Goal: Communication & Community: Answer question/provide support

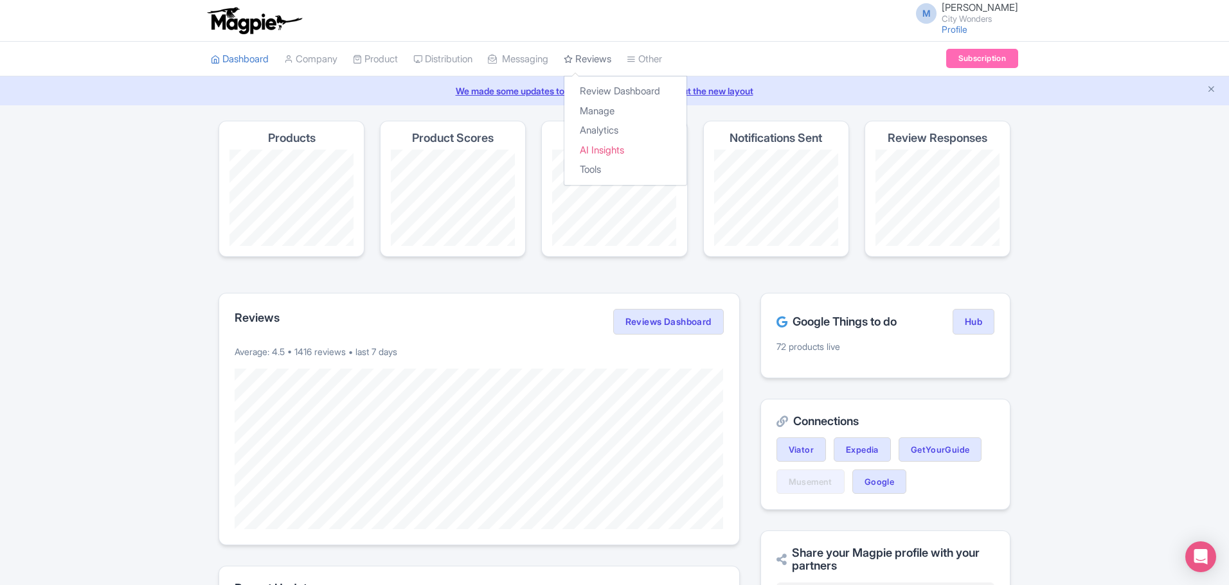
click at [611, 53] on link "Reviews" at bounding box center [588, 59] width 48 height 35
click at [603, 111] on link "Manage" at bounding box center [625, 112] width 122 height 20
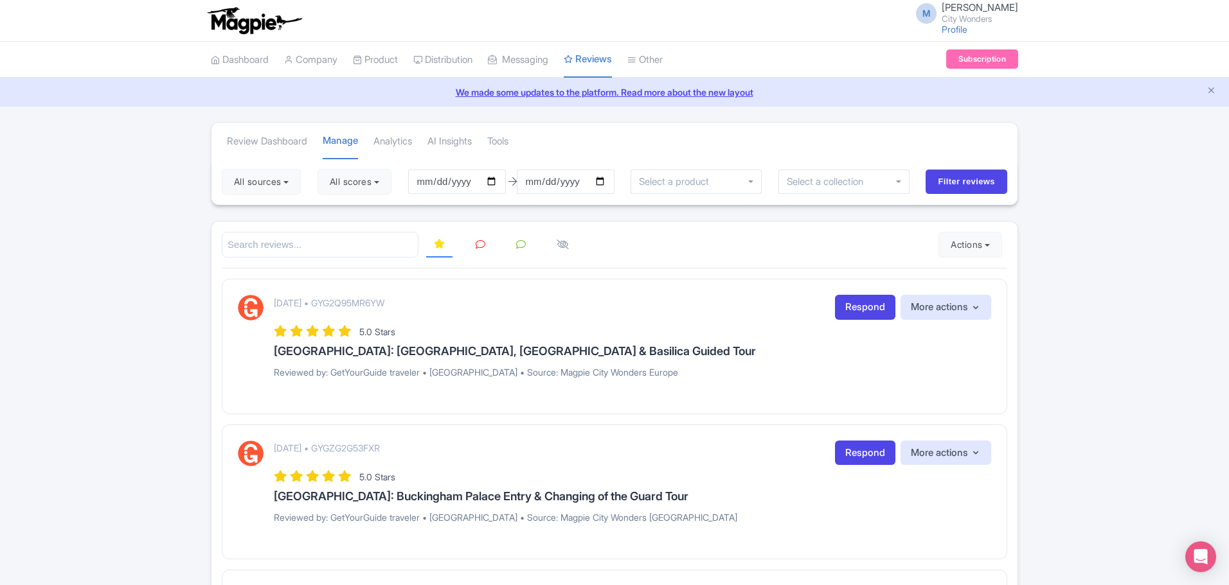
click at [482, 248] on icon at bounding box center [480, 245] width 10 height 10
click at [358, 184] on button "All scores" at bounding box center [354, 182] width 74 height 26
click at [344, 213] on label "5 stars" at bounding box center [355, 212] width 29 height 15
click at [344, 213] on input "5 stars" at bounding box center [345, 208] width 8 height 8
checkbox input "false"
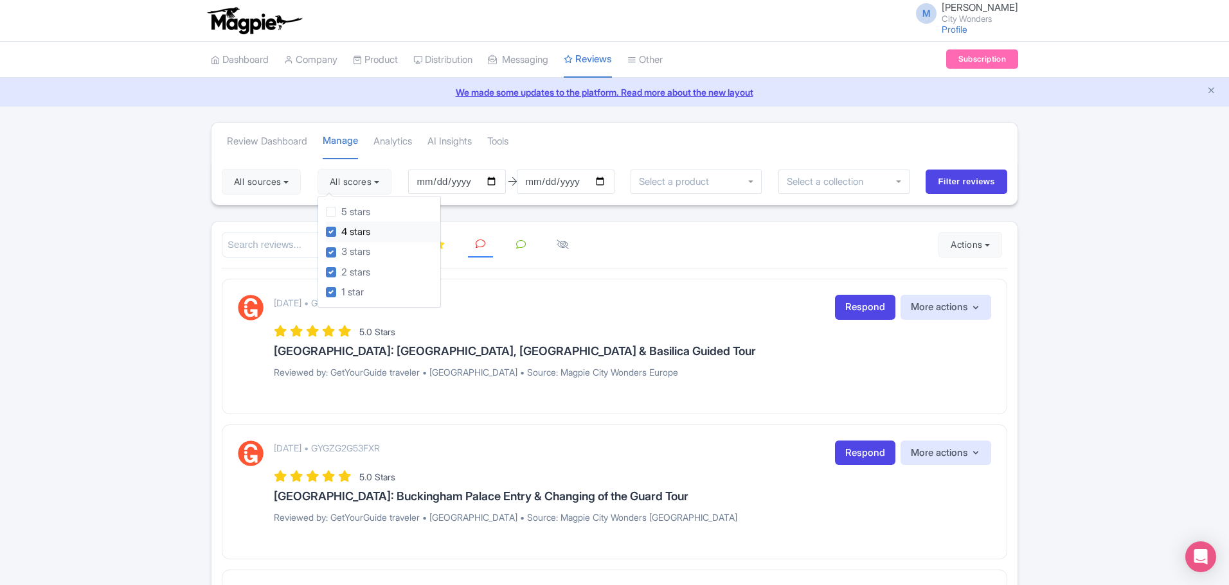
click at [340, 227] on div "4 stars" at bounding box center [383, 232] width 114 height 20
drag, startPoint x: 328, startPoint y: 232, endPoint x: 335, endPoint y: 234, distance: 7.3
click at [328, 232] on div "5 stars 4 stars 3 stars 2 stars 1 star" at bounding box center [378, 252] width 123 height 112
click at [341, 233] on label "4 stars" at bounding box center [355, 232] width 29 height 15
click at [341, 233] on input "4 stars" at bounding box center [345, 228] width 8 height 8
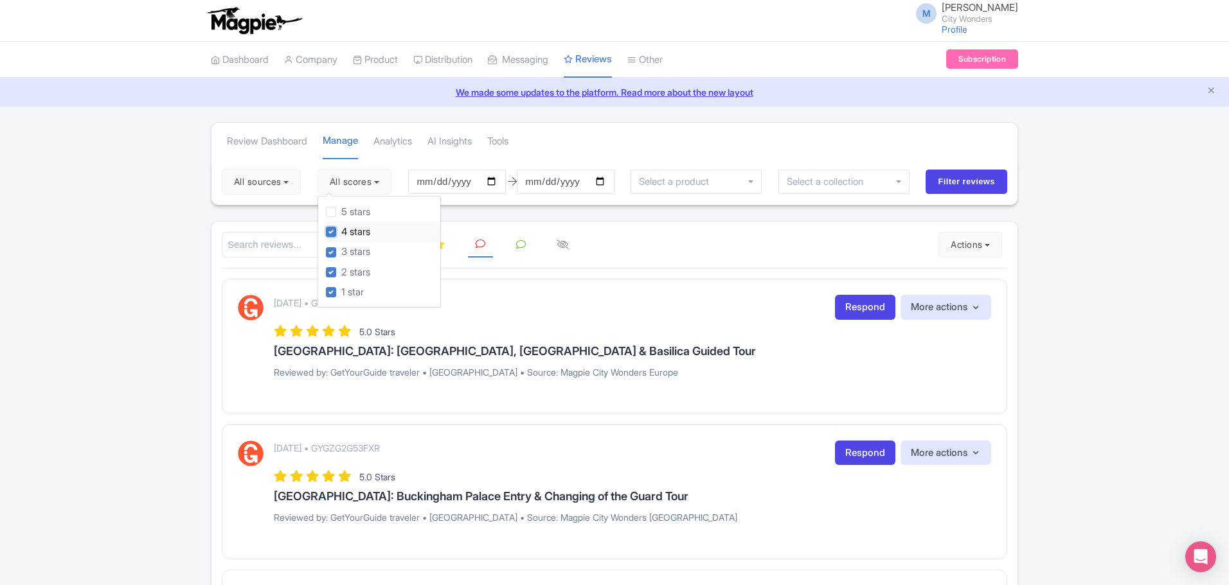
checkbox input "false"
click at [660, 242] on div at bounding box center [614, 245] width 785 height 26
click at [439, 182] on input "2025-05-24" at bounding box center [457, 182] width 98 height 24
click at [450, 182] on input "2025-05-24" at bounding box center [457, 182] width 98 height 24
click at [427, 181] on input "2025-05-24" at bounding box center [457, 182] width 98 height 24
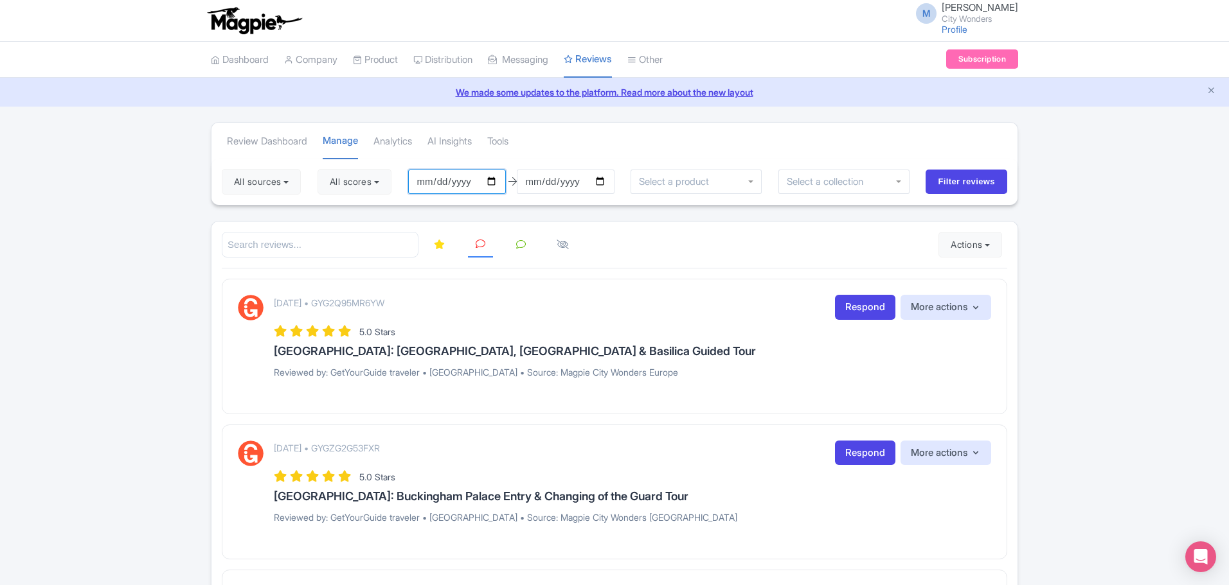
click at [503, 182] on input "2025-05-24" at bounding box center [457, 182] width 98 height 24
click at [502, 182] on input "2025-05-24" at bounding box center [457, 182] width 98 height 24
type input "2025-05-01"
click at [949, 185] on input "Filter reviews" at bounding box center [966, 182] width 82 height 24
click at [359, 184] on button "All scores" at bounding box center [354, 182] width 74 height 26
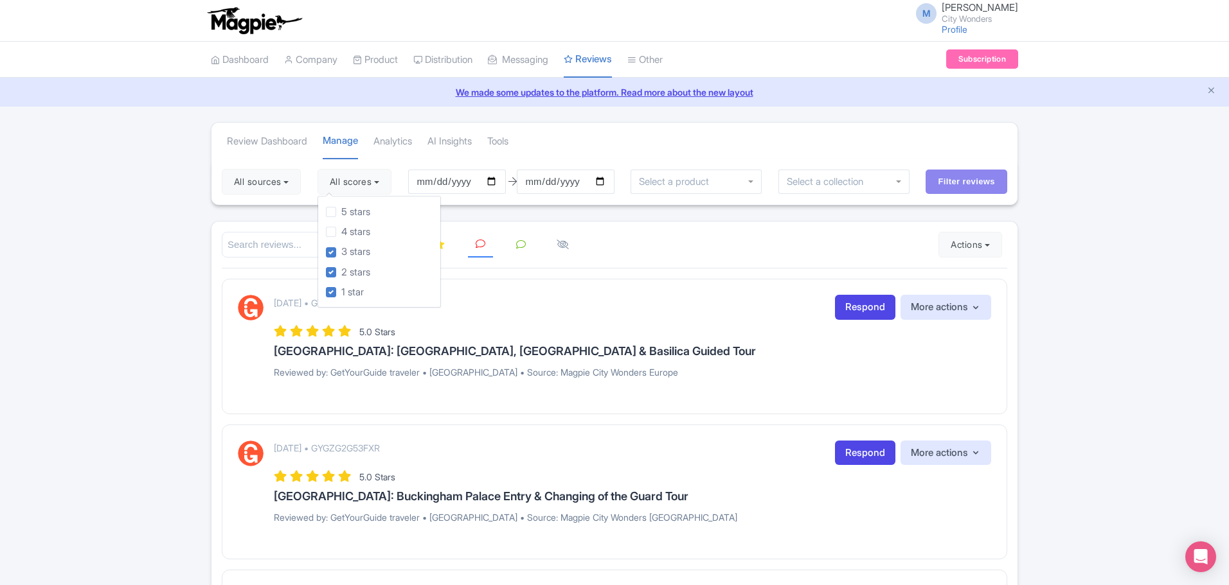
click at [950, 157] on div "Review Dashboard Manage Analytics AI Insights Tools" at bounding box center [614, 141] width 806 height 36
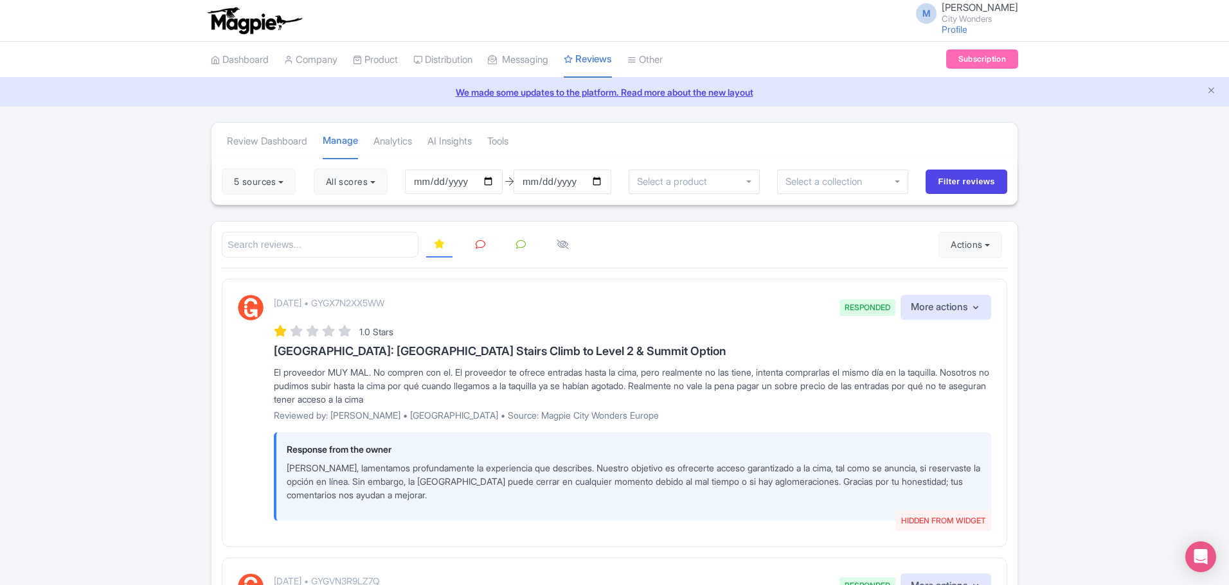
click at [479, 242] on icon at bounding box center [480, 245] width 10 height 10
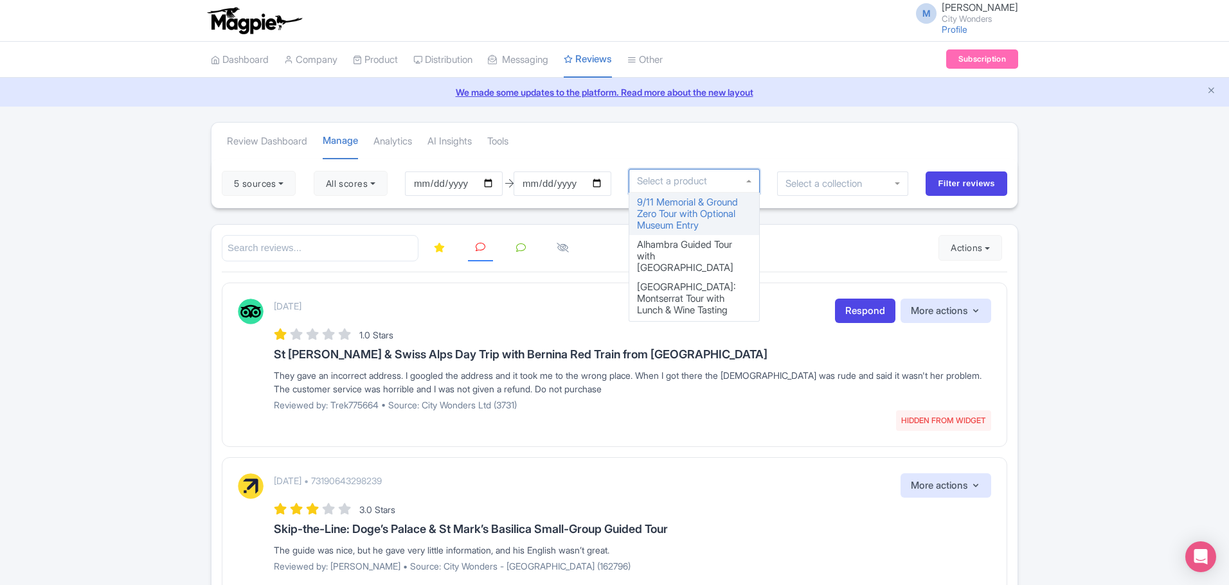
click at [741, 186] on div at bounding box center [693, 181] width 131 height 24
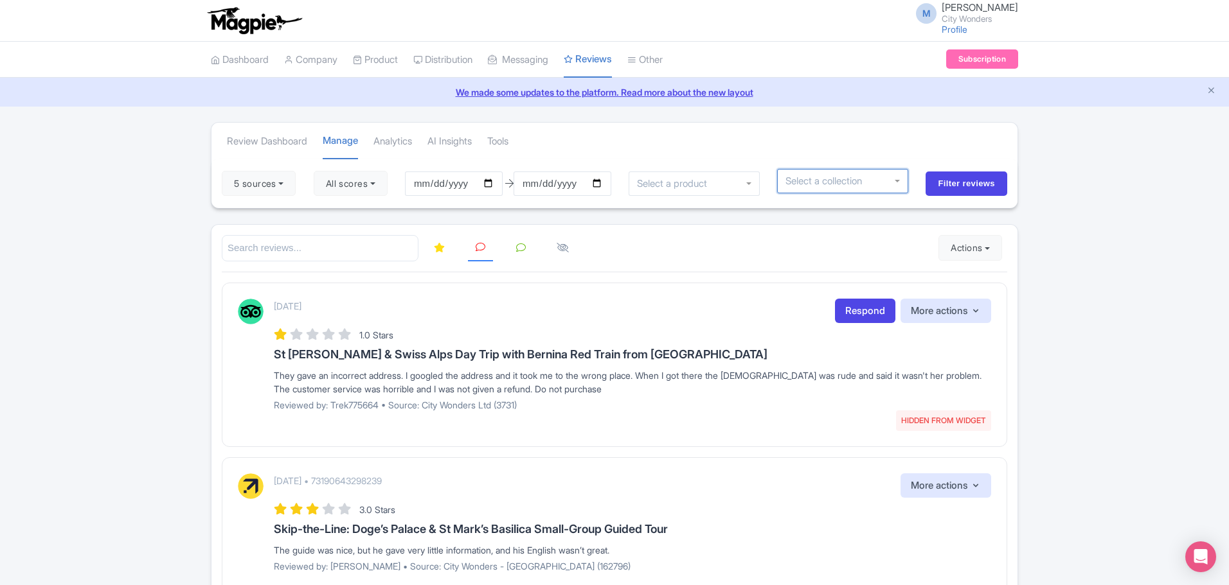
click at [835, 188] on div at bounding box center [842, 181] width 131 height 24
click at [904, 183] on div at bounding box center [842, 181] width 131 height 24
click at [899, 182] on div at bounding box center [842, 181] width 131 height 24
click at [898, 182] on div at bounding box center [842, 181] width 131 height 24
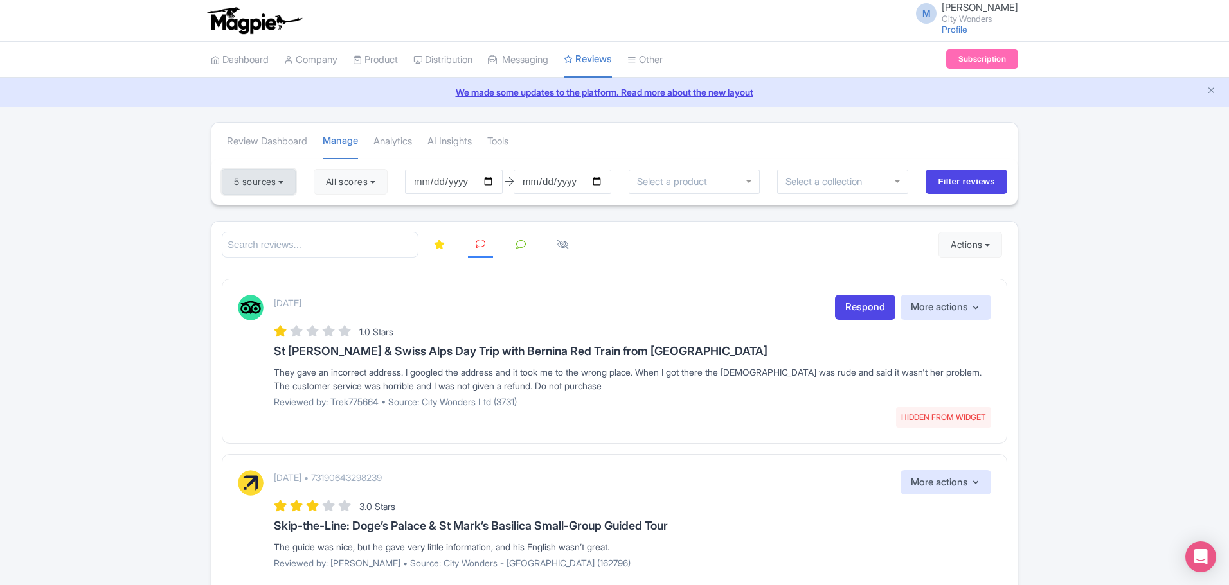
click at [283, 188] on button "5 sources" at bounding box center [259, 182] width 74 height 26
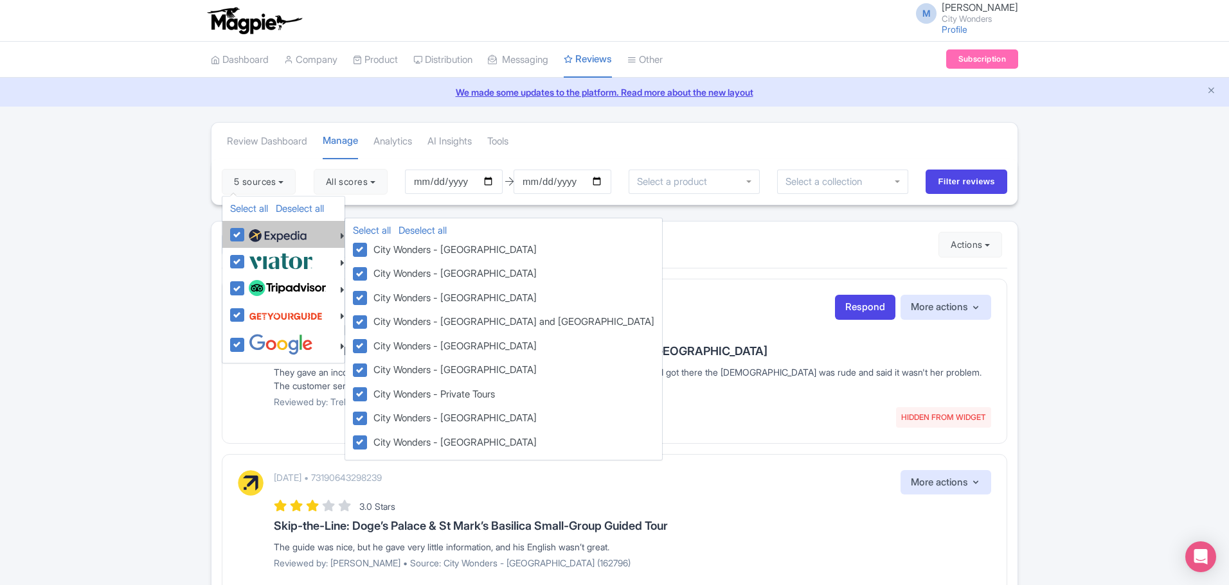
click at [245, 236] on label at bounding box center [275, 235] width 61 height 22
click at [245, 232] on input "checkbox" at bounding box center [249, 228] width 8 height 8
checkbox input "false"
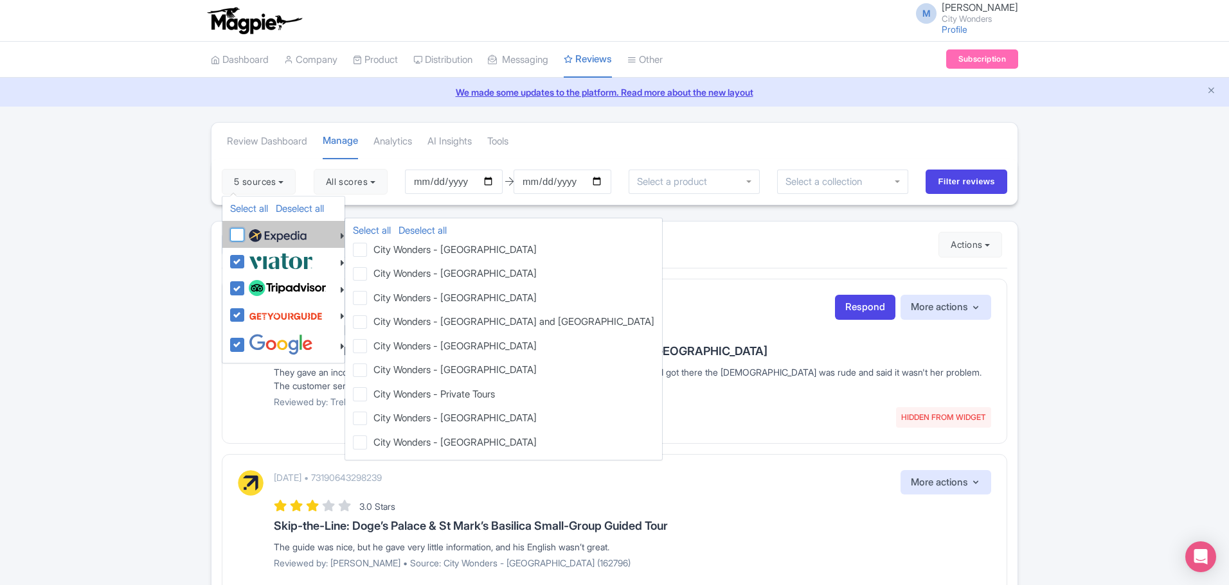
checkbox input "false"
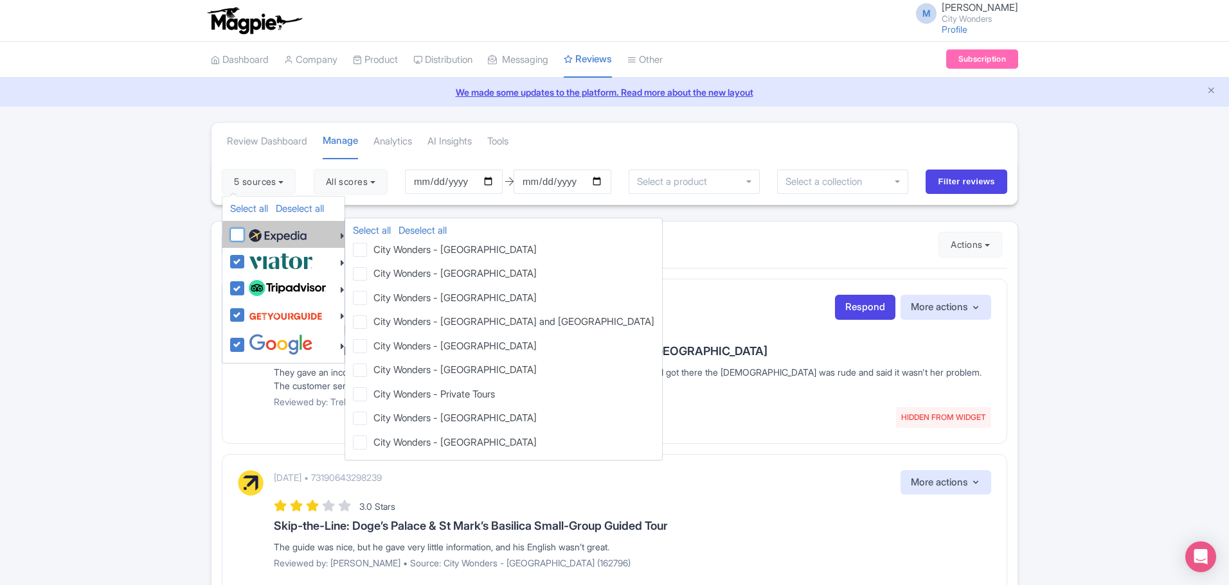
checkbox input "false"
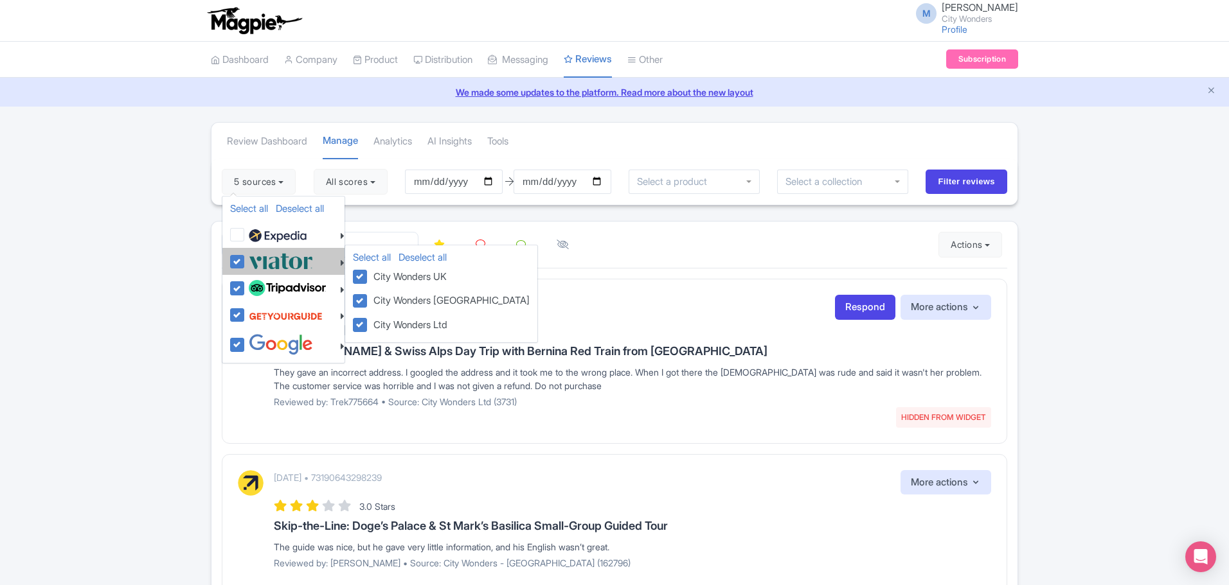
click at [228, 259] on li "Select all Deselect all City Wonders UK City Wonders USA City Wonders Ltd" at bounding box center [283, 261] width 122 height 26
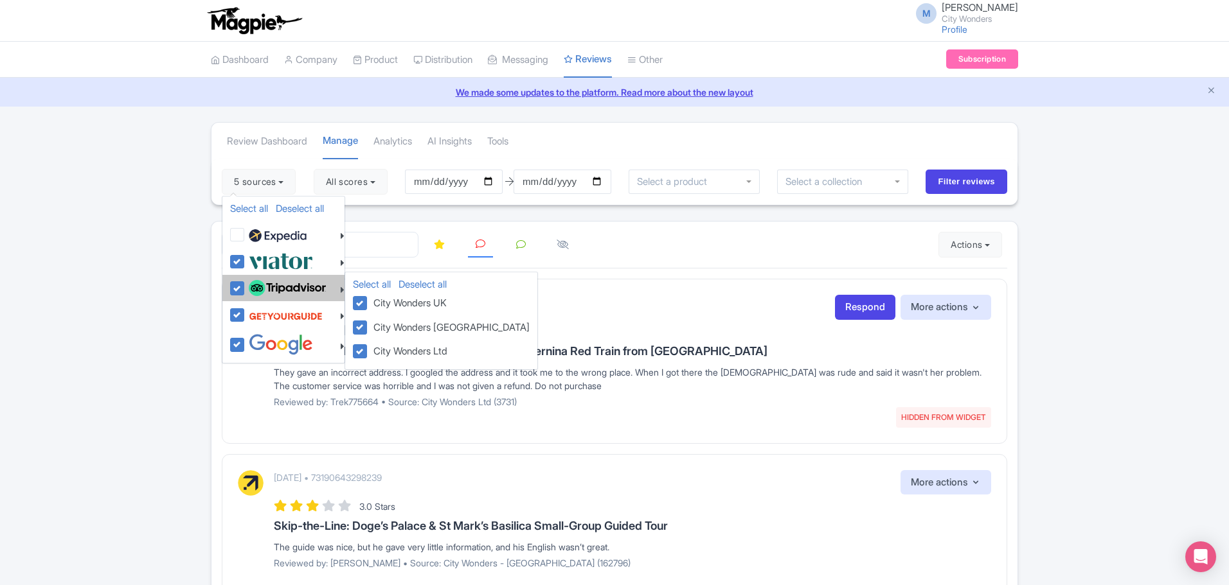
click at [245, 287] on label at bounding box center [285, 289] width 80 height 22
click at [245, 286] on input "checkbox" at bounding box center [249, 282] width 8 height 8
checkbox input "false"
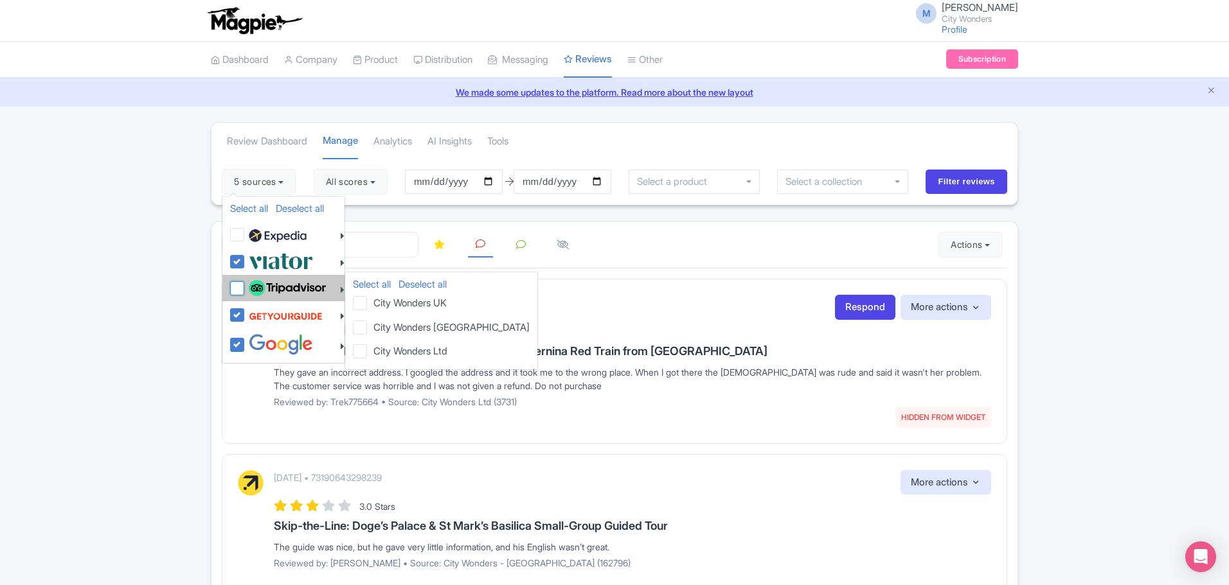
checkbox input "false"
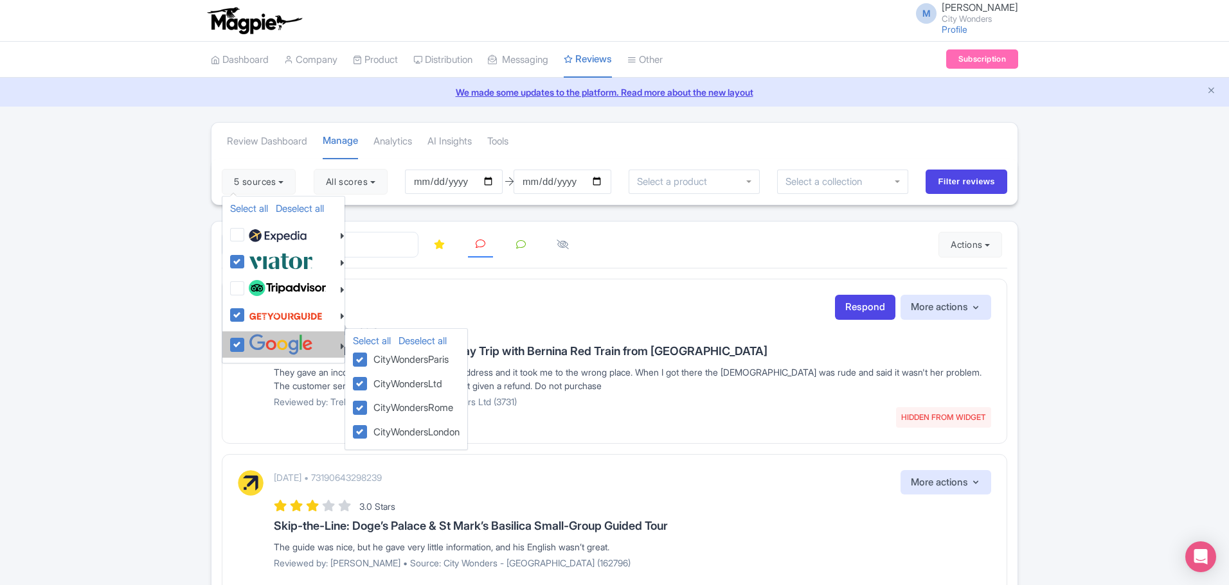
click at [245, 344] on label at bounding box center [278, 344] width 67 height 21
click at [245, 342] on input "checkbox" at bounding box center [249, 338] width 8 height 8
checkbox input "false"
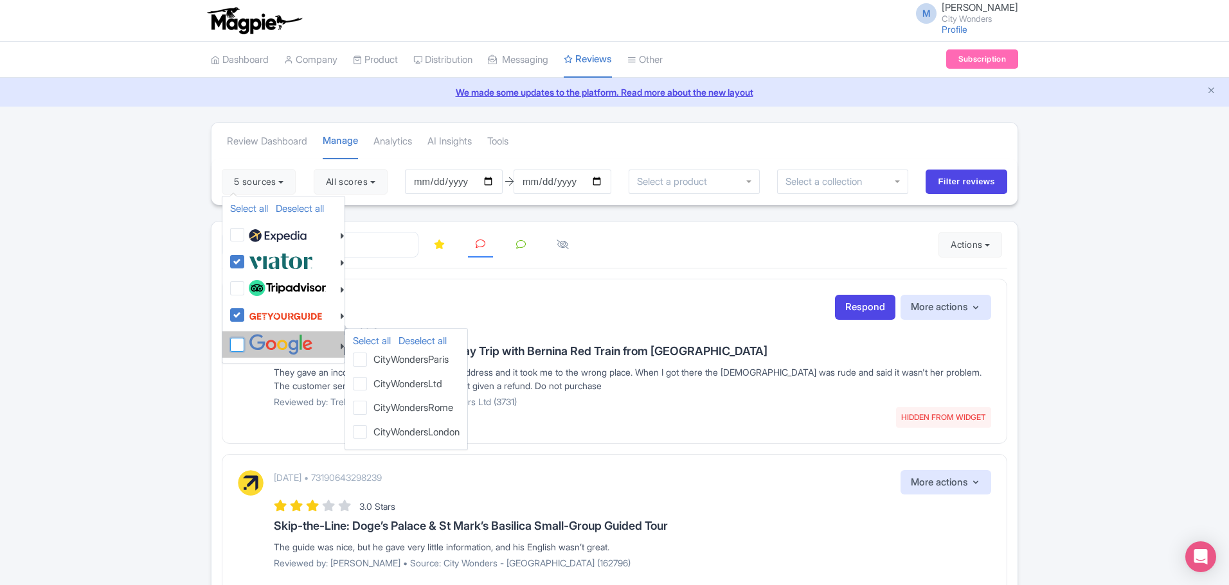
checkbox input "false"
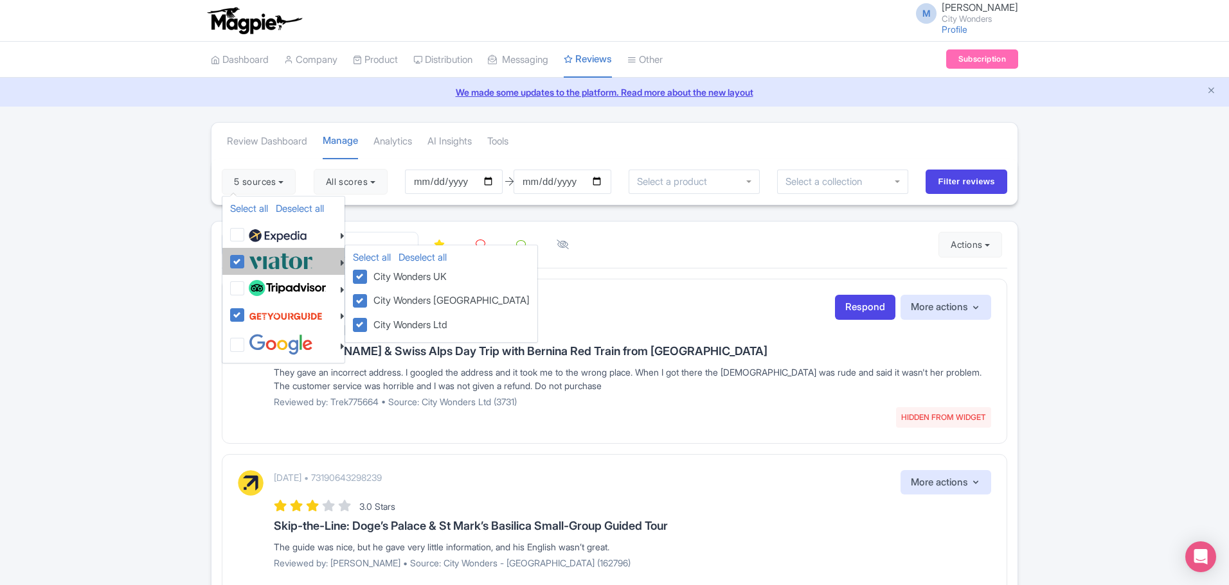
click at [245, 262] on label at bounding box center [278, 261] width 67 height 21
click at [245, 259] on input "checkbox" at bounding box center [249, 255] width 8 height 8
checkbox input "false"
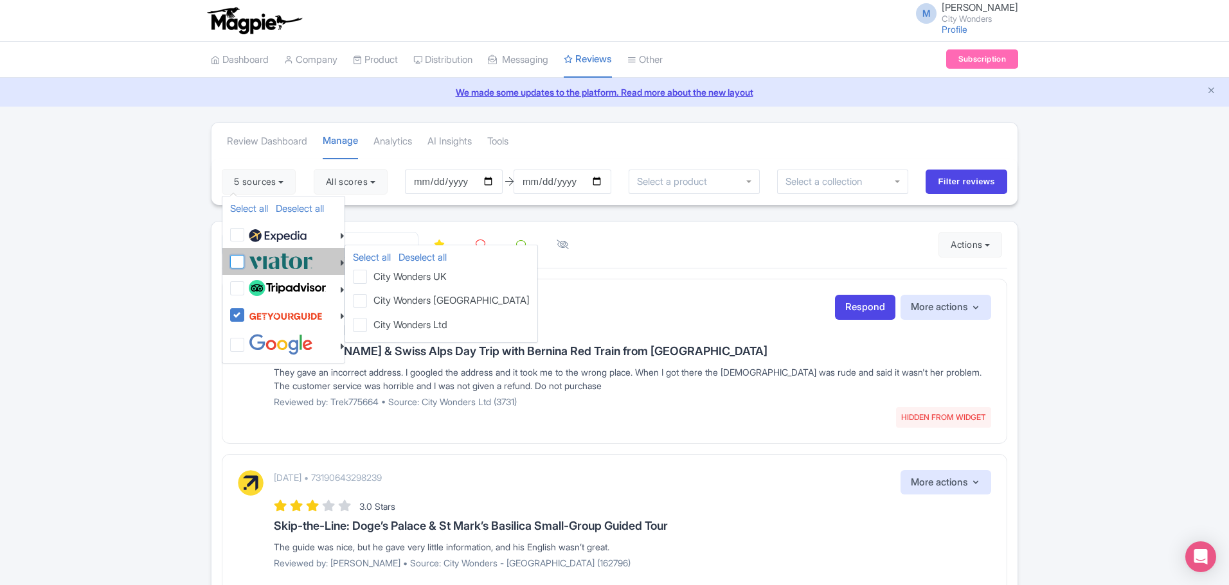
checkbox input "false"
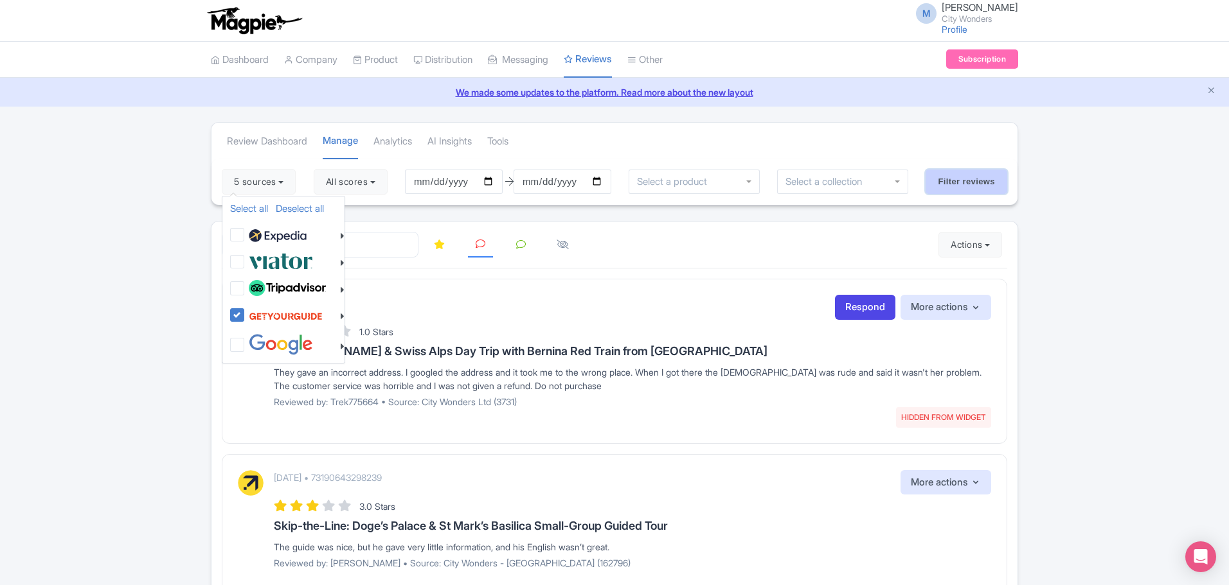
click at [948, 182] on input "Filter reviews" at bounding box center [966, 182] width 82 height 24
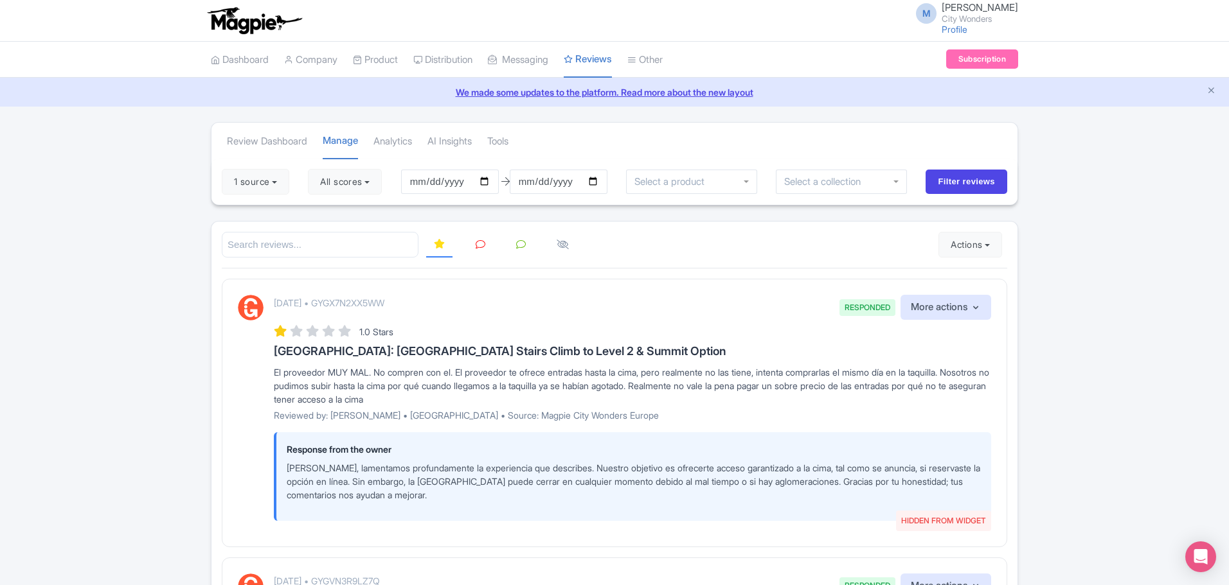
click at [476, 251] on link at bounding box center [480, 245] width 25 height 25
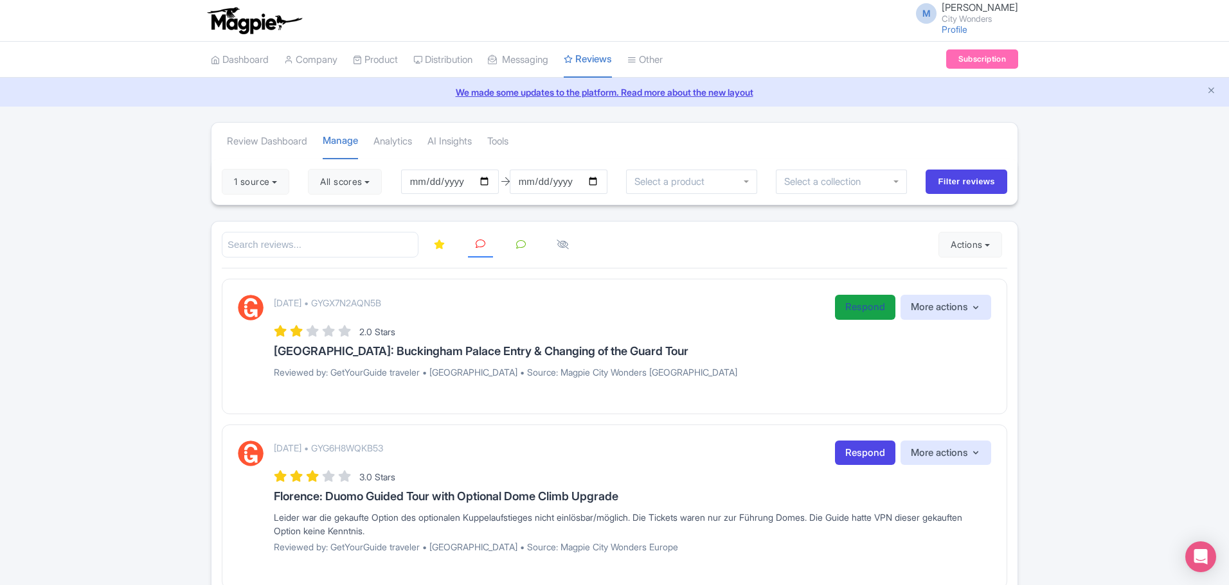
click at [864, 310] on link "Respond" at bounding box center [865, 307] width 60 height 25
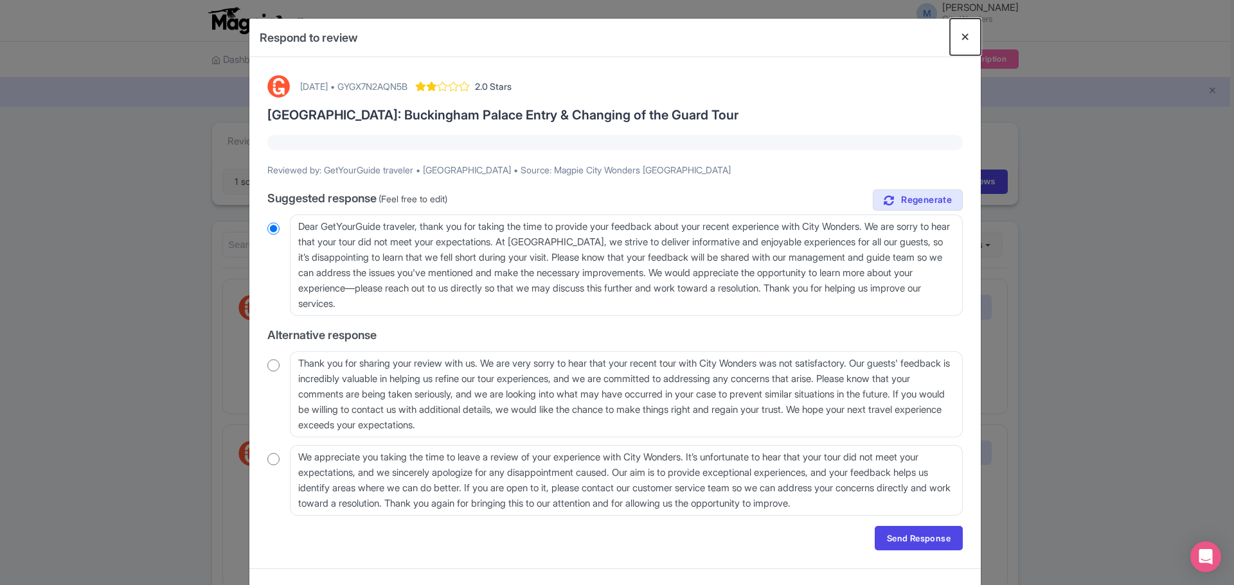
click at [964, 37] on button "Close" at bounding box center [965, 37] width 31 height 37
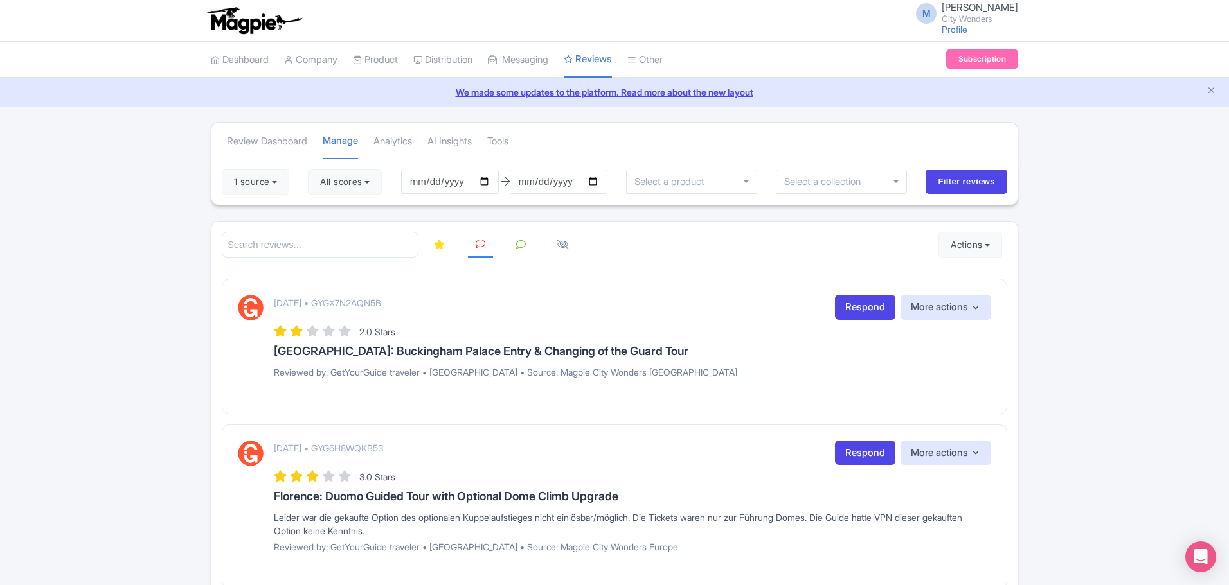
drag, startPoint x: 355, startPoint y: 301, endPoint x: 429, endPoint y: 299, distance: 73.9
click at [429, 299] on div "August 03, 2025 • GYGX7N2AQN5B Respond More actions Hide from this page Hide fr…" at bounding box center [632, 307] width 717 height 25
copy p "GYGX7N2AQN5B"
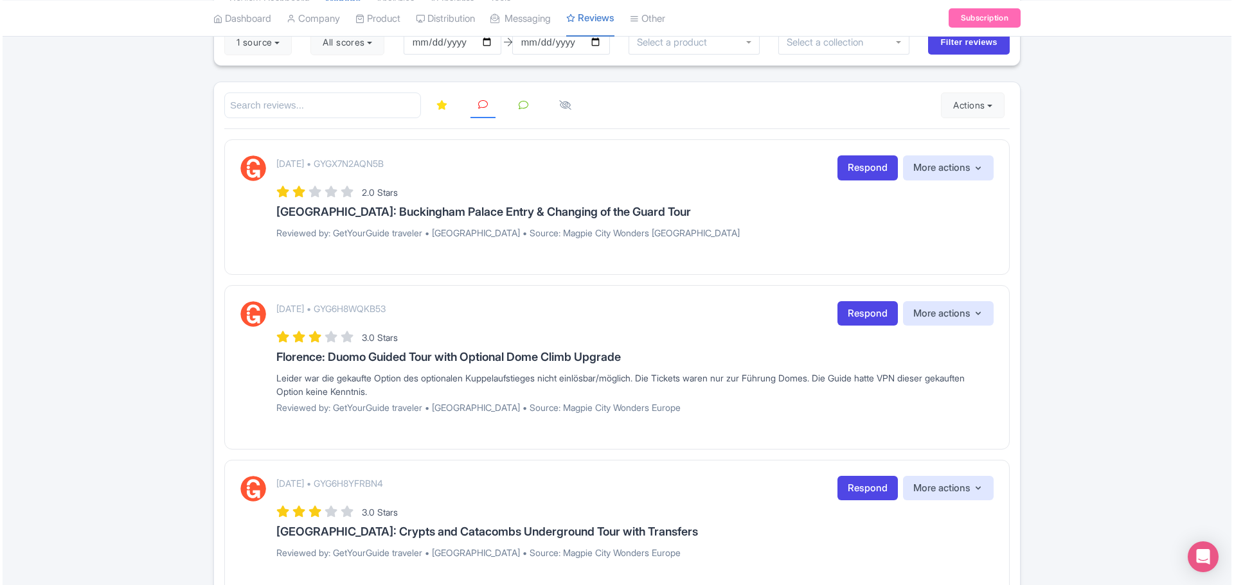
scroll to position [64, 0]
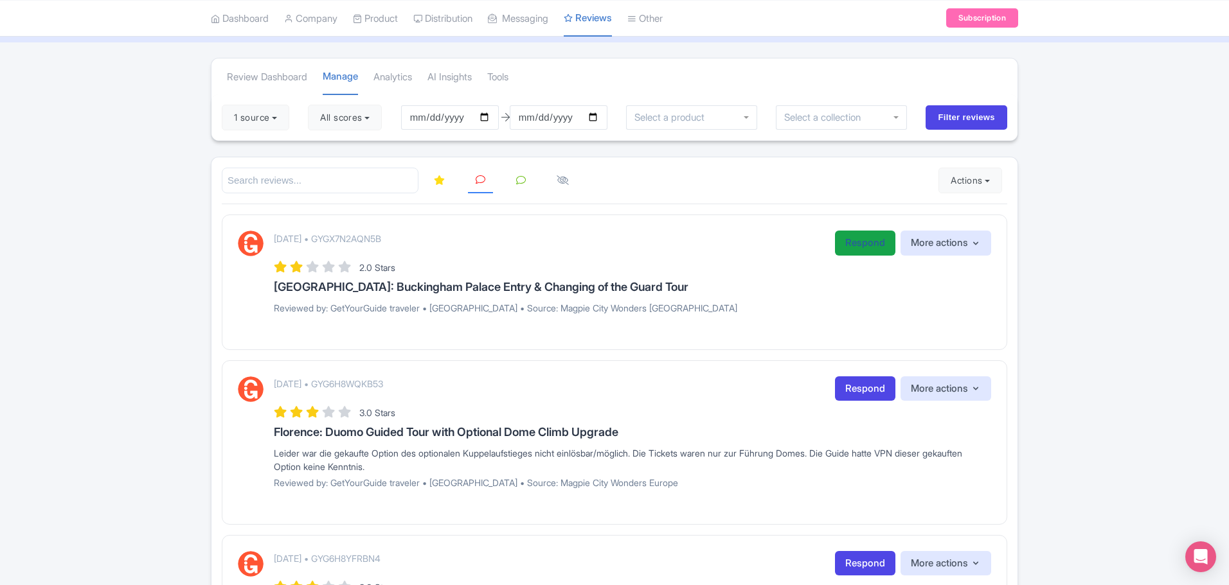
click at [863, 245] on link "Respond" at bounding box center [865, 243] width 60 height 25
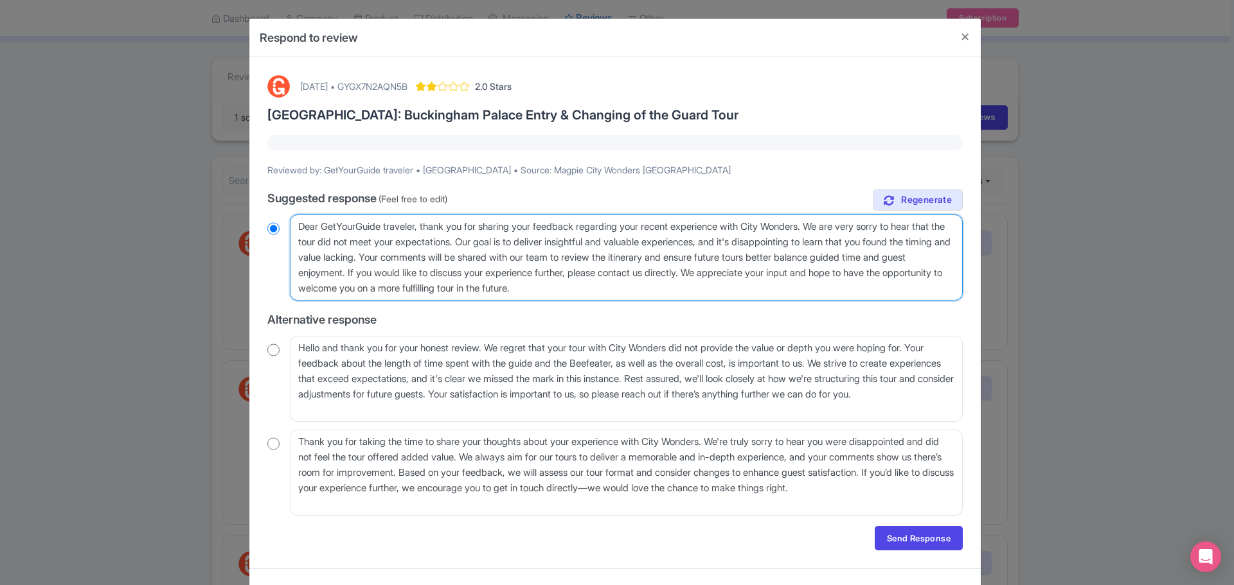
drag, startPoint x: 428, startPoint y: 226, endPoint x: 767, endPoint y: 259, distance: 340.9
click at [767, 259] on textarea "Dear GetYourGuide traveler, thank you for sharing your feedback regarding your …" at bounding box center [626, 258] width 673 height 86
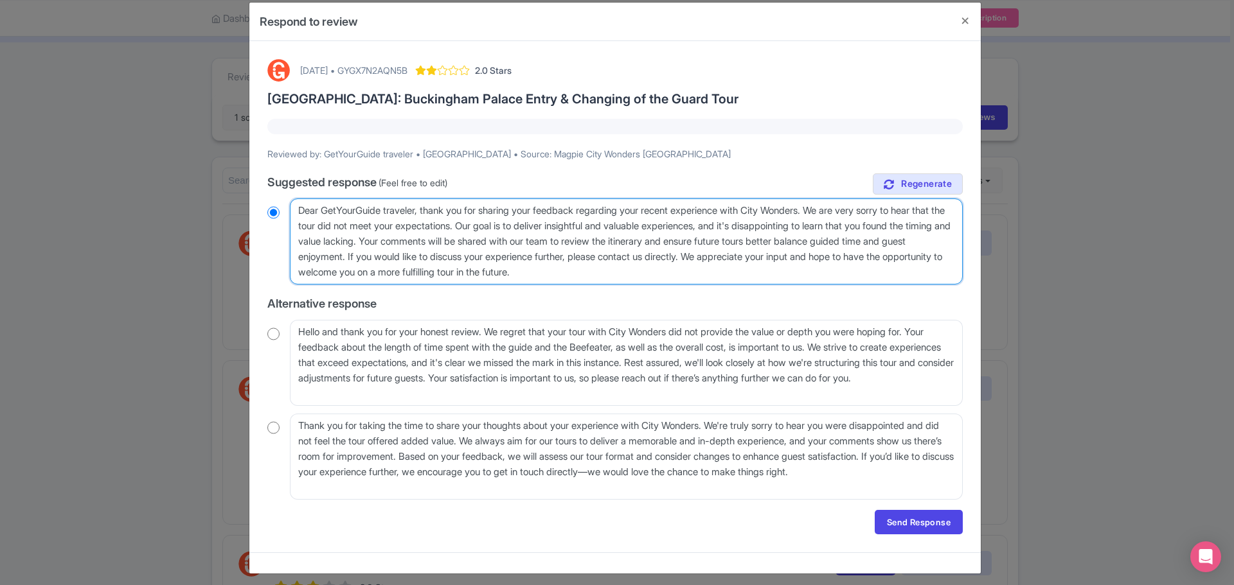
scroll to position [23, 0]
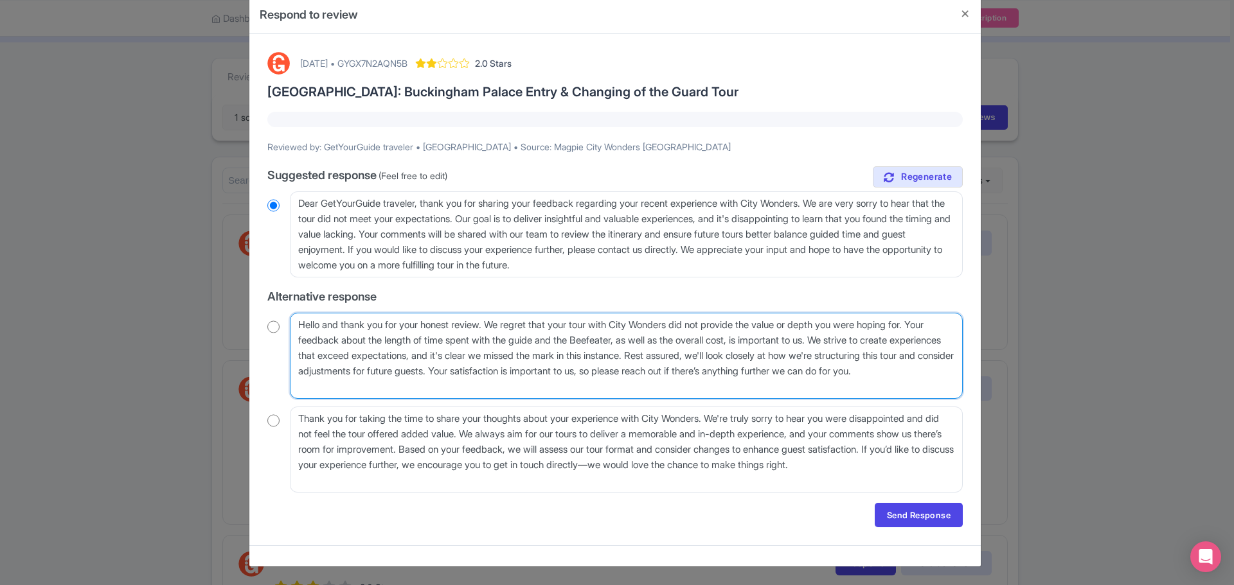
drag, startPoint x: 495, startPoint y: 324, endPoint x: 631, endPoint y: 319, distance: 135.7
click at [631, 319] on textarea "Hello and thank you for your honest review. We regret that your tour with City …" at bounding box center [626, 356] width 673 height 86
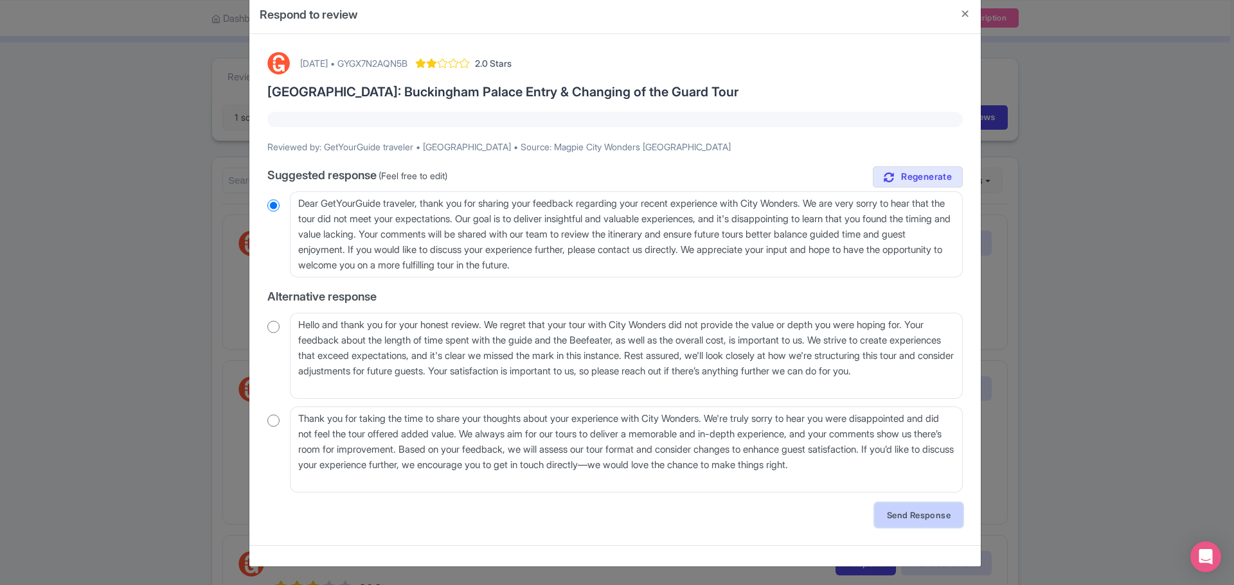
click at [902, 508] on link "Send Response" at bounding box center [918, 515] width 88 height 24
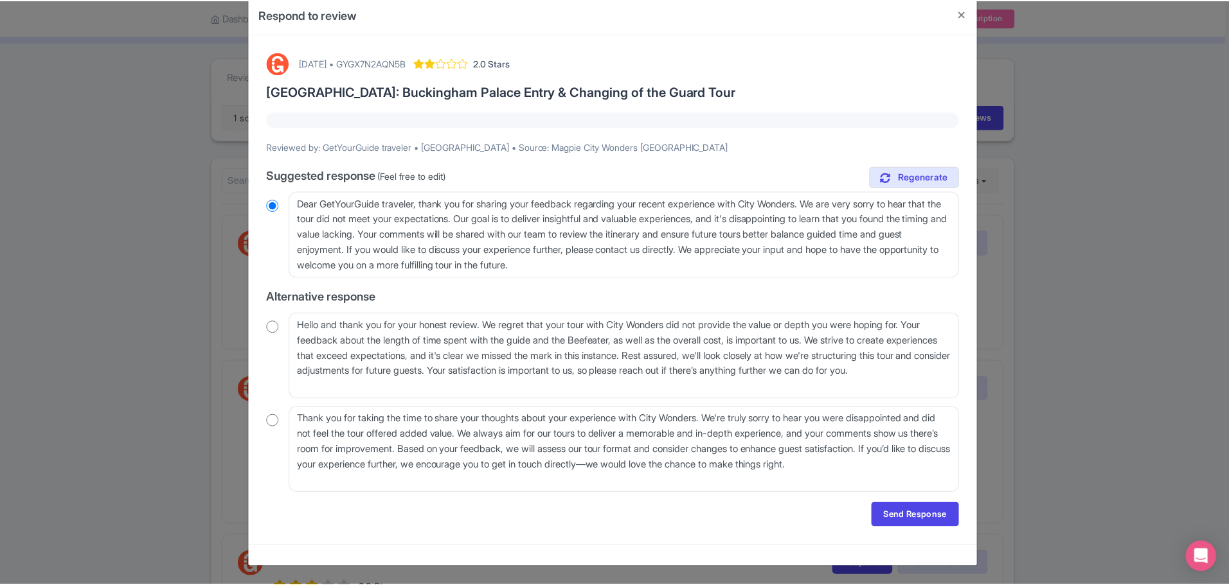
scroll to position [0, 0]
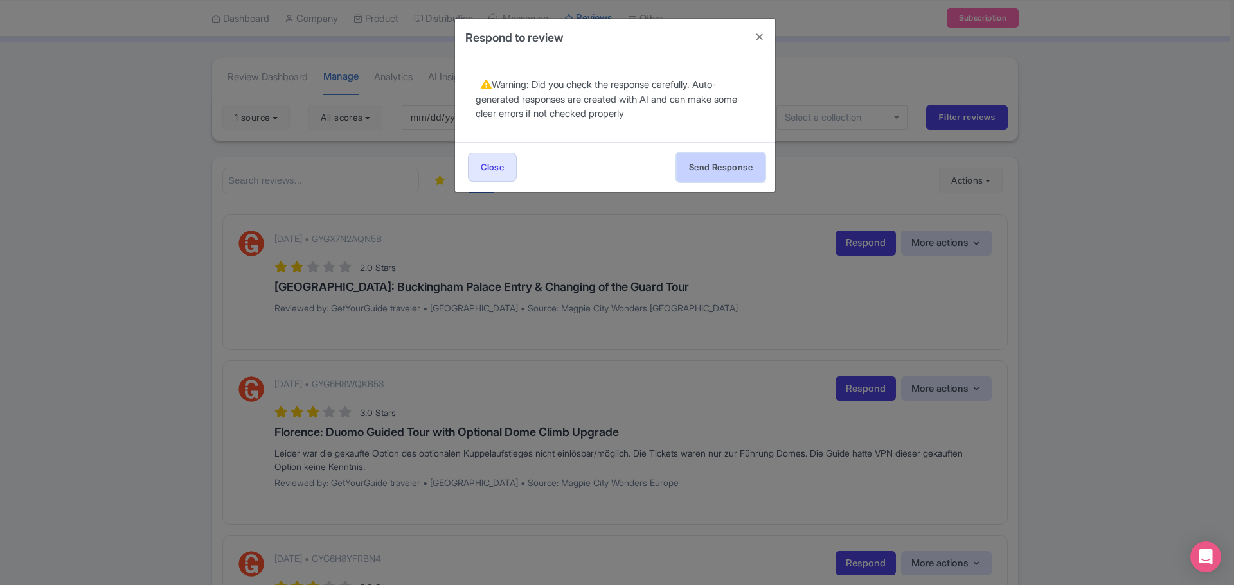
click at [706, 172] on button "Send Response" at bounding box center [721, 167] width 88 height 29
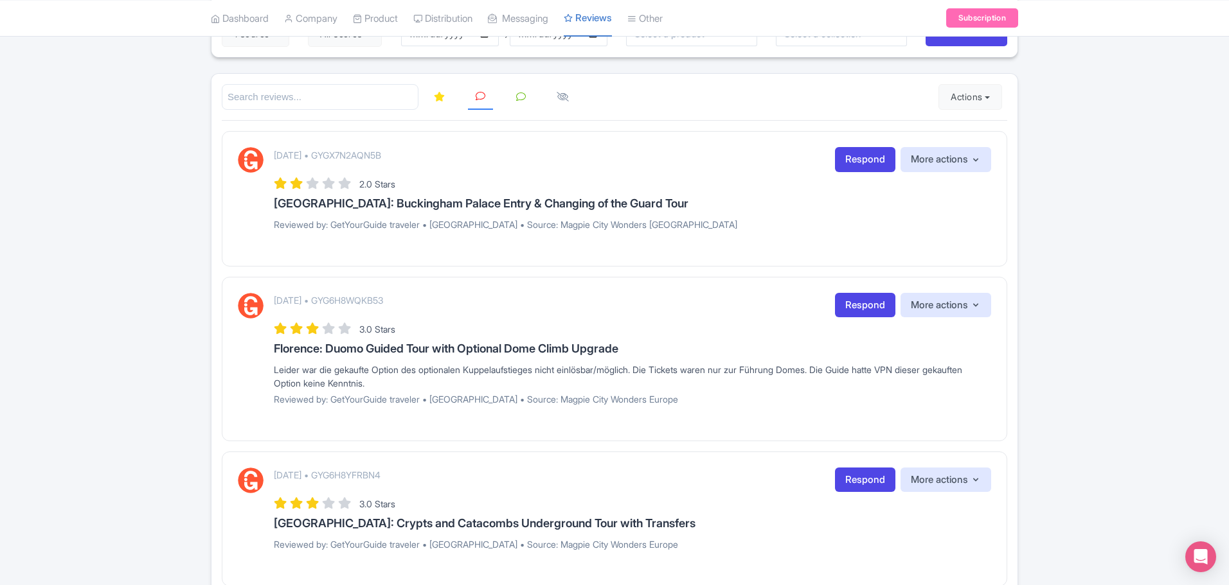
scroll to position [193, 0]
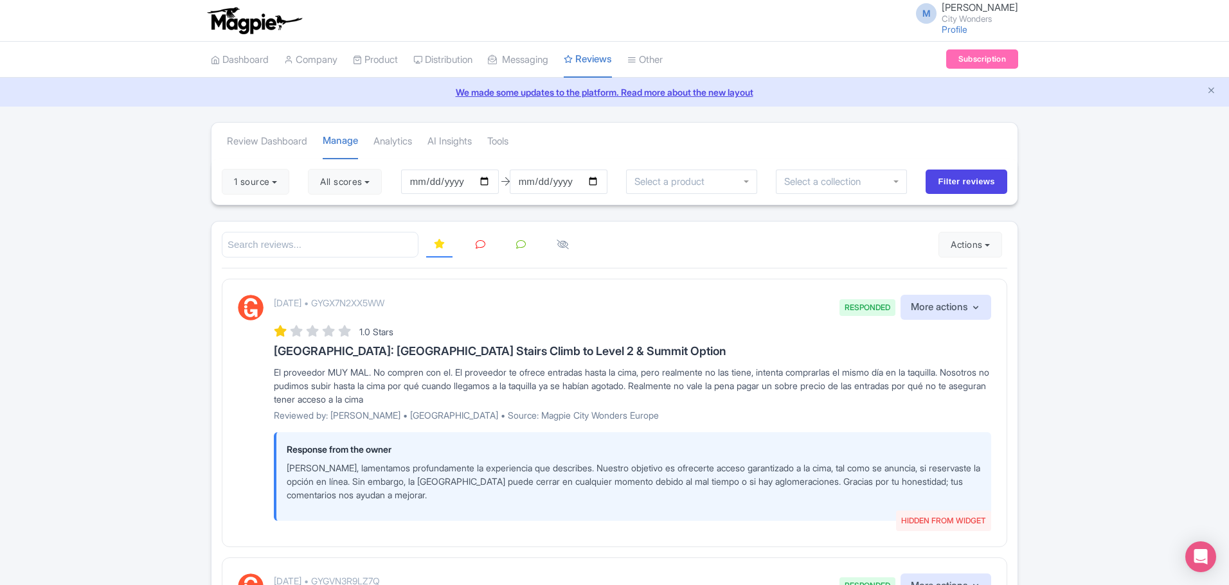
click at [477, 242] on icon at bounding box center [480, 245] width 10 height 10
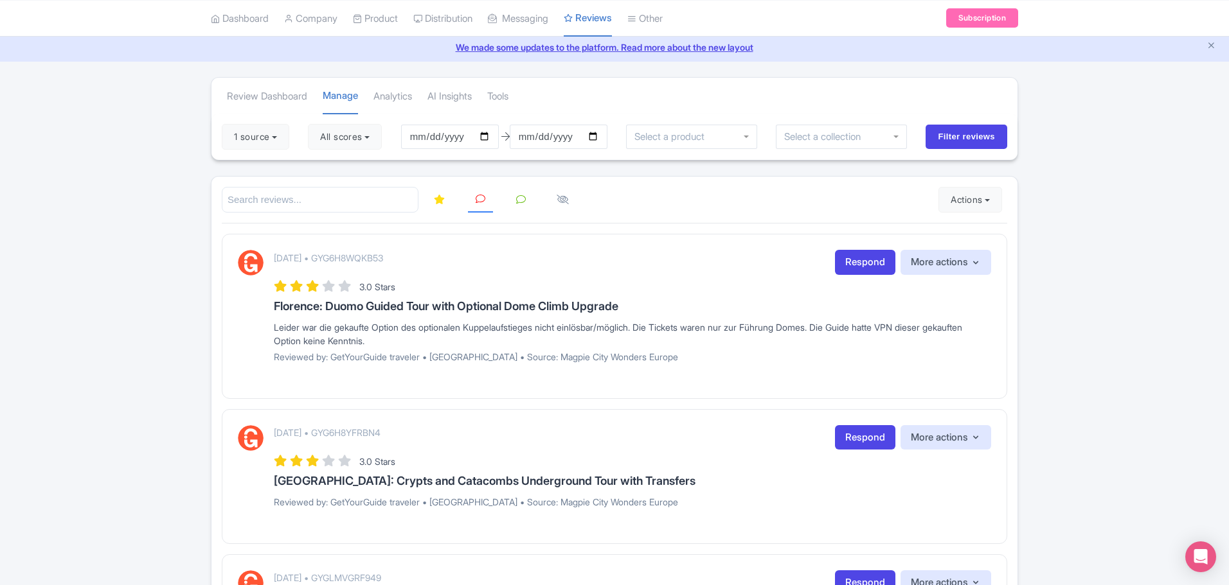
scroll to position [64, 0]
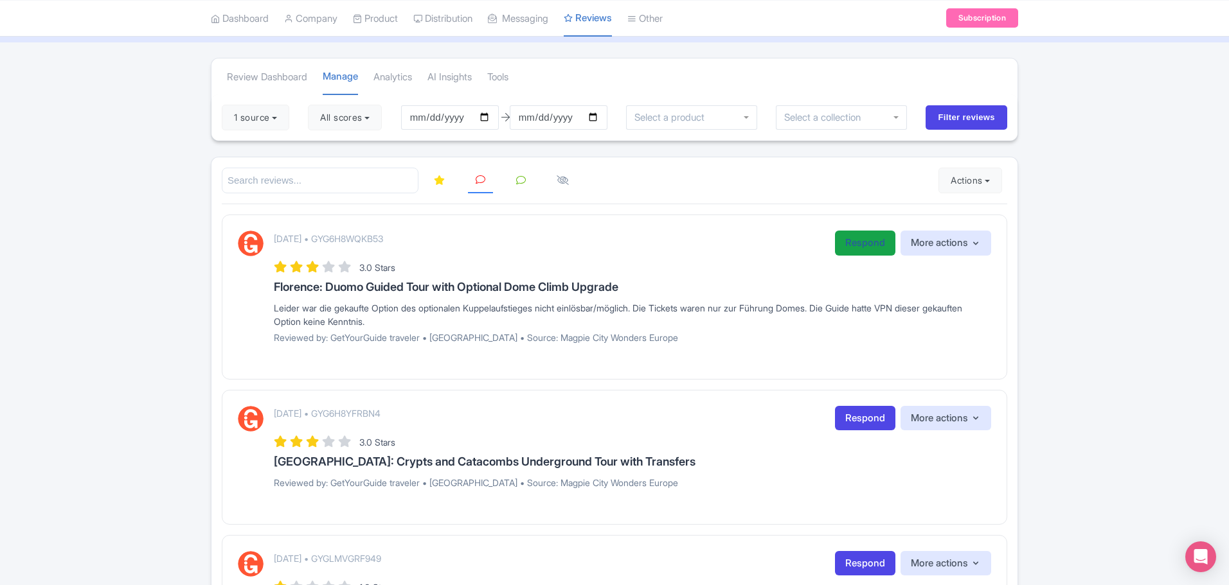
click at [862, 247] on link "Respond" at bounding box center [865, 243] width 60 height 25
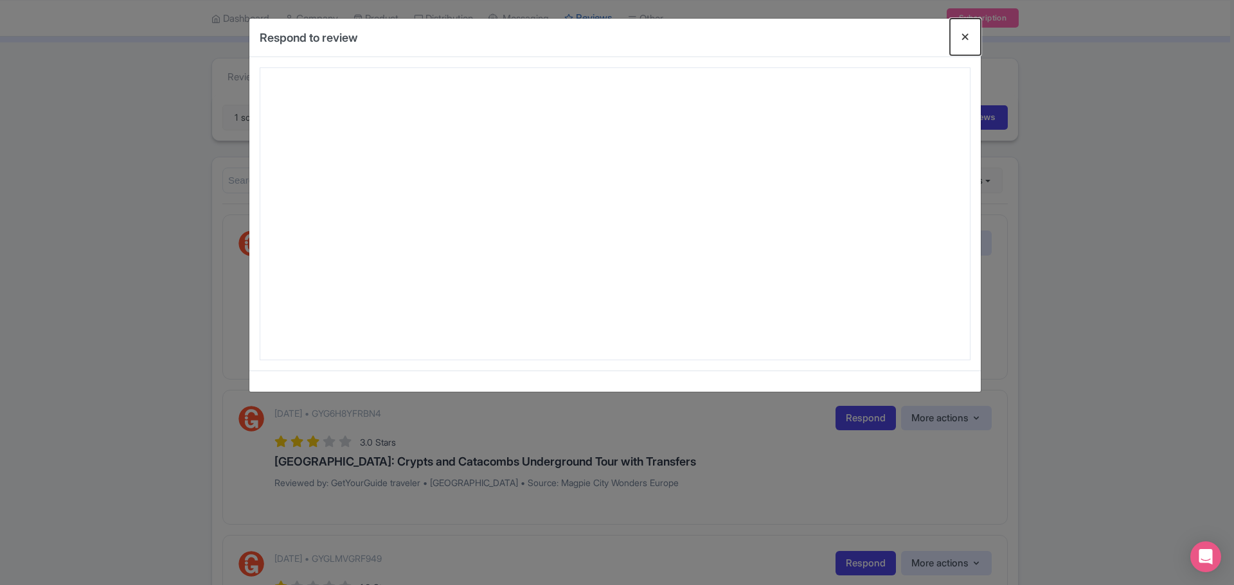
click at [963, 38] on button "Close" at bounding box center [965, 37] width 31 height 37
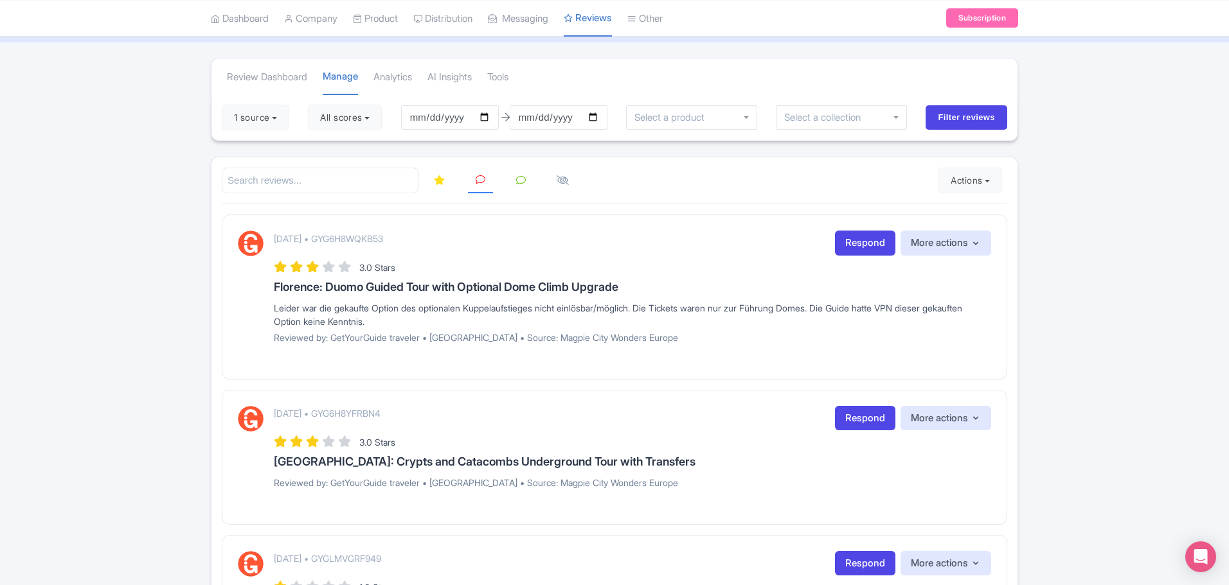
scroll to position [129, 0]
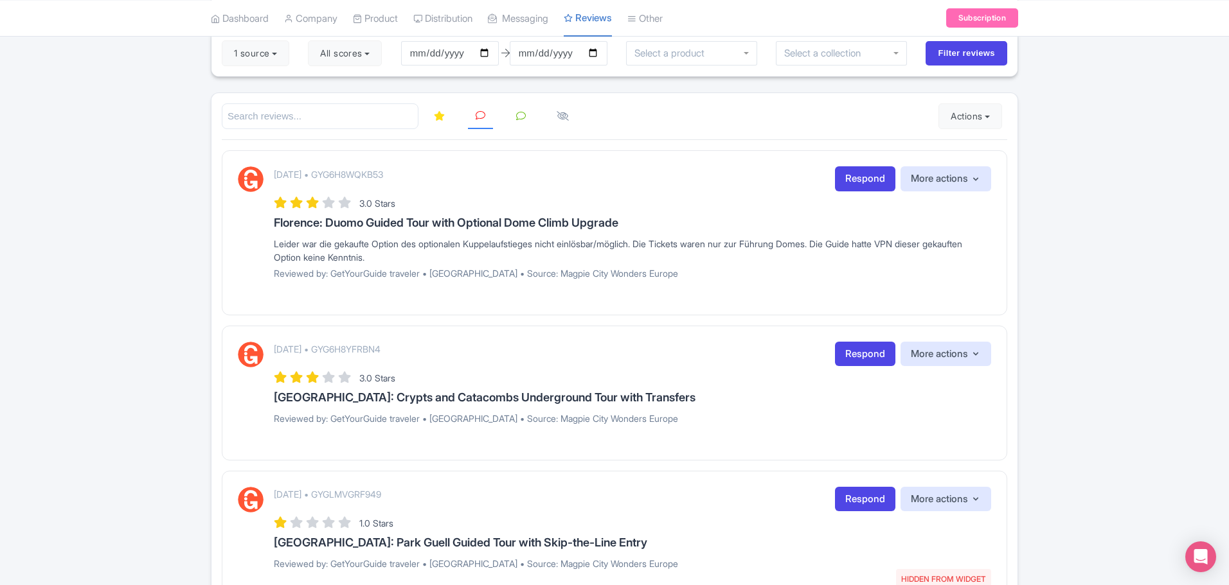
click at [383, 427] on div "August 03, 2025 • GYG6H8YFRBN4 Respond More actions Hide from this page Hide fr…" at bounding box center [632, 388] width 717 height 93
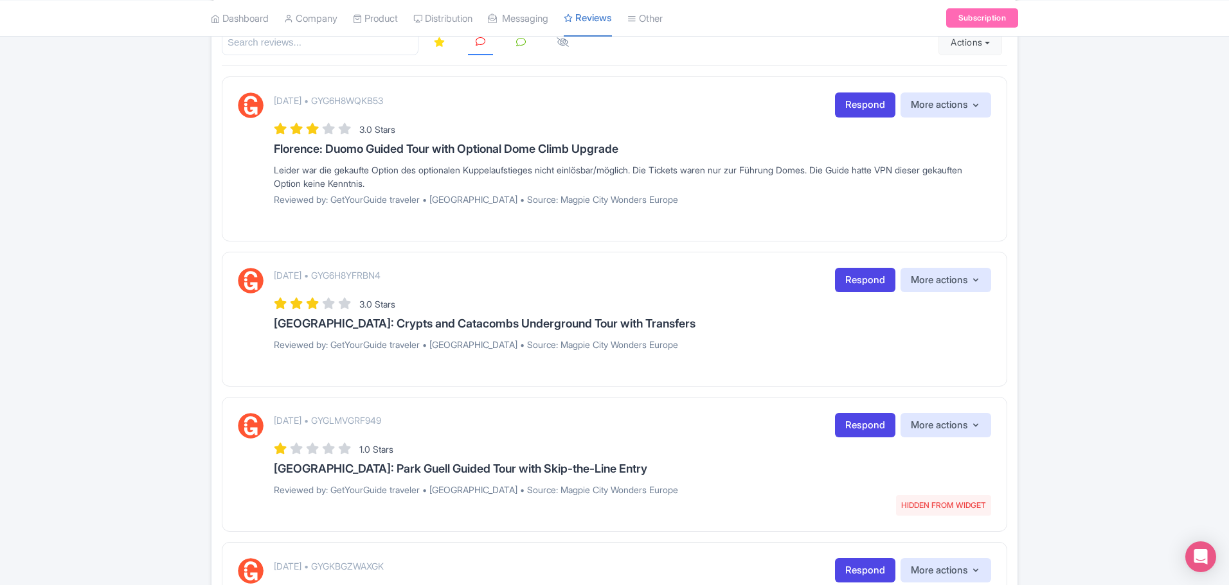
scroll to position [193, 0]
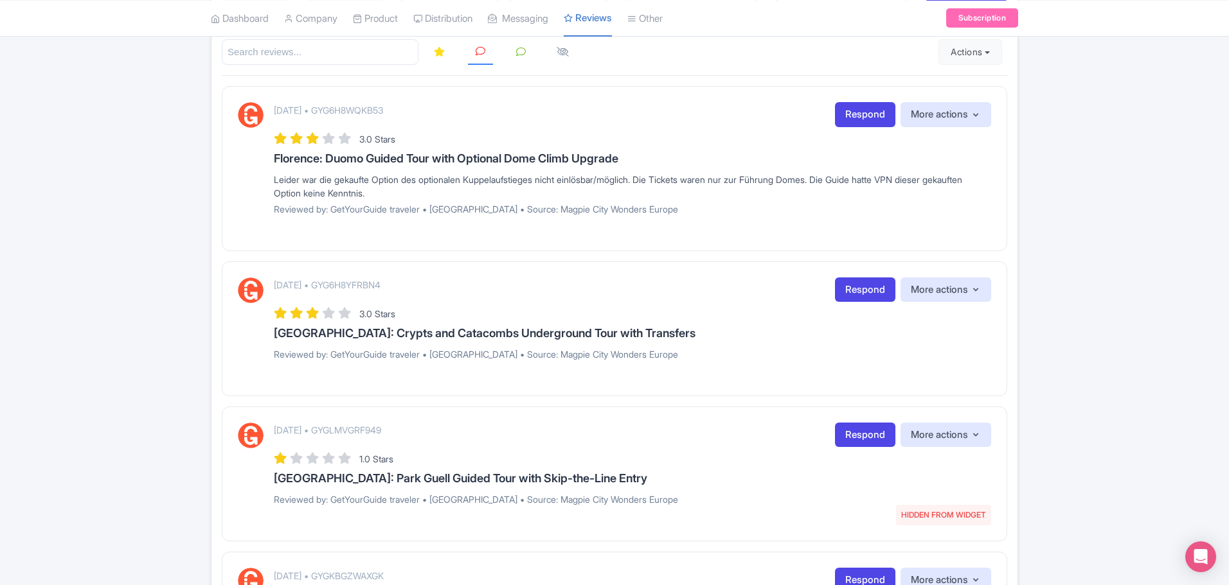
drag, startPoint x: 274, startPoint y: 181, endPoint x: 435, endPoint y: 193, distance: 161.1
click at [435, 193] on div "Leider war die gekaufte Option des optionalen Kuppelaufstieges nicht einlösbar/…" at bounding box center [632, 186] width 717 height 27
copy div "Leider war die gekaufte Option des optionalen Kuppelaufstieges nicht einlösbar/…"
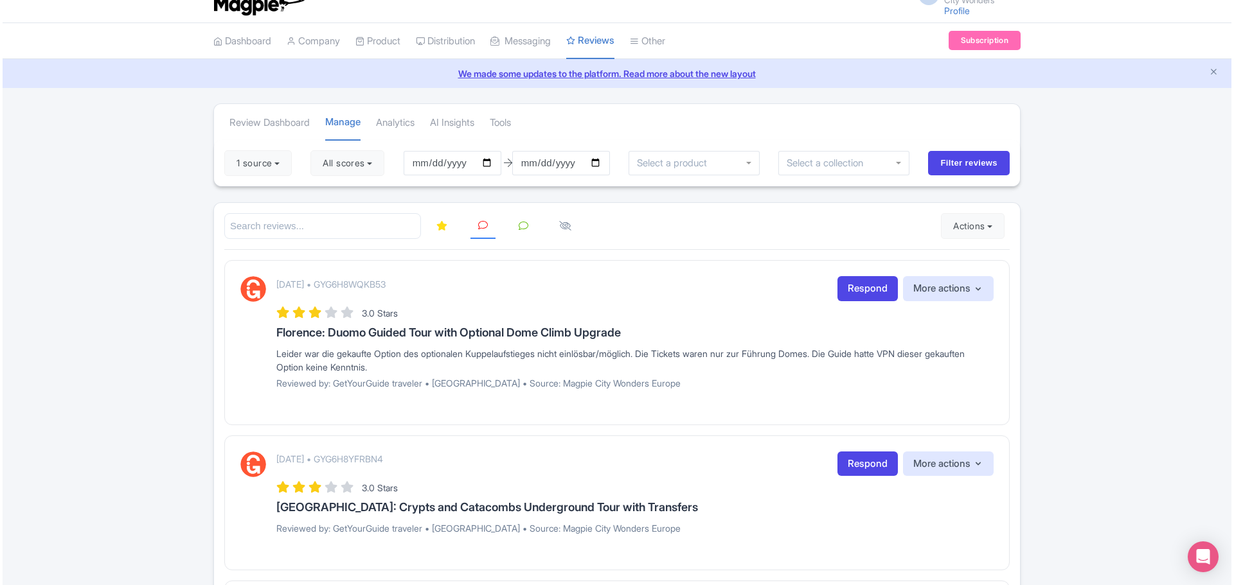
scroll to position [0, 0]
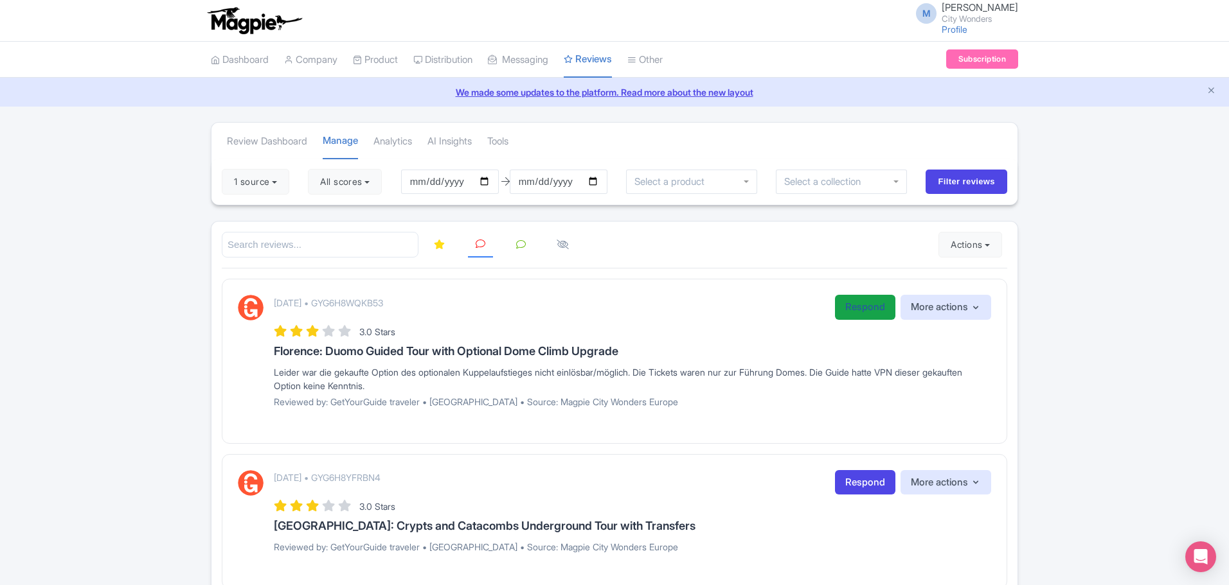
click at [865, 312] on link "Respond" at bounding box center [865, 307] width 60 height 25
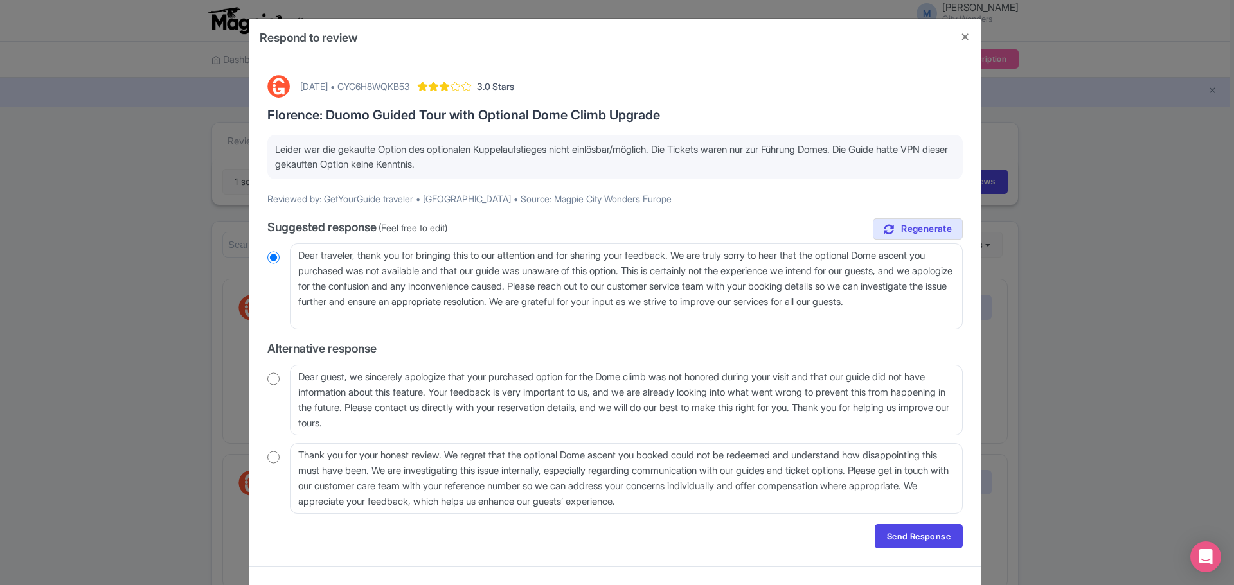
drag, startPoint x: 380, startPoint y: 85, endPoint x: 453, endPoint y: 85, distance: 73.2
click at [409, 85] on div "August 03, 2025 • GYG6H8WQKB53" at bounding box center [354, 86] width 109 height 13
copy div "GYG6H8WQKB53"
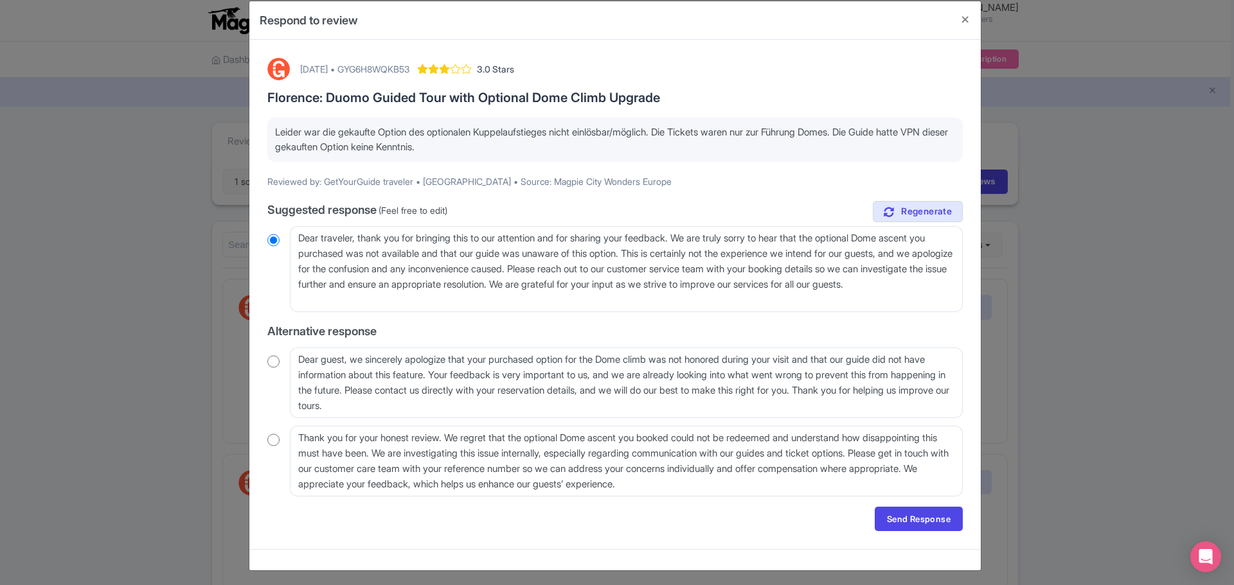
scroll to position [21, 0]
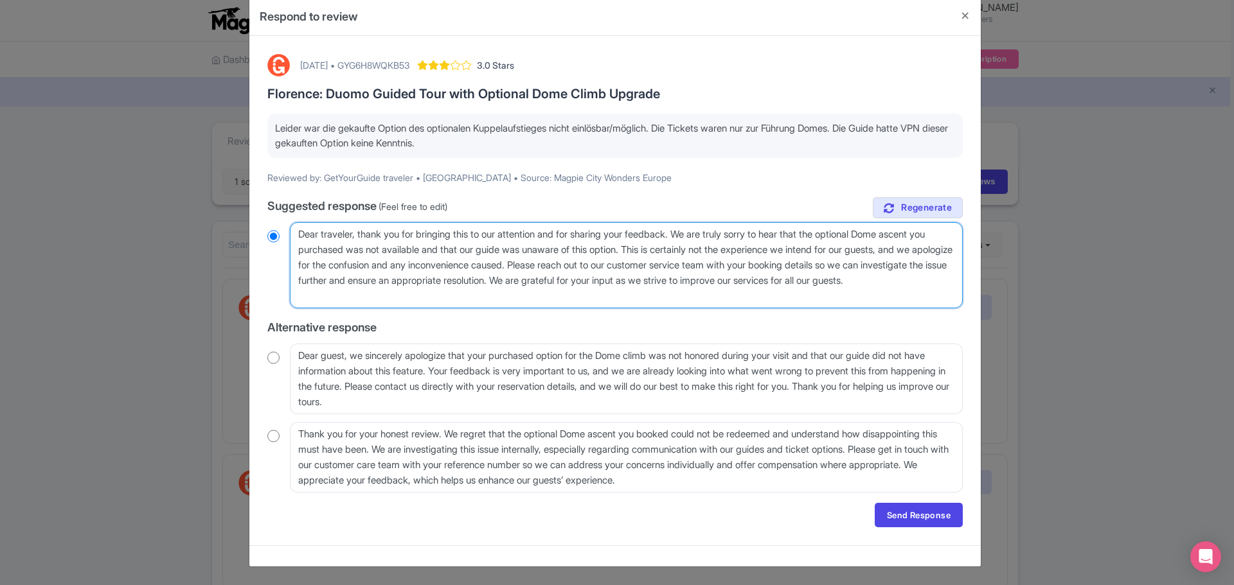
drag, startPoint x: 375, startPoint y: 237, endPoint x: 370, endPoint y: 244, distance: 8.4
click at [370, 244] on textarea "Dear traveler, thank you for bringing this to our attention and for sharing you…" at bounding box center [626, 265] width 673 height 86
click at [362, 236] on textarea "Dear traveler, thank you for bringing this to our attention and for sharing you…" at bounding box center [626, 265] width 673 height 86
click at [452, 235] on textarea "Dear traveler, thank you for bringing this to our attention and for sharing you…" at bounding box center [626, 265] width 673 height 86
type textarea "Dear traveler, thank you for bringing this to our attention and for sharing you…"
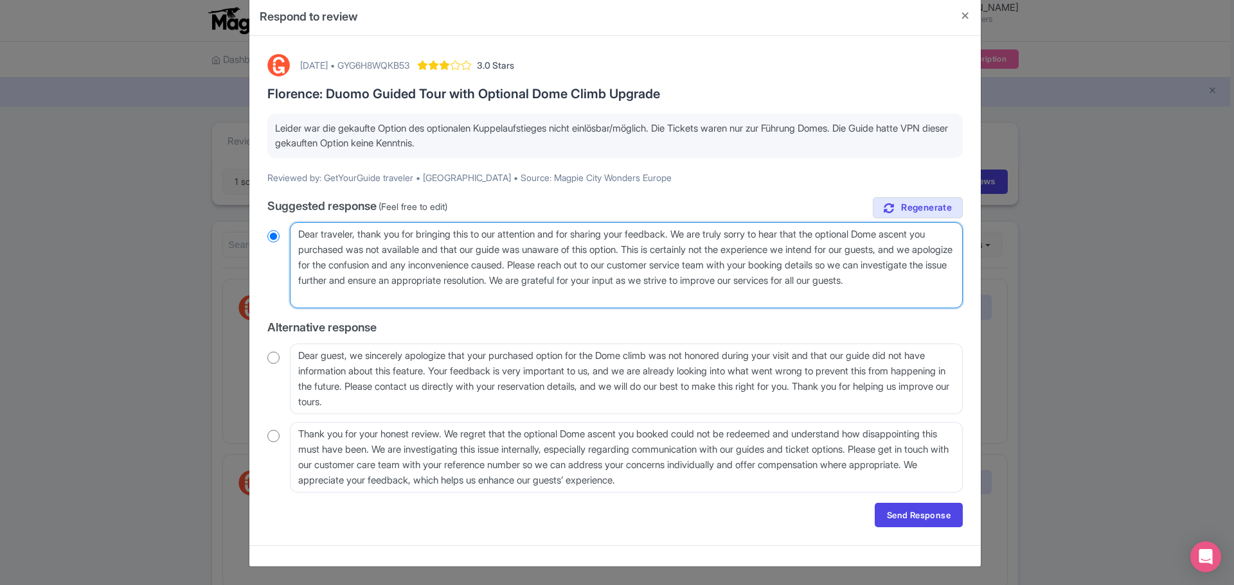
radio input "true"
click at [694, 233] on textarea "Dear traveler, thank you for bringing this to our attention and for sharing you…" at bounding box center [626, 265] width 673 height 86
drag, startPoint x: 312, startPoint y: 252, endPoint x: 891, endPoint y: 234, distance: 579.2
click at [891, 234] on textarea "Dear traveler, thank you for bringing this to our attention and for sharing you…" at bounding box center [626, 265] width 673 height 86
drag, startPoint x: 448, startPoint y: 251, endPoint x: 653, endPoint y: 256, distance: 205.1
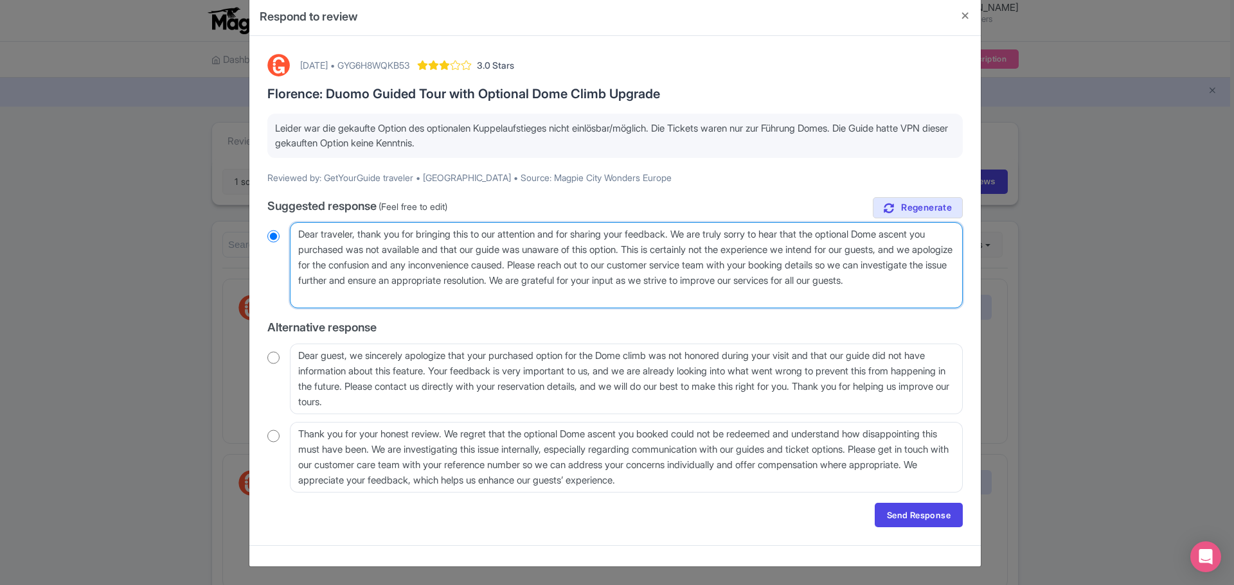
click at [653, 256] on textarea "Dear traveler, thank you for bringing this to our attention and for sharing you…" at bounding box center [626, 265] width 673 height 86
type textarea "Dear traveler, thank you for bringing this to our attention and for sharing you…"
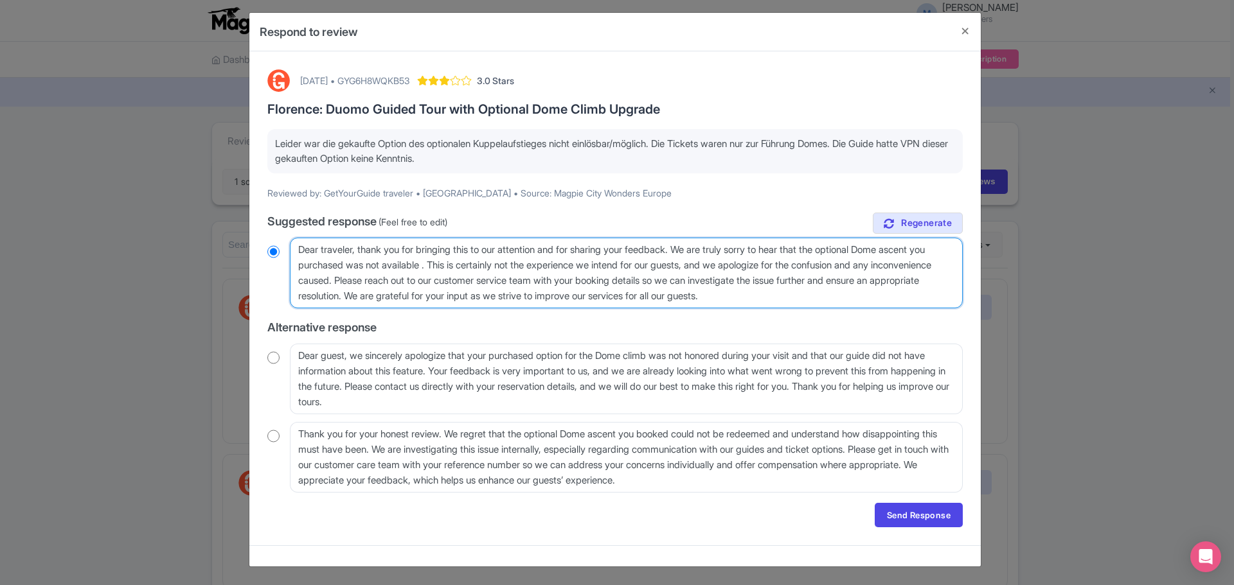
scroll to position [6, 0]
radio input "true"
type textarea "Dear traveler, thank you for bringing this to our attention and for sharing you…"
drag, startPoint x: 483, startPoint y: 265, endPoint x: 596, endPoint y: 262, distance: 113.1
click at [596, 262] on textarea "Dear traveler, thank you for bringing this to our attention and for sharing you…" at bounding box center [626, 273] width 673 height 71
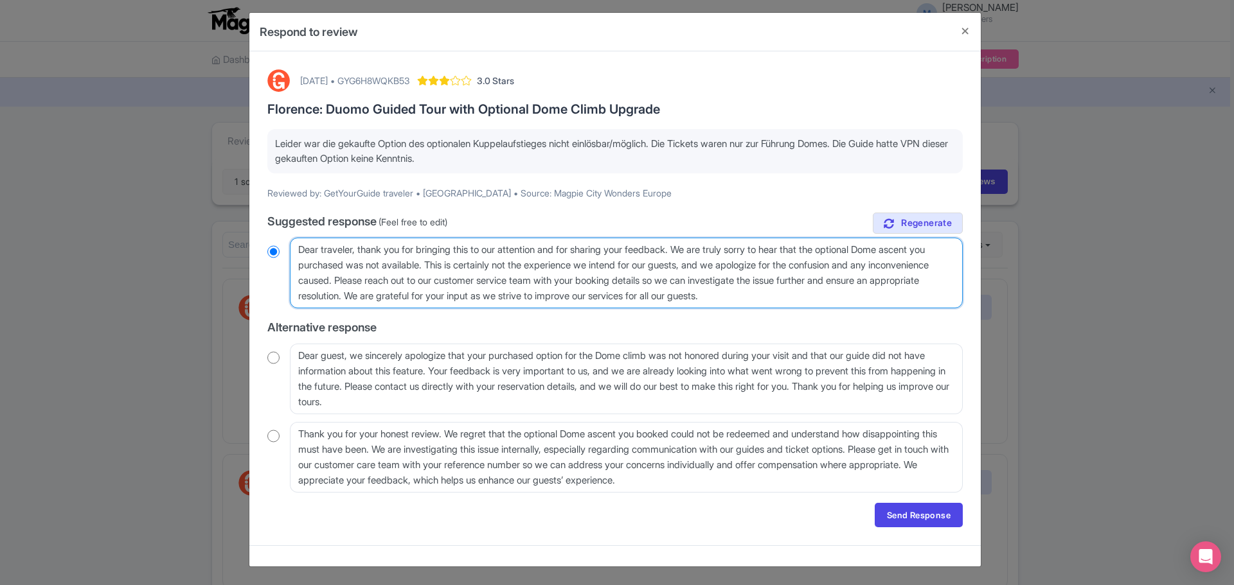
click at [452, 266] on textarea "Dear traveler, thank you for bringing this to our attention and for sharing you…" at bounding box center [626, 273] width 673 height 71
drag, startPoint x: 450, startPoint y: 265, endPoint x: 751, endPoint y: 272, distance: 301.4
click at [751, 272] on textarea "Dear traveler, thank you for bringing this to our attention and for sharing you…" at bounding box center [626, 273] width 673 height 71
radio input "true"
type textarea "Dear traveler, thank you for bringing this to our attention and for sharing you…"
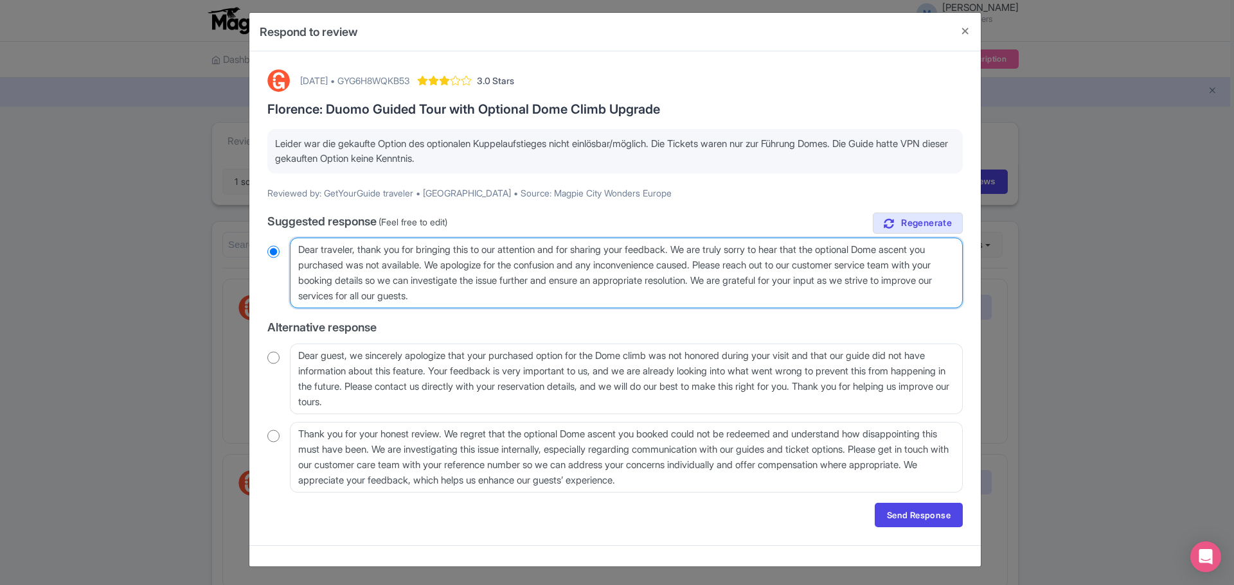
radio input "true"
click at [738, 265] on textarea "Dear traveler, thank you for bringing this to our attention and for sharing you…" at bounding box center [626, 273] width 673 height 71
drag, startPoint x: 296, startPoint y: 283, endPoint x: 757, endPoint y: 282, distance: 460.7
click at [757, 282] on textarea "Dear traveler, thank you for bringing this to our attention and for sharing you…" at bounding box center [626, 273] width 673 height 71
type textarea "Dear traveler, thank you for bringing this to our attention and for sharing you…"
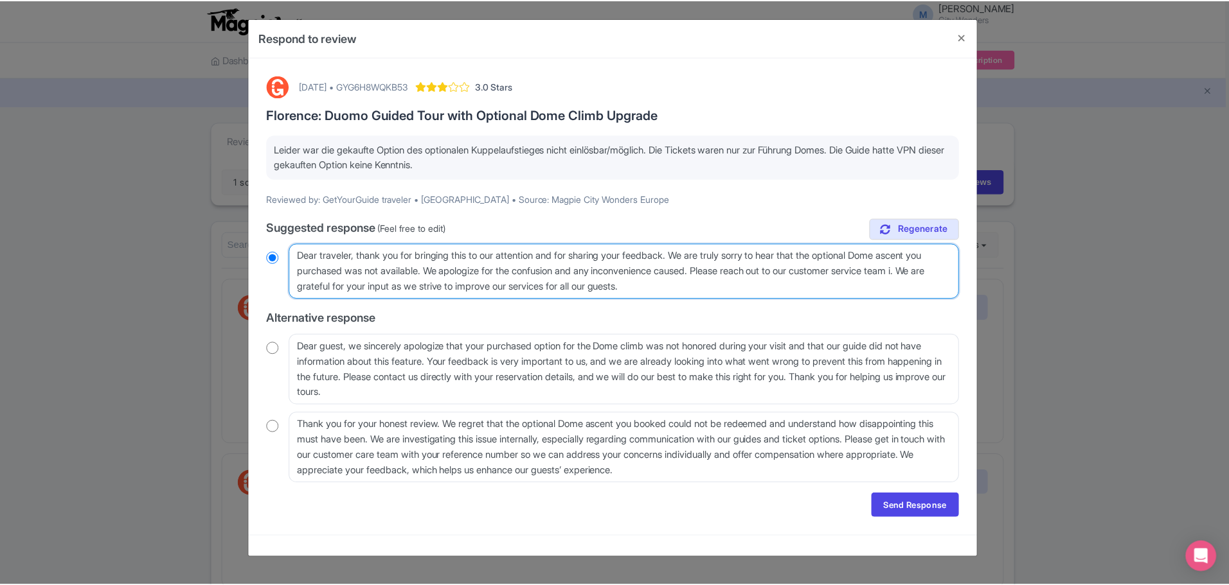
scroll to position [0, 0]
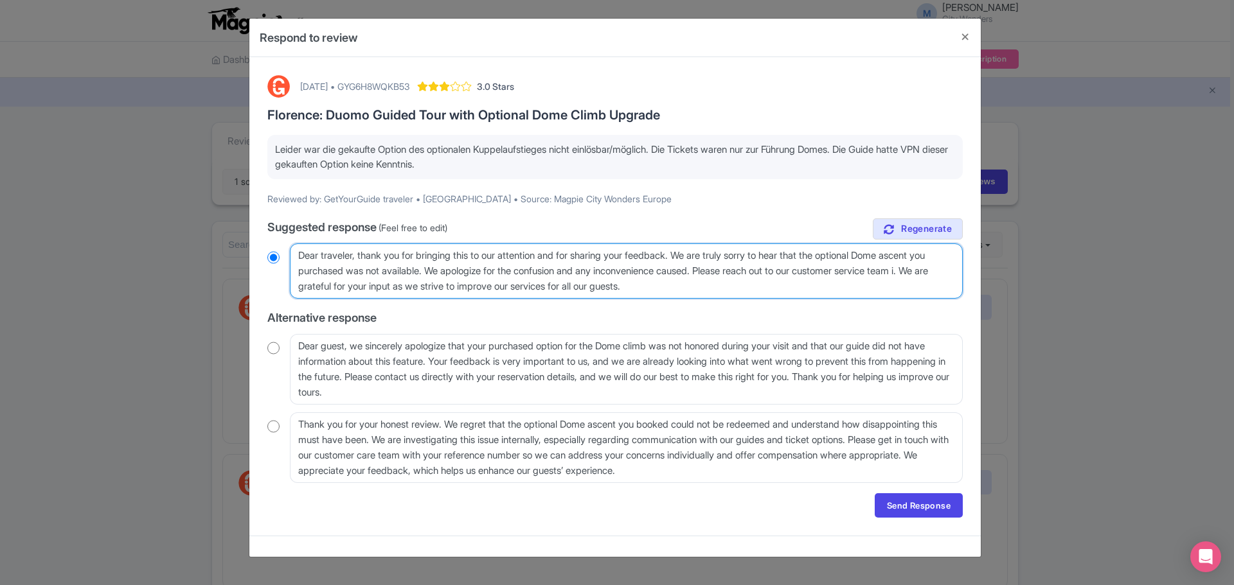
radio input "true"
type textarea "Dear traveler, thank you for bringing this to our attention and for sharing you…"
radio input "true"
type textarea "Dear traveler, thank you for bringing this to our attention and for sharing you…"
radio input "true"
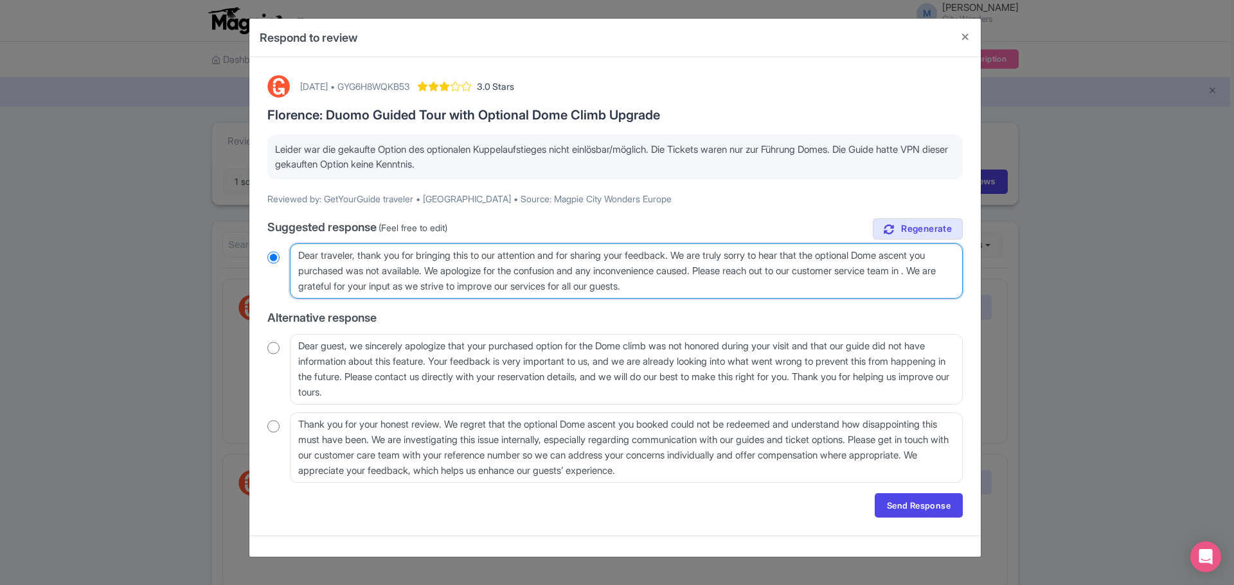
type textarea "Dear traveler, thank you for bringing this to our attention and for sharing you…"
radio input "true"
type textarea "Dear traveler, thank you for bringing this to our attention and for sharing you…"
radio input "true"
type textarea "Dear traveler, thank you for bringing this to our attention and for sharing you…"
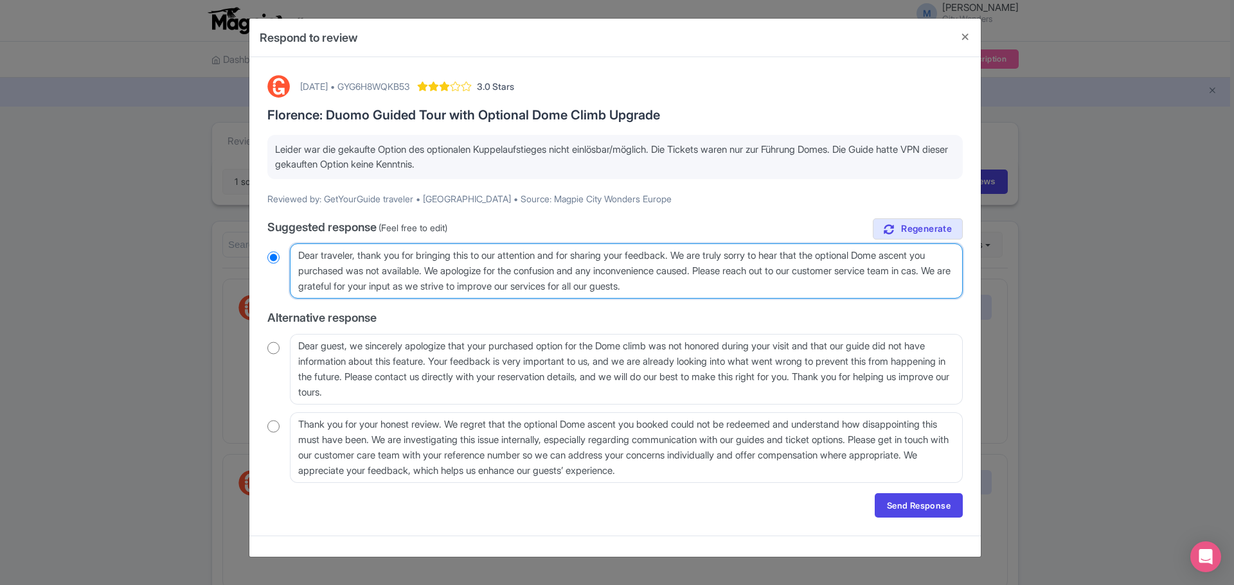
radio input "true"
type textarea "Dear traveler, thank you for bringing this to our attention and for sharing you…"
radio input "true"
type textarea "Dear traveler, thank you for bringing this to our attention and for sharing you…"
radio input "true"
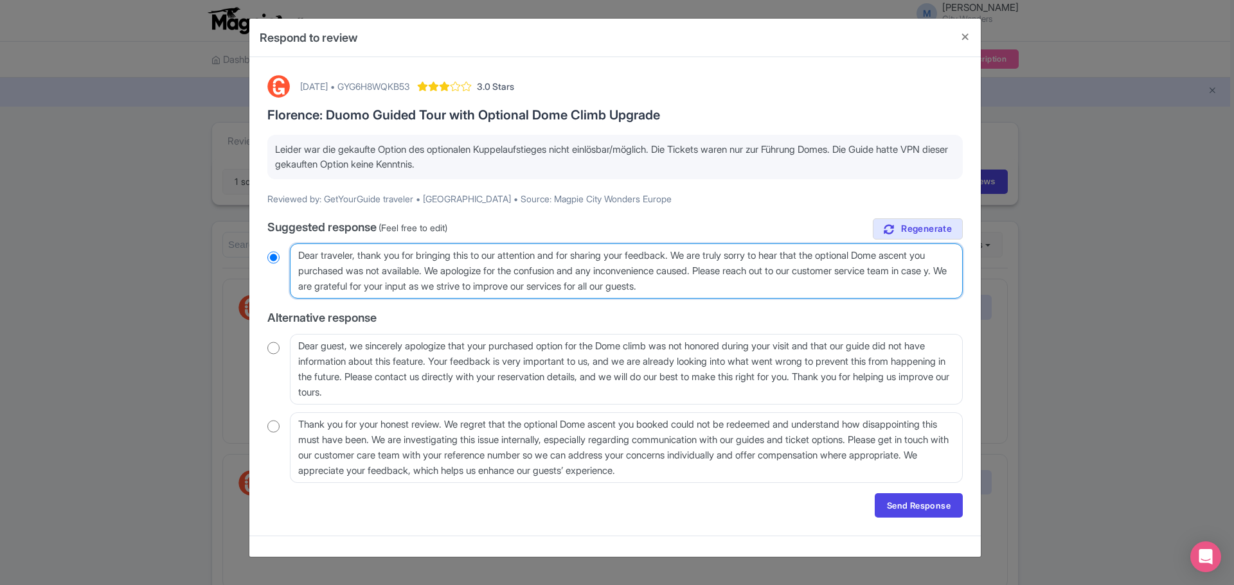
type textarea "Dear traveler, thank you for bringing this to our attention and for sharing you…"
radio input "true"
type textarea "Dear traveler, thank you for bringing this to our attention and for sharing you…"
radio input "true"
type textarea "Dear traveler, thank you for bringing this to our attention and for sharing you…"
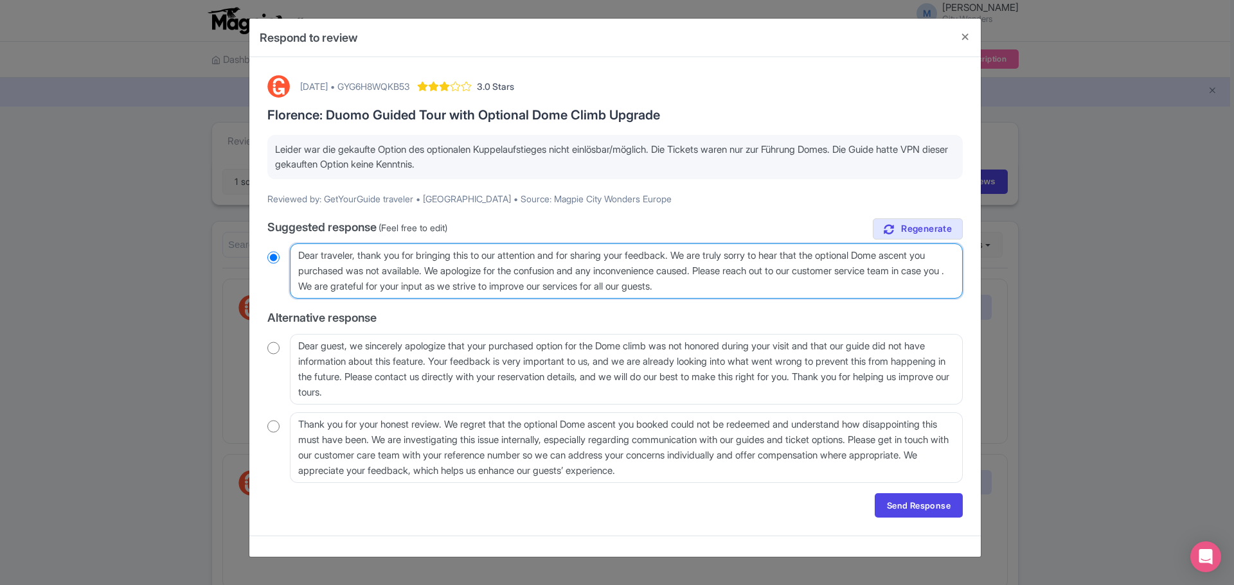
radio input "true"
type textarea "Dear traveler, thank you for bringing this to our attention and for sharing you…"
radio input "true"
type textarea "Dear traveler, thank you for bringing this to our attention and for sharing you…"
radio input "true"
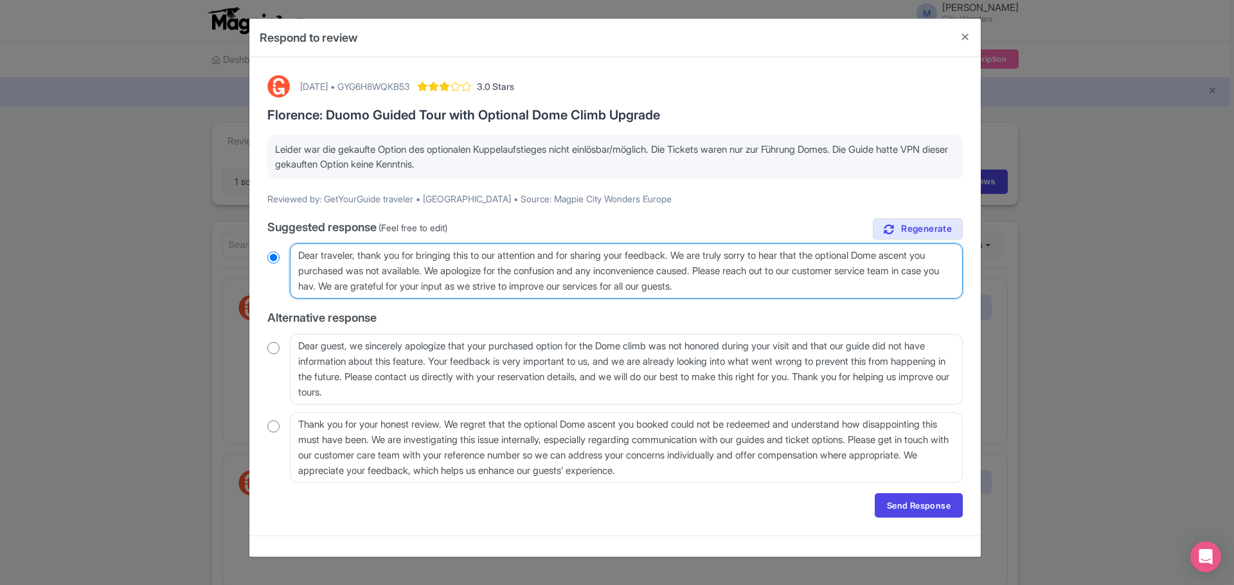
type textarea "Dear traveler, thank you for bringing this to our attention and for sharing you…"
radio input "true"
type textarea "Dear traveler, thank you for bringing this to our attention and for sharing you…"
radio input "true"
type textarea "Dear traveler, thank you for bringing this to our attention and for sharing you…"
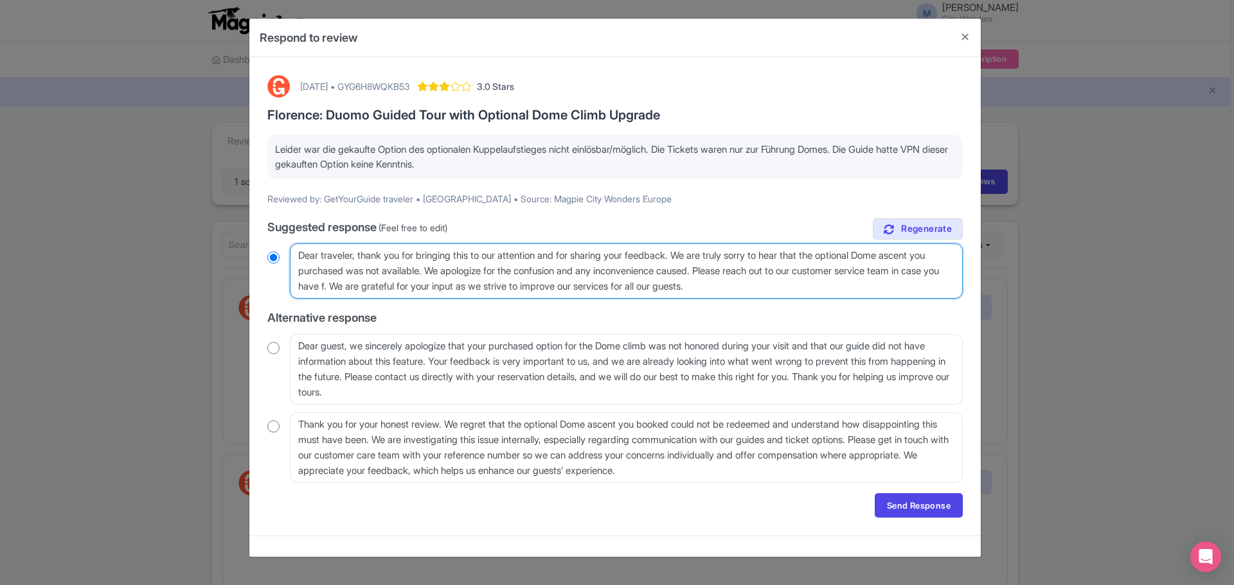
radio input "true"
type textarea "Dear traveler, thank you for bringing this to our attention and for sharing you…"
radio input "true"
type textarea "Dear traveler, thank you for bringing this to our attention and for sharing you…"
radio input "true"
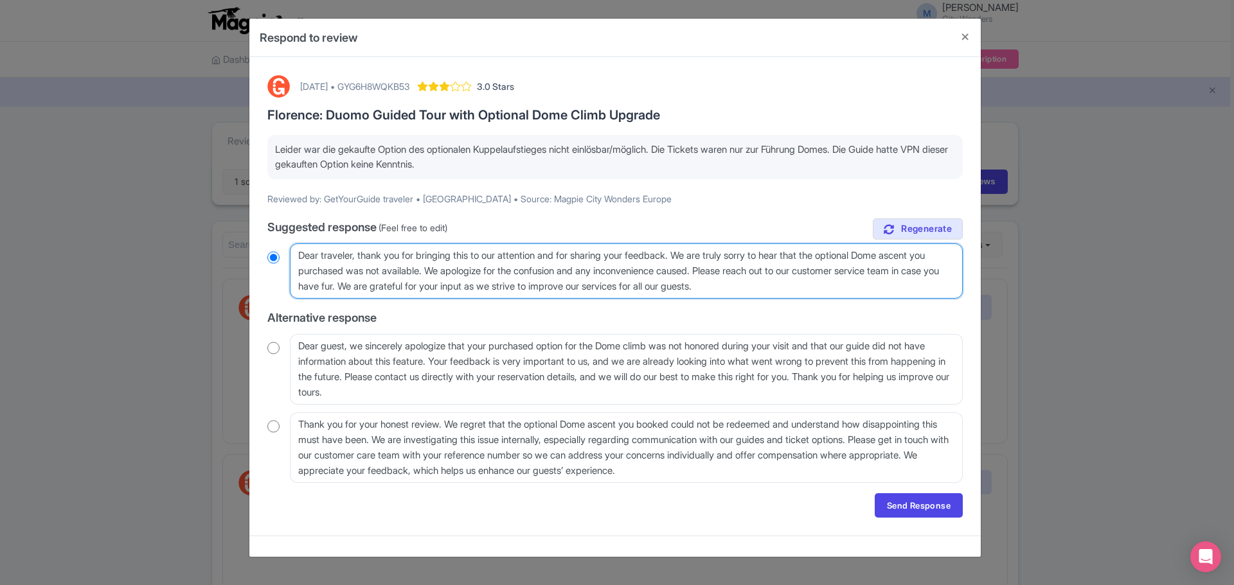
type textarea "Dear traveler, thank you for bringing this to our attention and for sharing you…"
radio input "true"
type textarea "Dear traveler, thank you for bringing this to our attention and for sharing you…"
radio input "true"
type textarea "Dear traveler, thank you for bringing this to our attention and for sharing you…"
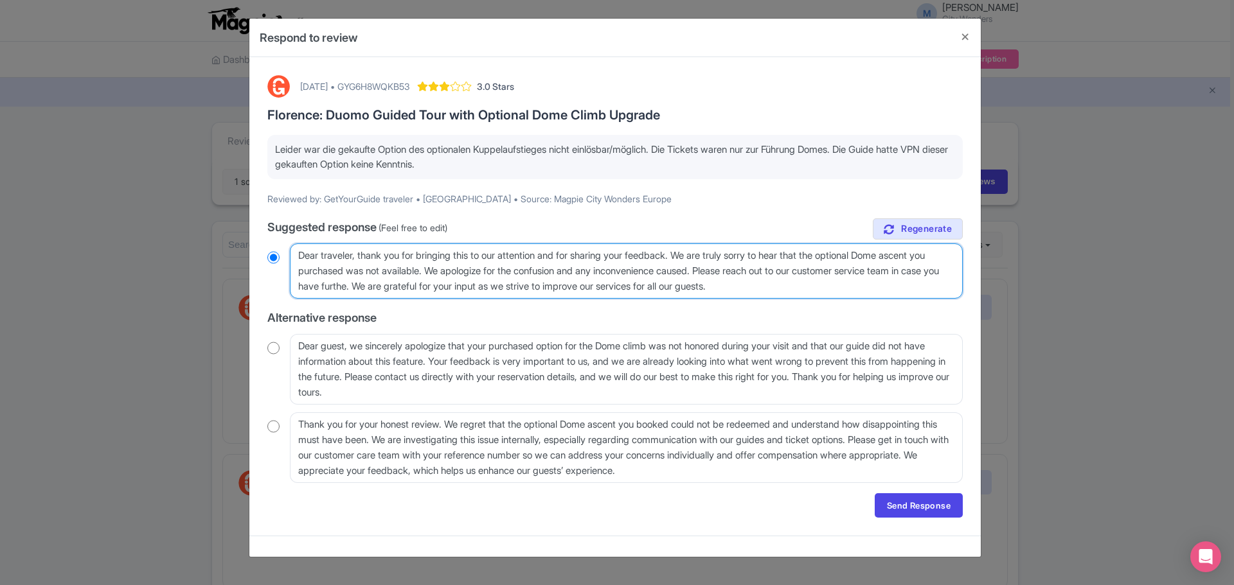
radio input "true"
type textarea "Dear traveler, thank you for bringing this to our attention and for sharing you…"
radio input "true"
type textarea "Dear traveler, thank you for bringing this to our attention and for sharing you…"
radio input "true"
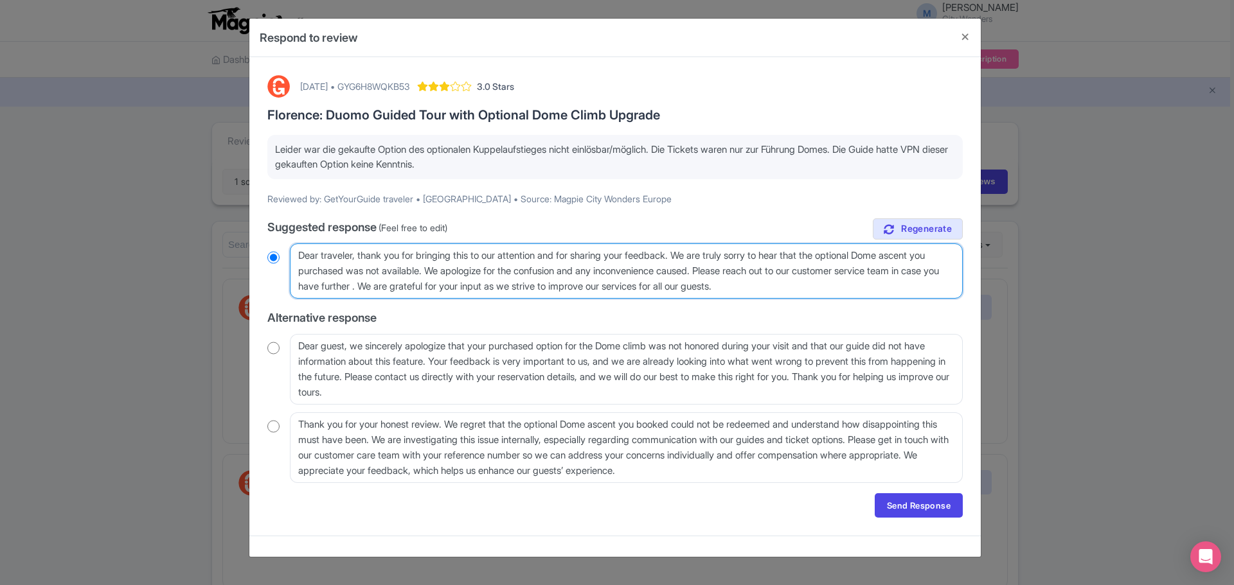
type textarea "Dear traveler, thank you for bringing this to our attention and for sharing you…"
radio input "true"
type textarea "Dear traveler, thank you for bringing this to our attention and for sharing you…"
radio input "true"
type textarea "Dear traveler, thank you for bringing this to our attention and for sharing you…"
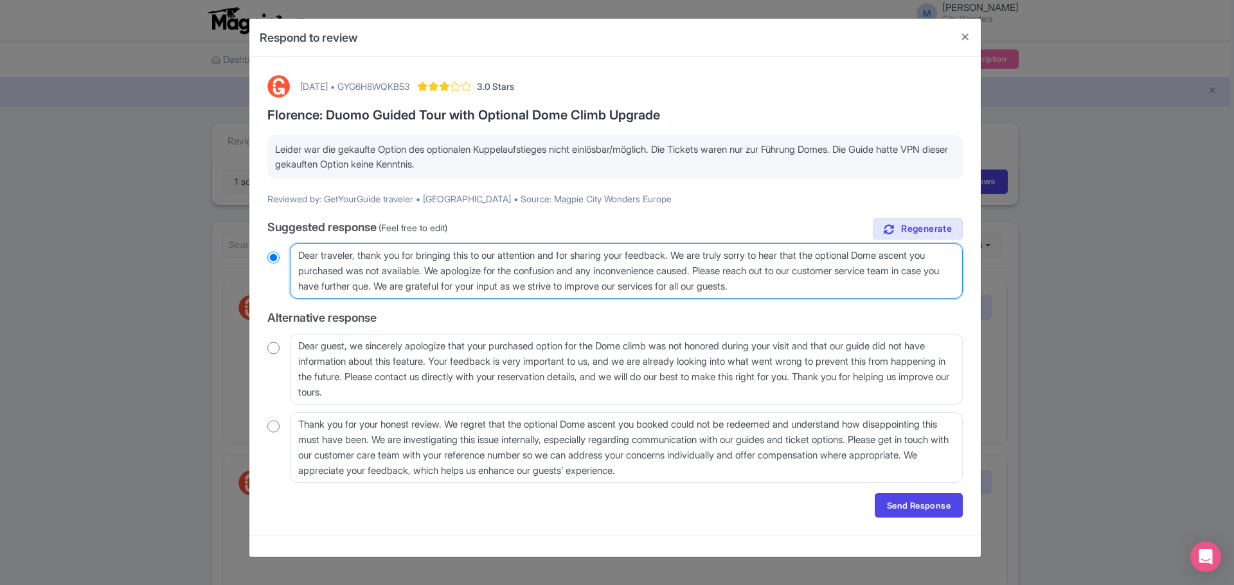
radio input "true"
type textarea "Dear traveler, thank you for bringing this to our attention and for sharing you…"
radio input "true"
type textarea "Dear traveler, thank you for bringing this to our attention and for sharing you…"
radio input "true"
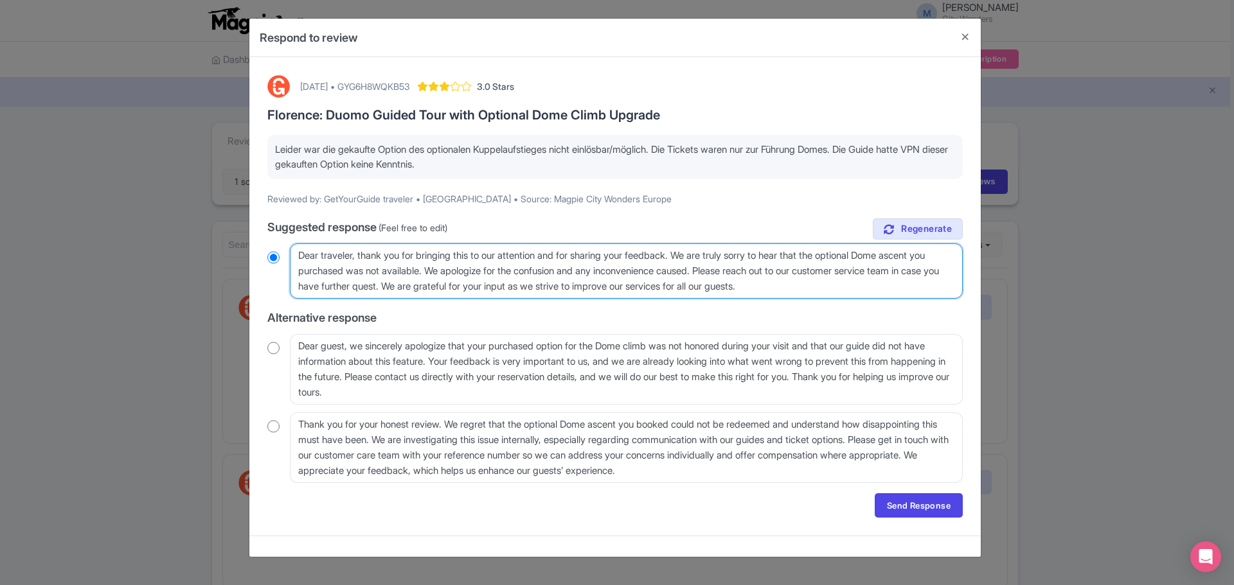
type textarea "Dear traveler, thank you for bringing this to our attention and for sharing you…"
radio input "true"
type textarea "Dear traveler, thank you for bringing this to our attention and for sharing you…"
radio input "true"
type textarea "Dear traveler, thank you for bringing this to our attention and for sharing you…"
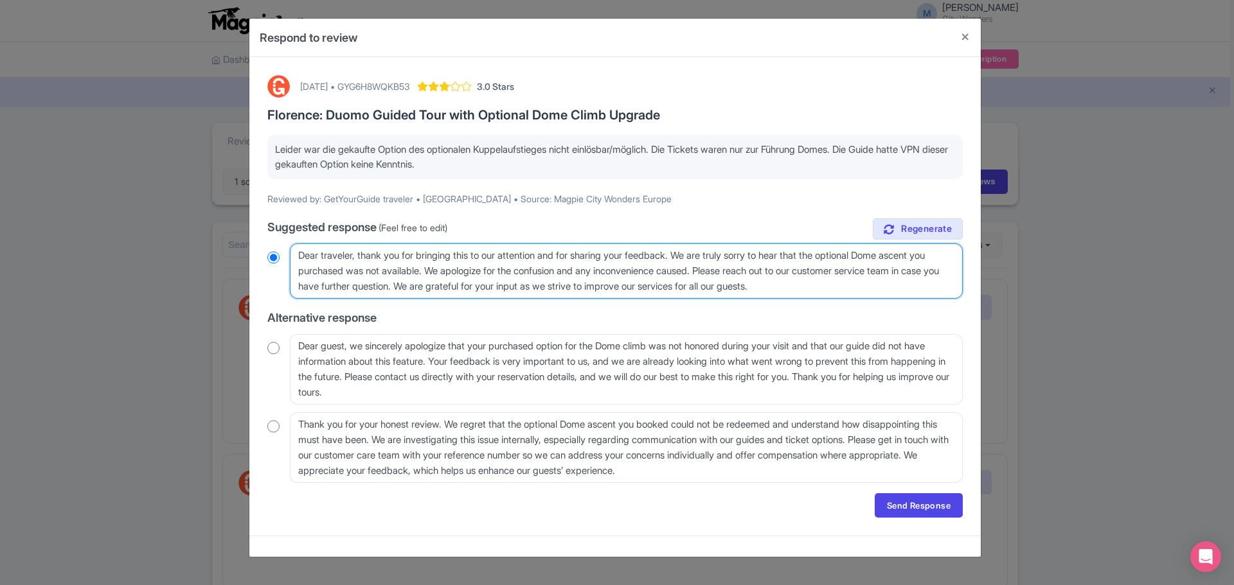
radio input "true"
type textarea "Dear traveler, thank you for bringing this to our attention and for sharing you…"
radio input "true"
type textarea "Dear traveler, thank you for bringing this to our attention and for sharing you…"
radio input "true"
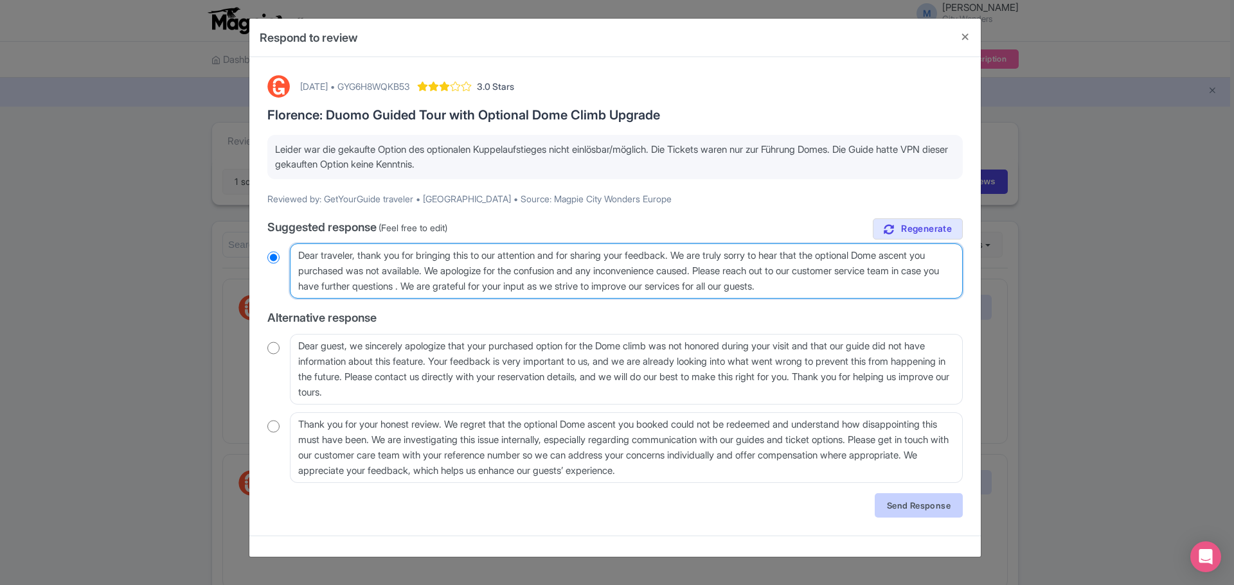
type textarea "Dear traveler, thank you for bringing this to our attention and for sharing you…"
radio input "true"
type textarea "Dear traveler, thank you for bringing this to our attention and for sharing you…"
radio input "true"
type textarea "Dear traveler, thank you for bringing this to our attention and for sharing you…"
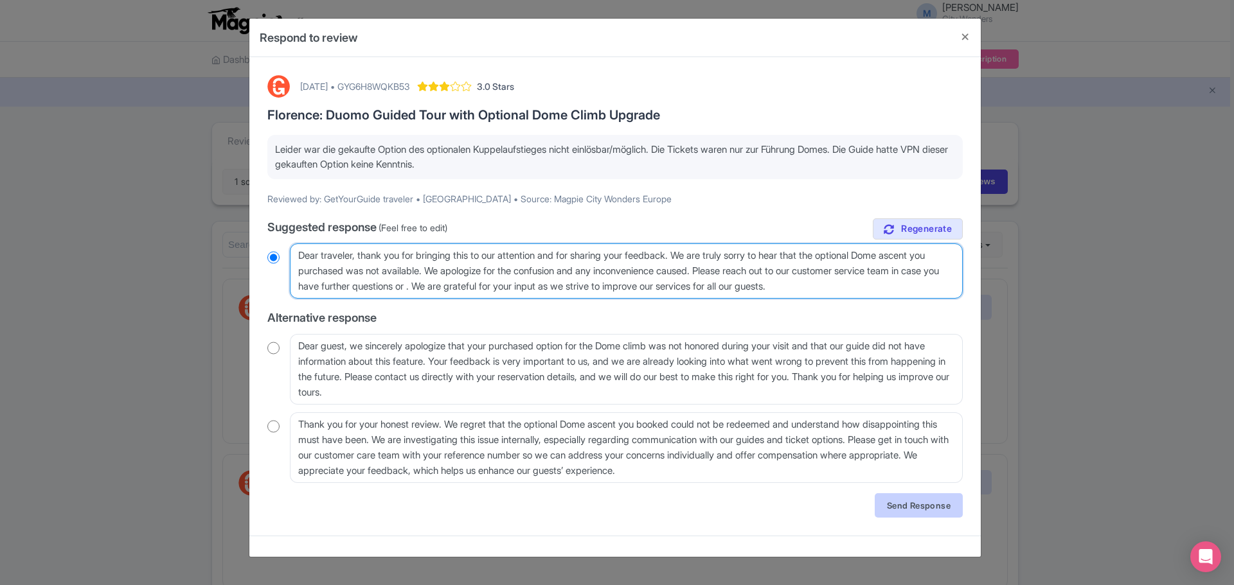
radio input "true"
type textarea "Dear traveler, thank you for bringing this to our attention and for sharing you…"
radio input "true"
type textarea "Dear traveler, thank you for bringing this to our attention and for sharing you…"
radio input "true"
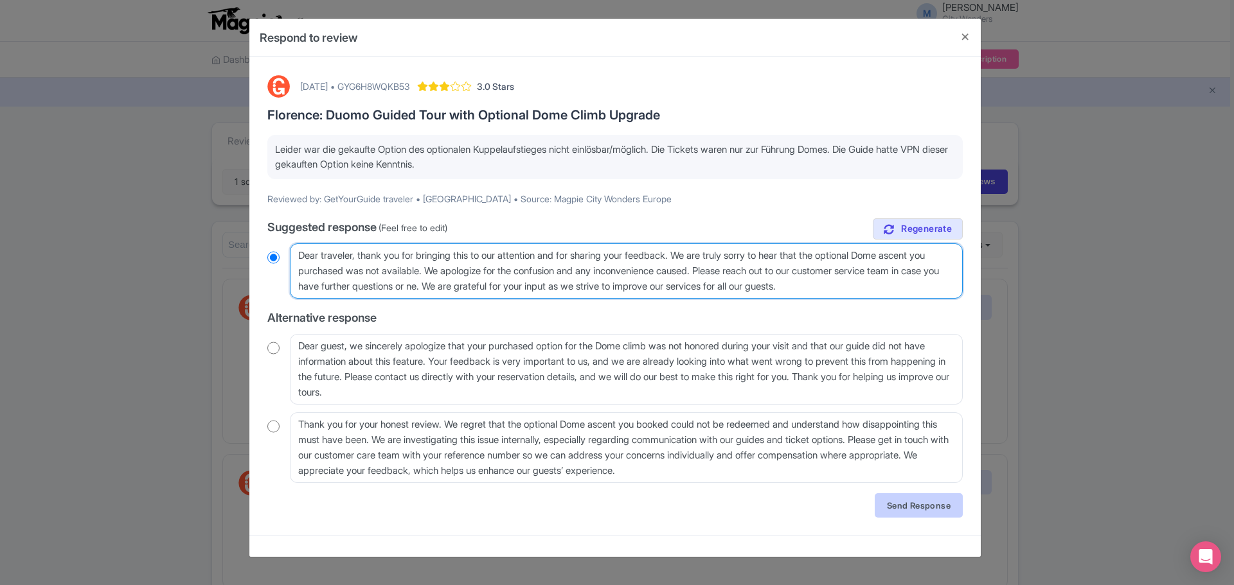
type textarea "Dear traveler, thank you for bringing this to our attention and for sharing you…"
radio input "true"
type textarea "Dear traveler, thank you for bringing this to our attention and for sharing you…"
radio input "true"
type textarea "Dear traveler, thank you for bringing this to our attention and for sharing you…"
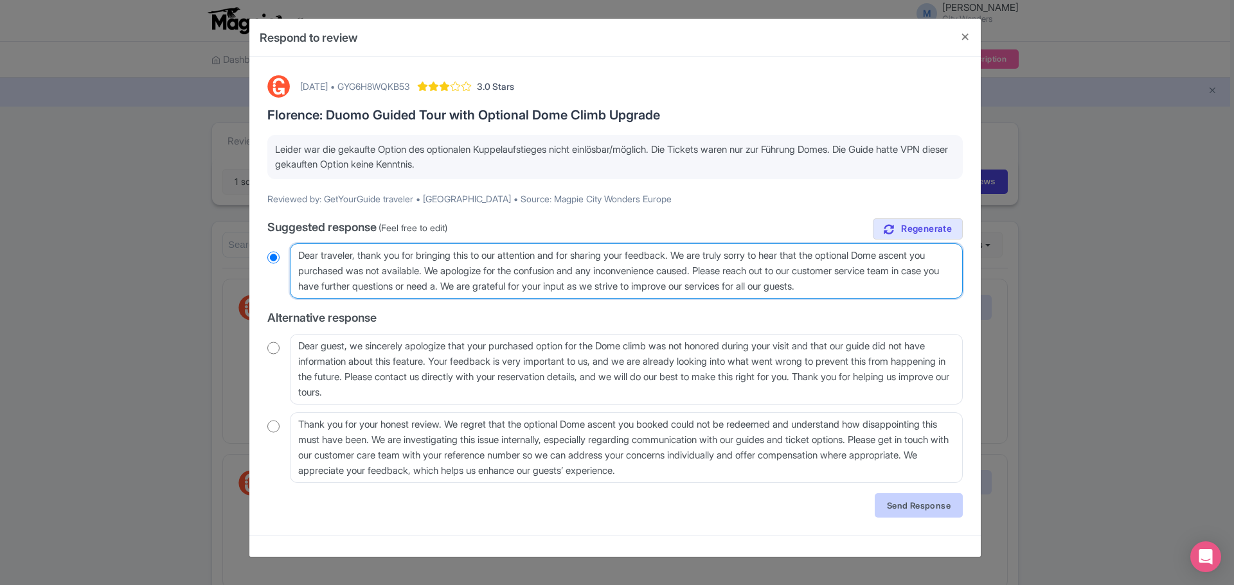
radio input "true"
type textarea "Dear traveler, thank you for bringing this to our attention and for sharing you…"
radio input "true"
type textarea "Dear traveler, thank you for bringing this to our attention and for sharing you…"
radio input "true"
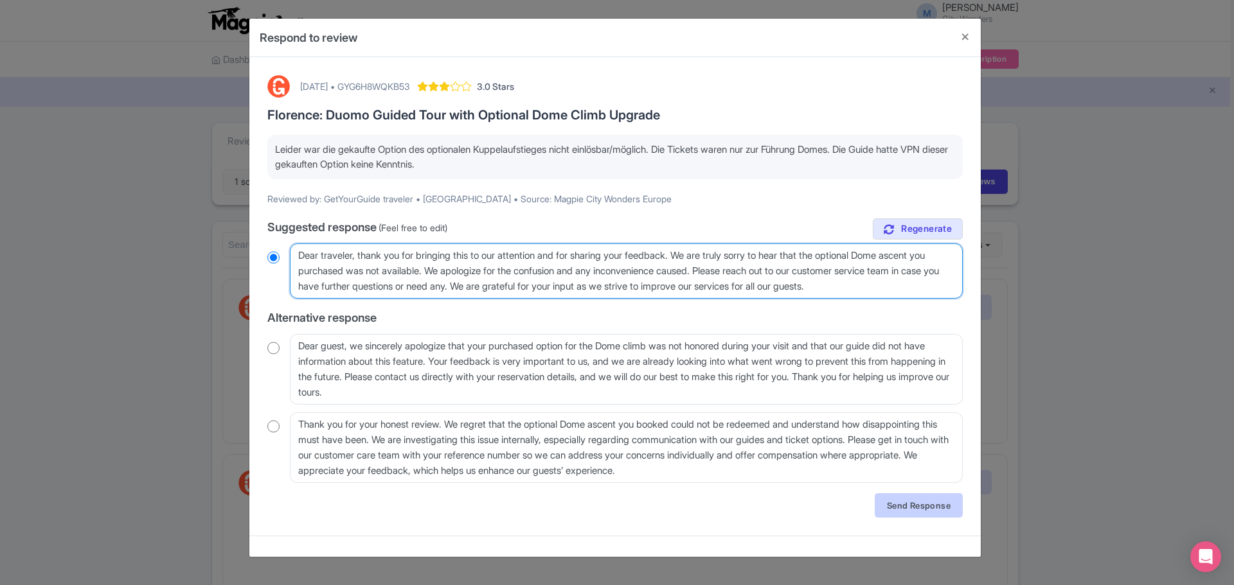
type textarea "Dear traveler, thank you for bringing this to our attention and for sharing you…"
radio input "true"
type textarea "Dear traveler, thank you for bringing this to our attention and for sharing you…"
radio input "true"
type textarea "Dear traveler, thank you for bringing this to our attention and for sharing you…"
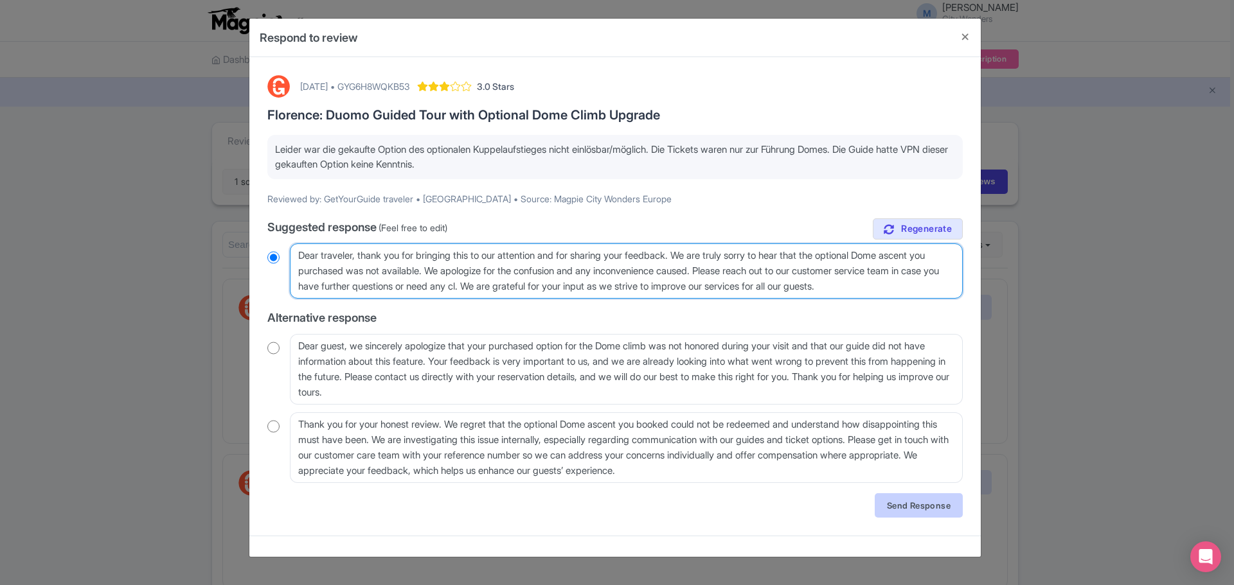
radio input "true"
type textarea "Dear traveler, thank you for bringing this to our attention and for sharing you…"
radio input "true"
type textarea "Dear traveler, thank you for bringing this to our attention and for sharing you…"
radio input "true"
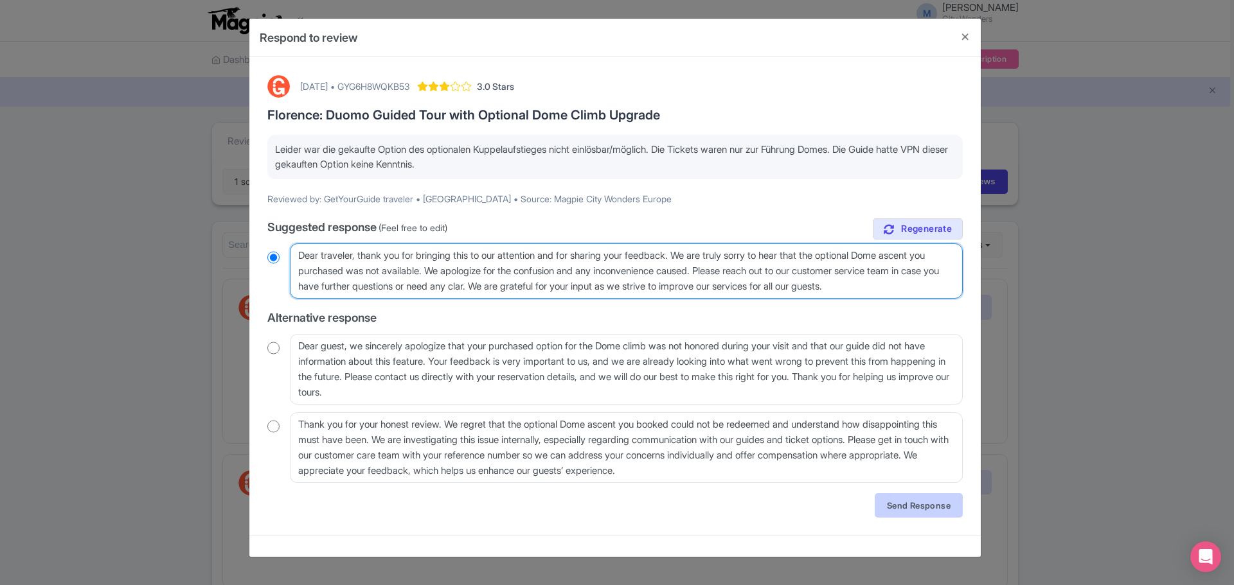
type textarea "Dear traveler, thank you for bringing this to our attention and for sharing you…"
radio input "true"
type textarea "Dear traveler, thank you for bringing this to our attention and for sharing you…"
radio input "true"
type textarea "Dear traveler, thank you for bringing this to our attention and for sharing you…"
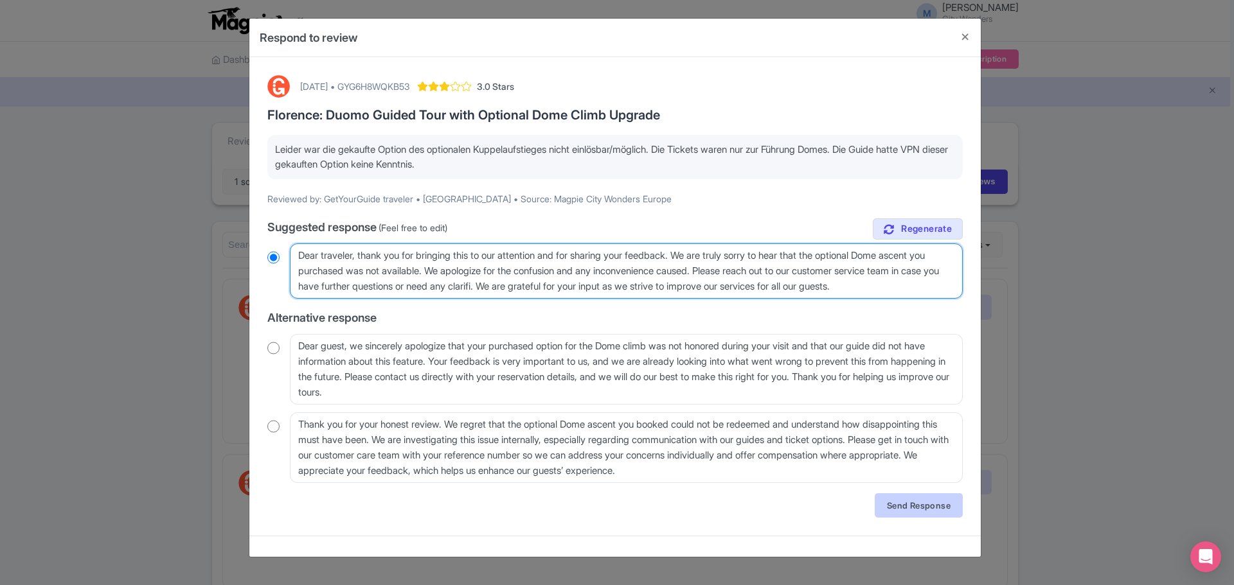
radio input "true"
type textarea "Dear traveler, thank you for bringing this to our attention and for sharing you…"
radio input "true"
type textarea "Dear traveler, thank you for bringing this to our attention and for sharing you…"
radio input "true"
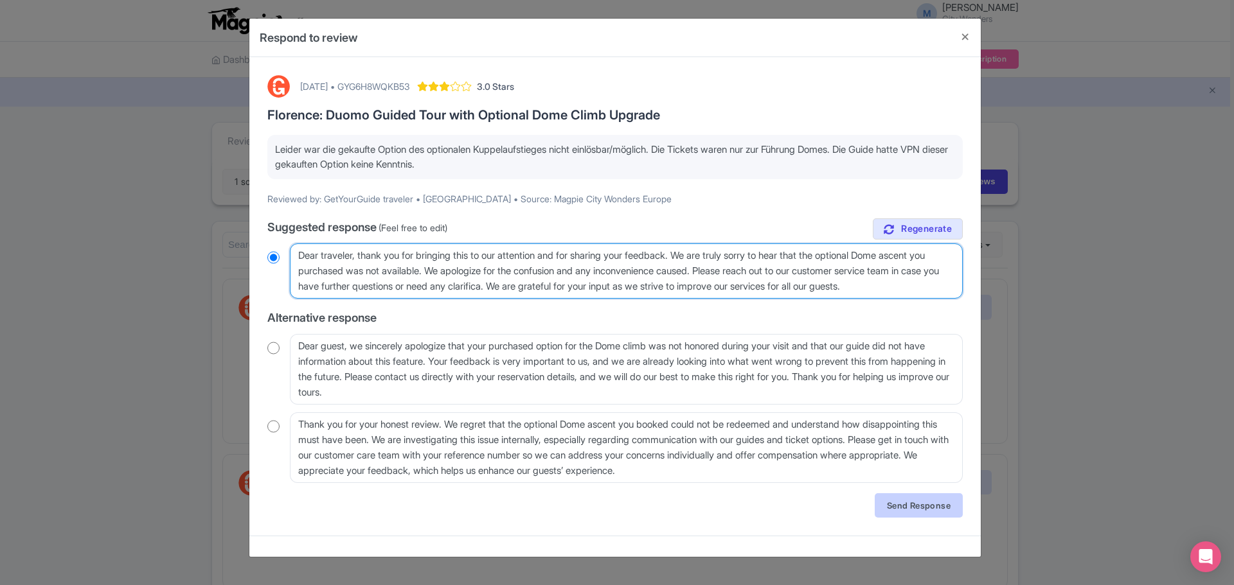
type textarea "Dear traveler, thank you for bringing this to our attention and for sharing you…"
radio input "true"
type textarea "Dear traveler, thank you for bringing this to our attention and for sharing you…"
radio input "true"
type textarea "Dear traveler, thank you for bringing this to our attention and for sharing you…"
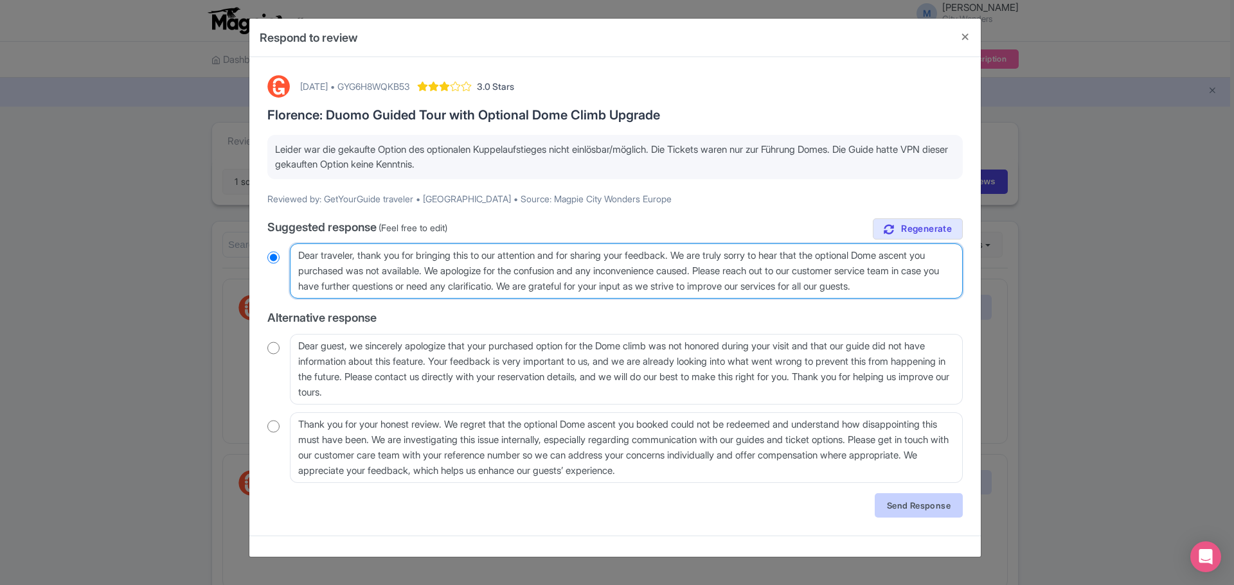
radio input "true"
type textarea "Dear traveler, thank you for bringing this to our attention and for sharing you…"
radio input "true"
type textarea "Dear traveler, thank you for bringing this to our attention and for sharing you…"
radio input "true"
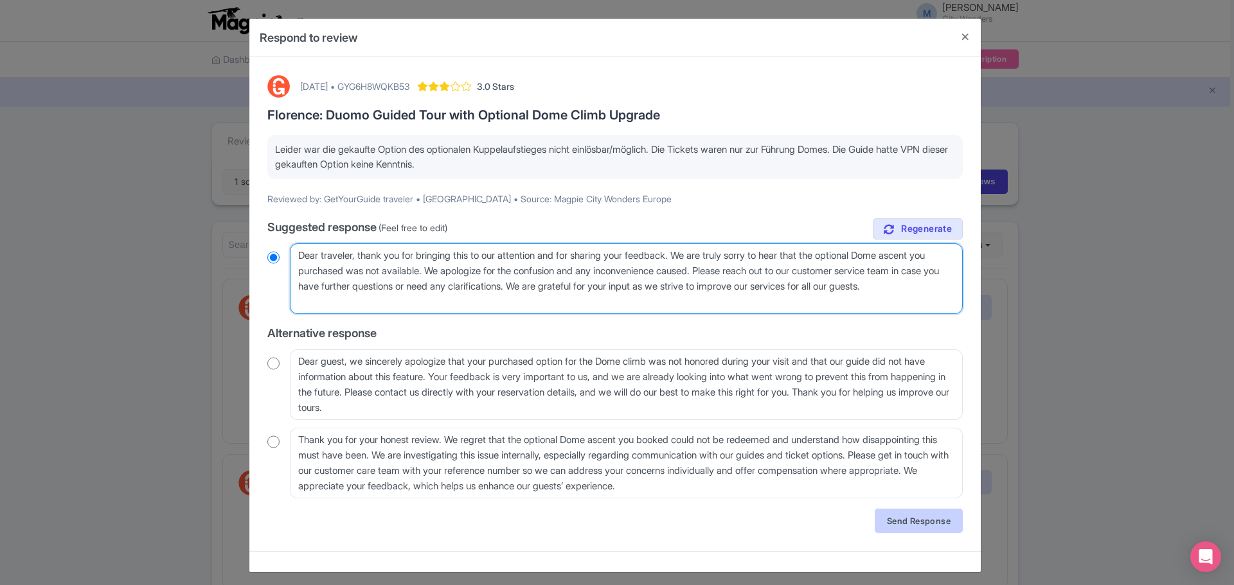
type textarea "Dear traveler, thank you for bringing this to our attention and for sharing you…"
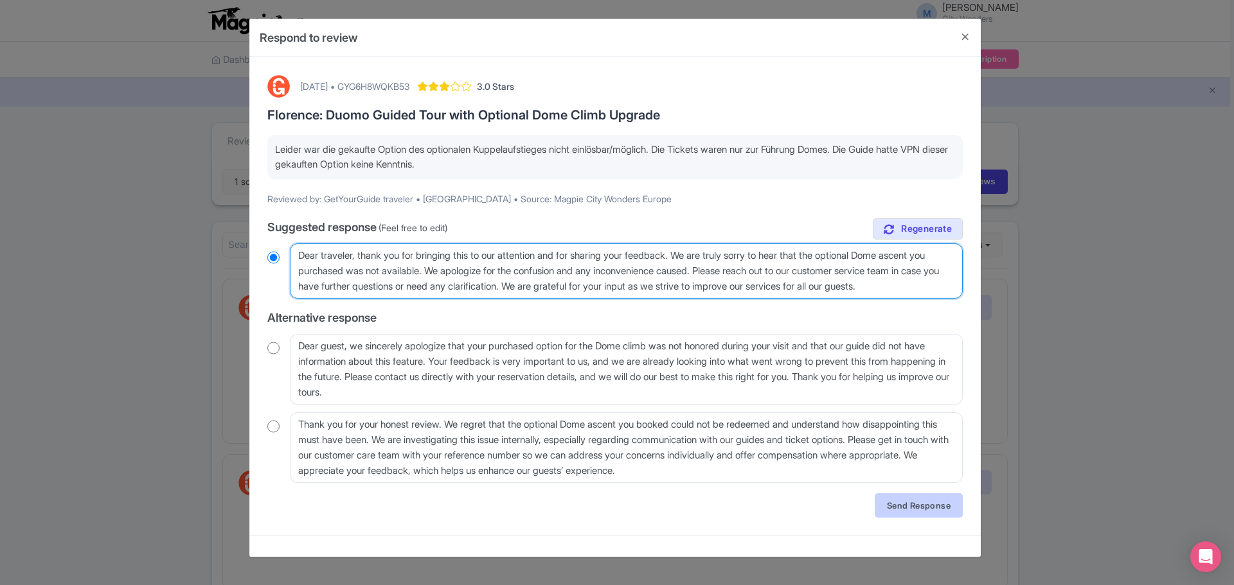
radio input "true"
type textarea "Dear traveler, thank you for bringing this to our attention and for sharing you…"
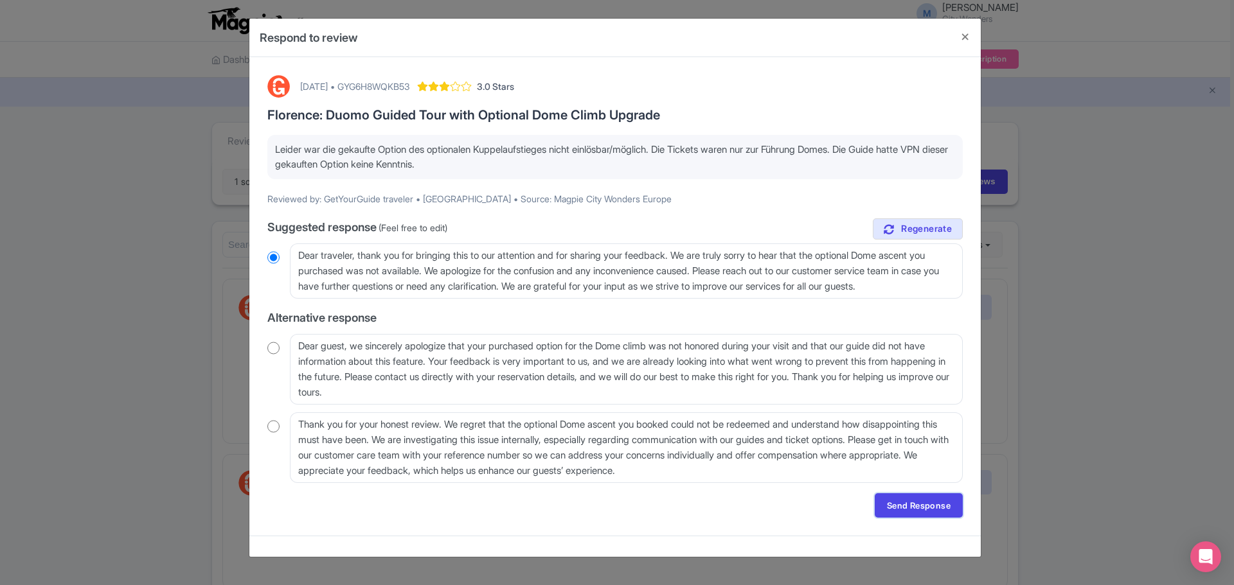
click at [912, 505] on link "Send Response" at bounding box center [918, 505] width 88 height 24
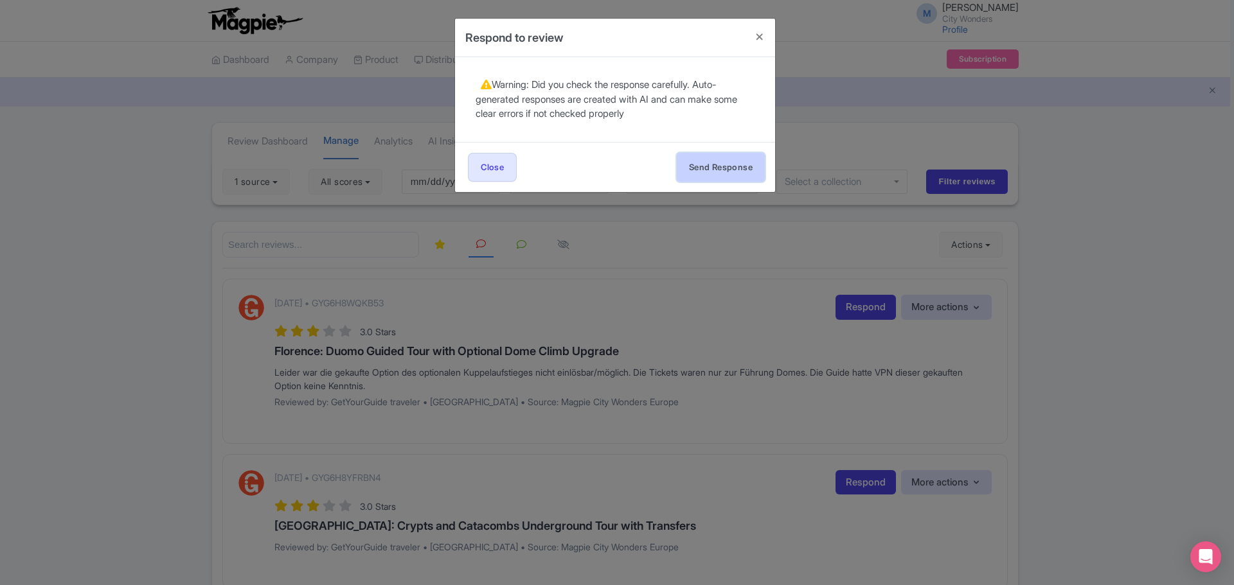
click at [700, 169] on button "Send Response" at bounding box center [721, 167] width 88 height 29
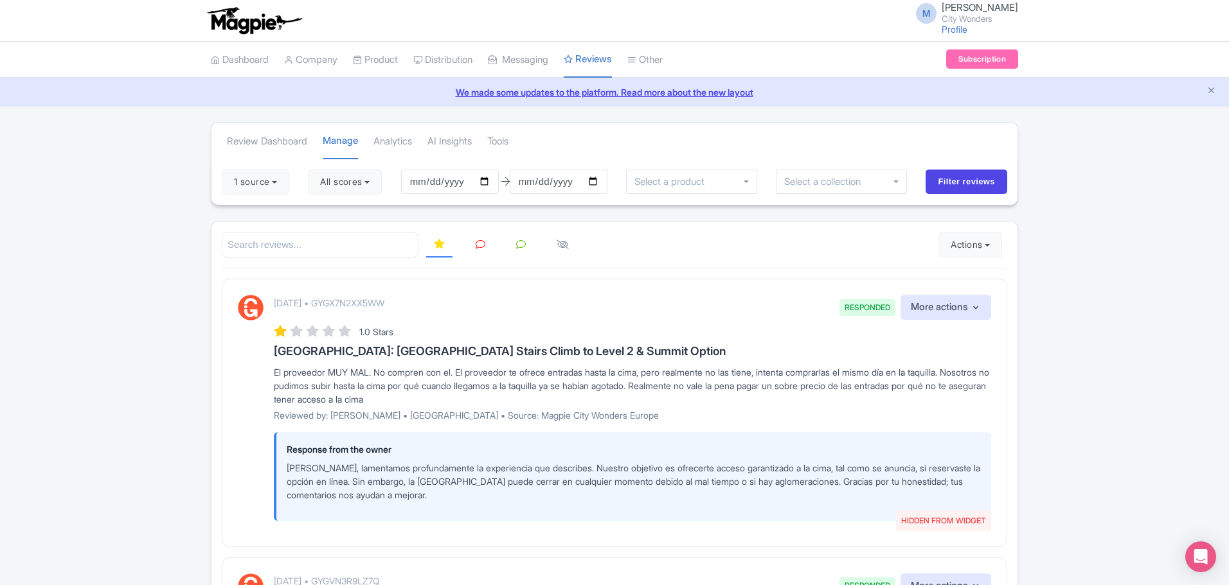
click at [479, 242] on icon at bounding box center [480, 245] width 10 height 10
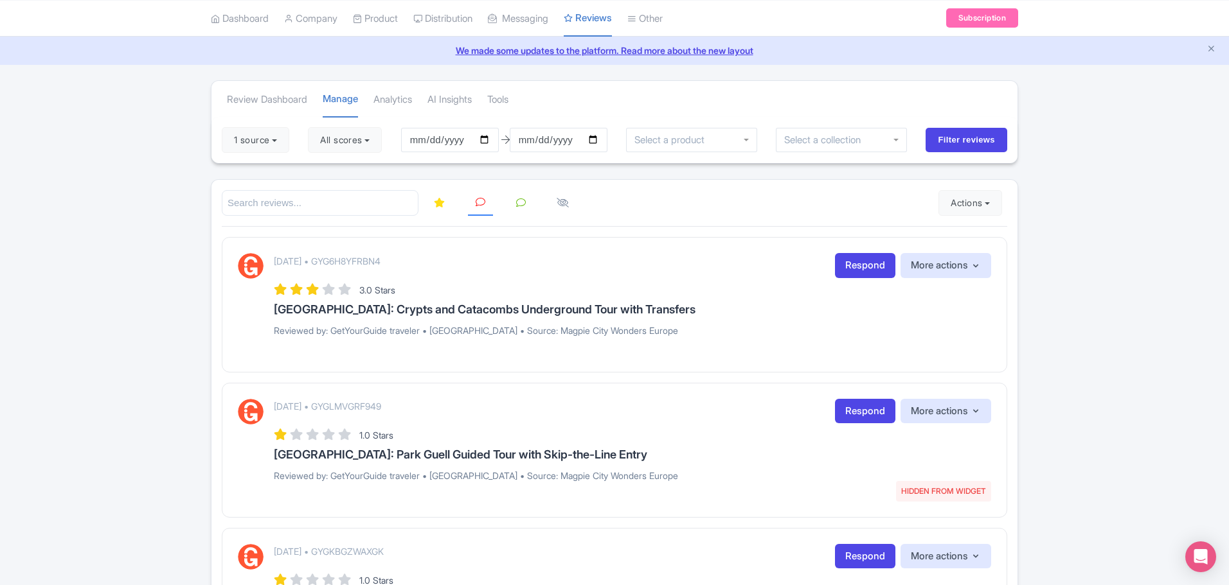
scroll to position [64, 0]
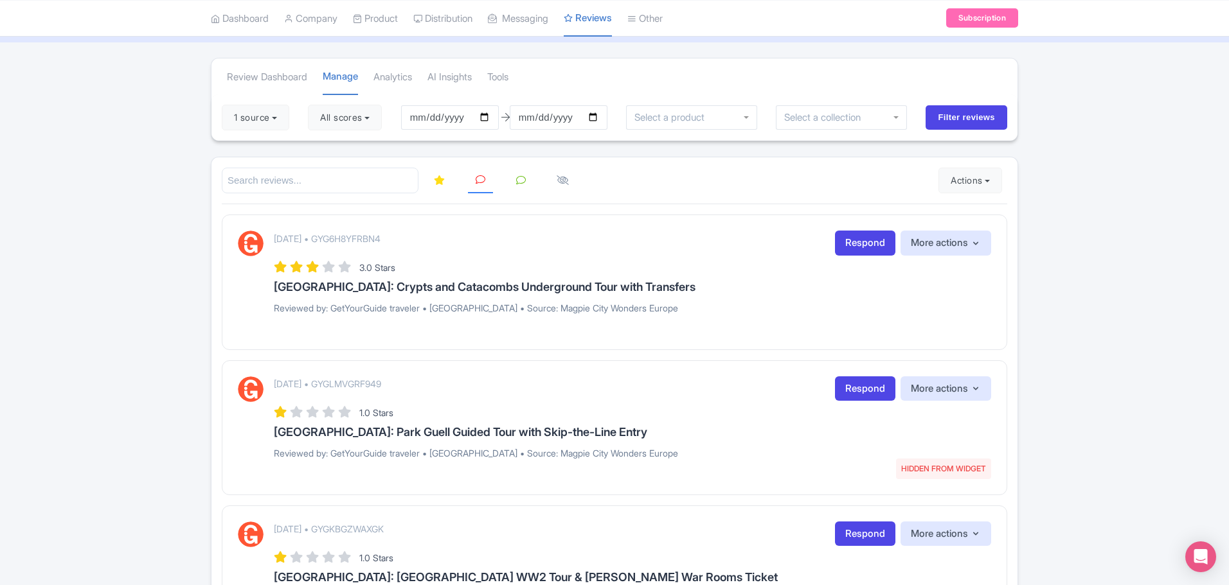
click at [521, 317] on div "August 03, 2025 • GYG6H8YFRBN4 Respond More actions Hide from this page Hide fr…" at bounding box center [632, 277] width 717 height 93
click at [966, 245] on button "More actions" at bounding box center [945, 243] width 91 height 25
click at [567, 181] on icon at bounding box center [562, 180] width 12 height 10
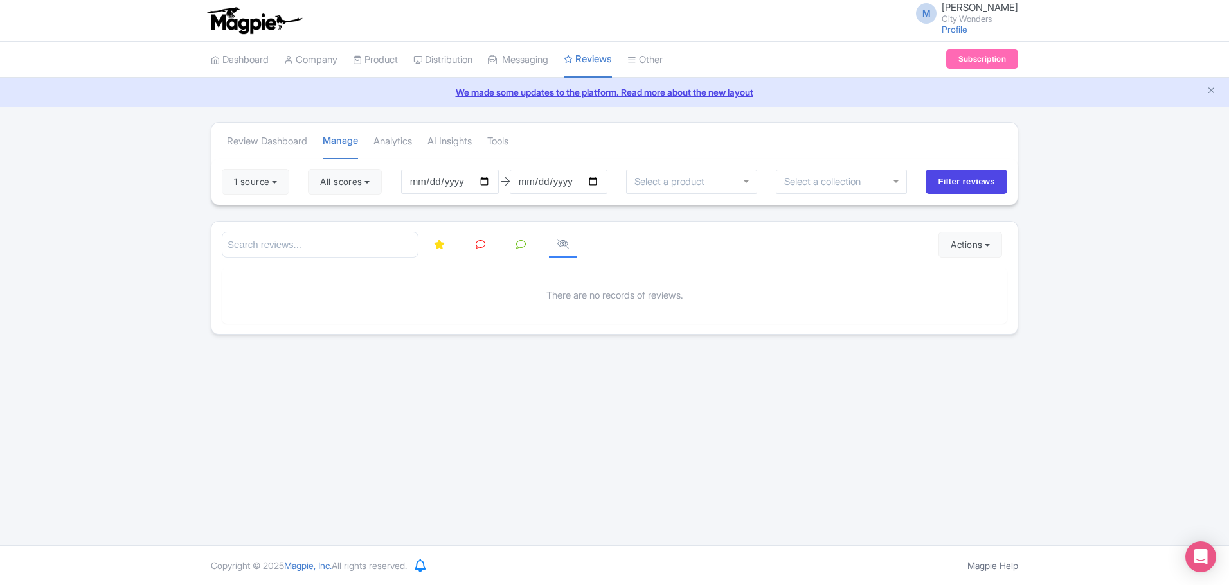
click at [562, 240] on icon at bounding box center [562, 244] width 12 height 10
click at [563, 248] on icon at bounding box center [562, 244] width 12 height 10
click at [481, 247] on icon at bounding box center [480, 245] width 10 height 10
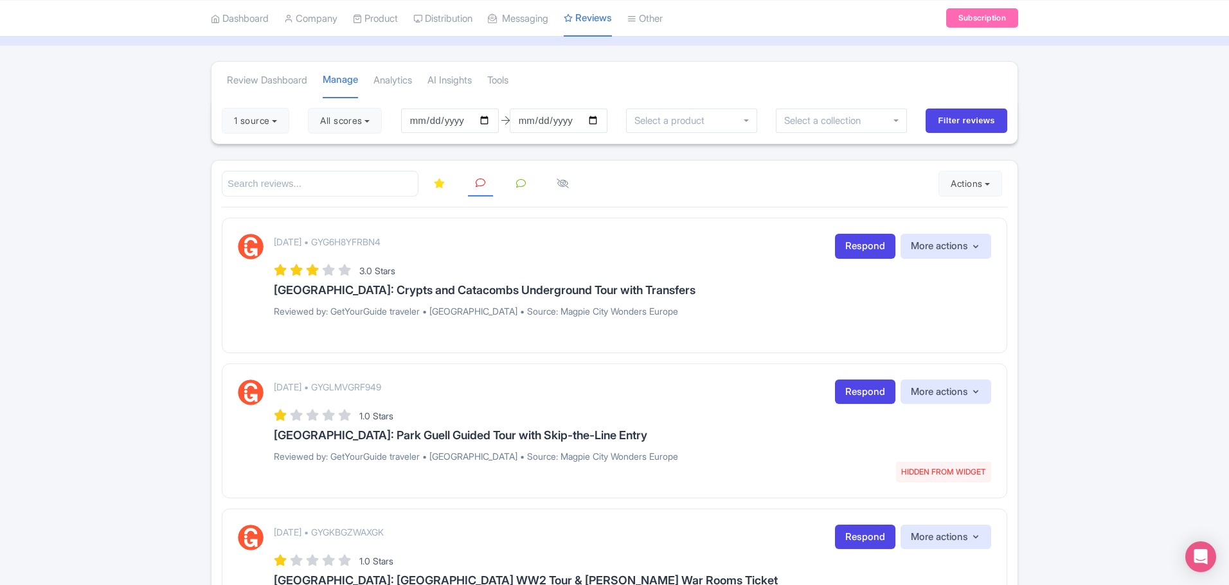
scroll to position [64, 0]
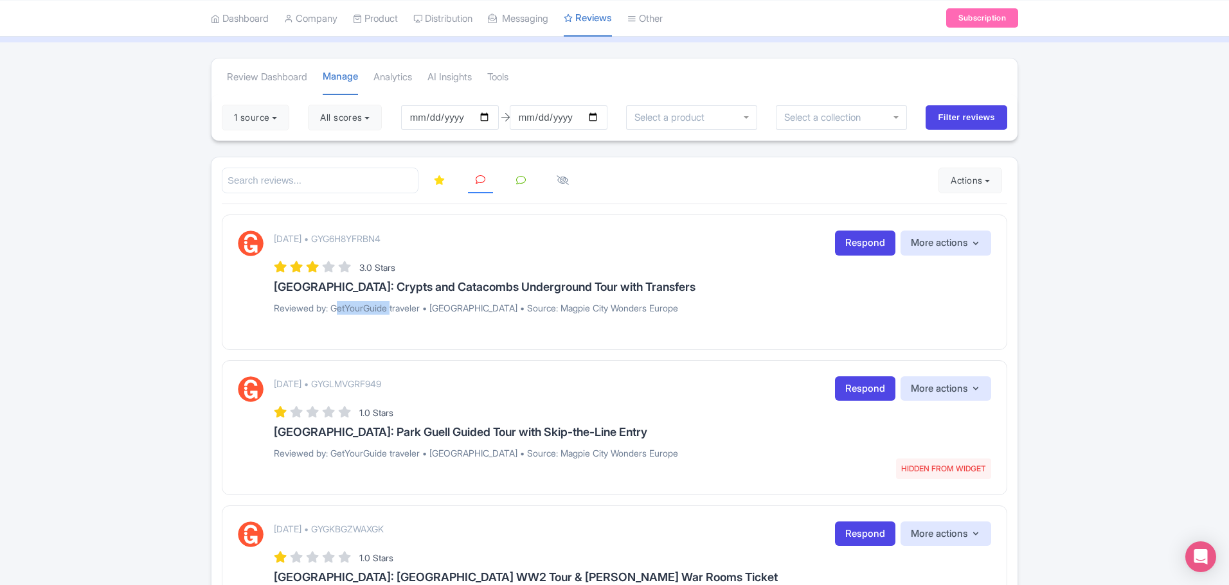
drag, startPoint x: 333, startPoint y: 308, endPoint x: 391, endPoint y: 308, distance: 57.2
click at [391, 308] on p "Reviewed by: GetYourGuide traveler • [GEOGRAPHIC_DATA] • Source: Magpie City Wo…" at bounding box center [632, 307] width 717 height 13
copy p "GetYourGuide"
drag, startPoint x: 315, startPoint y: 285, endPoint x: 628, endPoint y: 289, distance: 313.6
click at [638, 289] on h3 "Rome: Crypts and Catacombs Underground Tour with Transfers" at bounding box center [632, 287] width 717 height 13
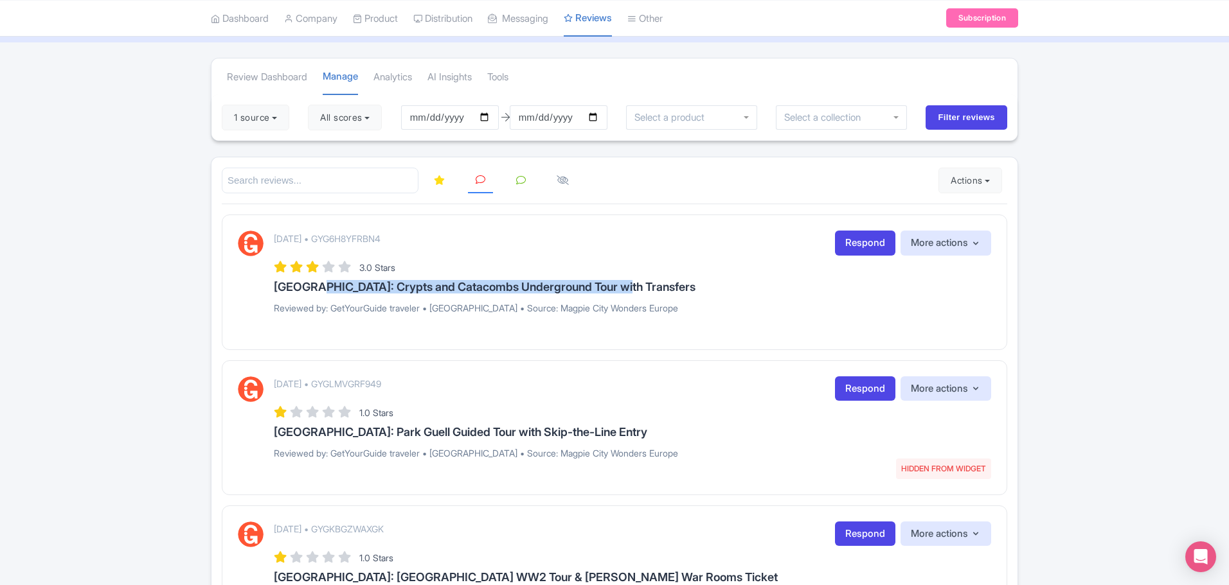
copy h3 "Crypts and Catacombs Underground Tour with Transfers"
drag, startPoint x: 368, startPoint y: 236, endPoint x: 436, endPoint y: 236, distance: 67.5
click at [436, 236] on div "August 03, 2025 • GYG6H8YFRBN4 Respond More actions Hide from this page Hide fr…" at bounding box center [632, 243] width 717 height 25
copy p "GYG6H8YFRBN4"
click at [855, 255] on link "Respond" at bounding box center [865, 243] width 60 height 25
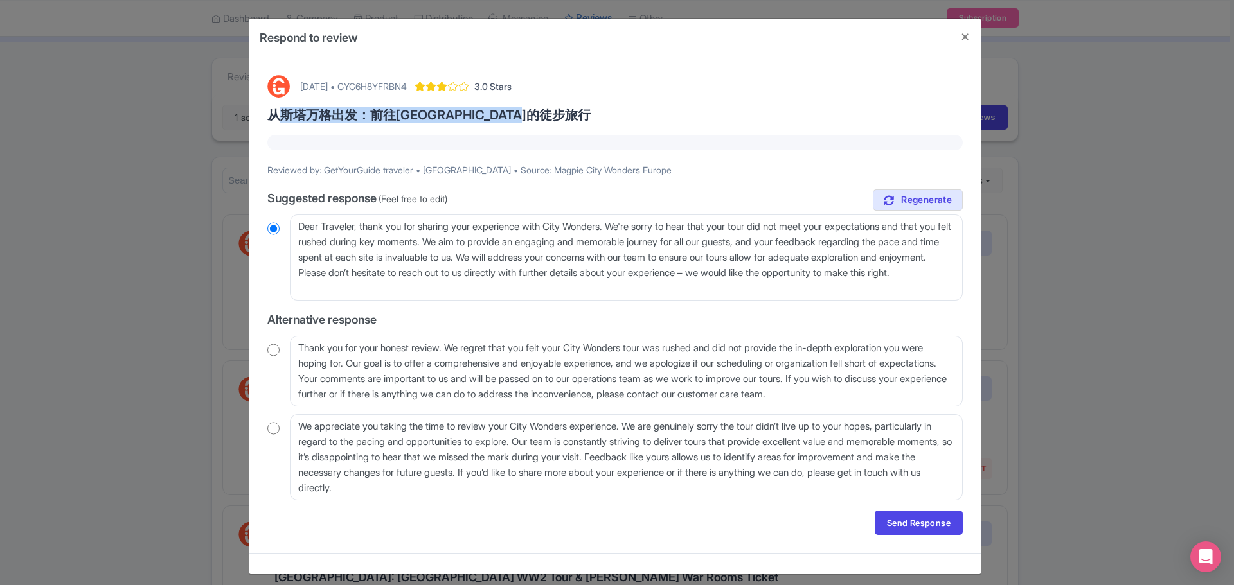
drag, startPoint x: 586, startPoint y: 118, endPoint x: 262, endPoint y: 118, distance: 323.8
click at [262, 118] on div "August 03, 2025 • GYG6H8YFRBN4 3.0 Stars 从斯塔万格出发：前往普雷克斯托伦教堂岩石的徒步旅行 Reviewed by:…" at bounding box center [615, 304] width 711 height 475
copy h3 "从斯塔万格出发：前往普雷克斯托伦教堂岩石的徒步旅行"
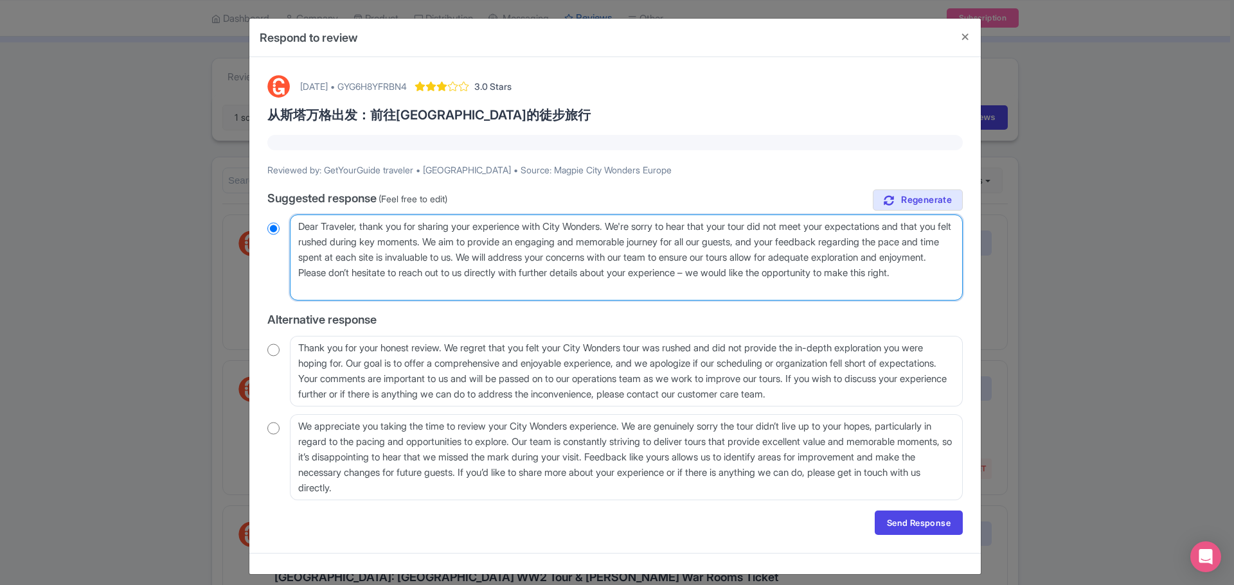
drag, startPoint x: 700, startPoint y: 229, endPoint x: 796, endPoint y: 232, distance: 96.4
click at [796, 232] on textarea "Dear Traveler, thank you for sharing your experience with City Wonders. We're s…" at bounding box center [626, 258] width 673 height 86
click at [674, 257] on textarea "Dear Traveler, thank you for sharing your experience with City Wonders. We're s…" at bounding box center [626, 258] width 673 height 86
drag, startPoint x: 923, startPoint y: 227, endPoint x: 476, endPoint y: 242, distance: 447.5
click at [479, 242] on textarea "Dear Traveler, thank you for sharing your experience with City Wonders. We're s…" at bounding box center [626, 258] width 673 height 86
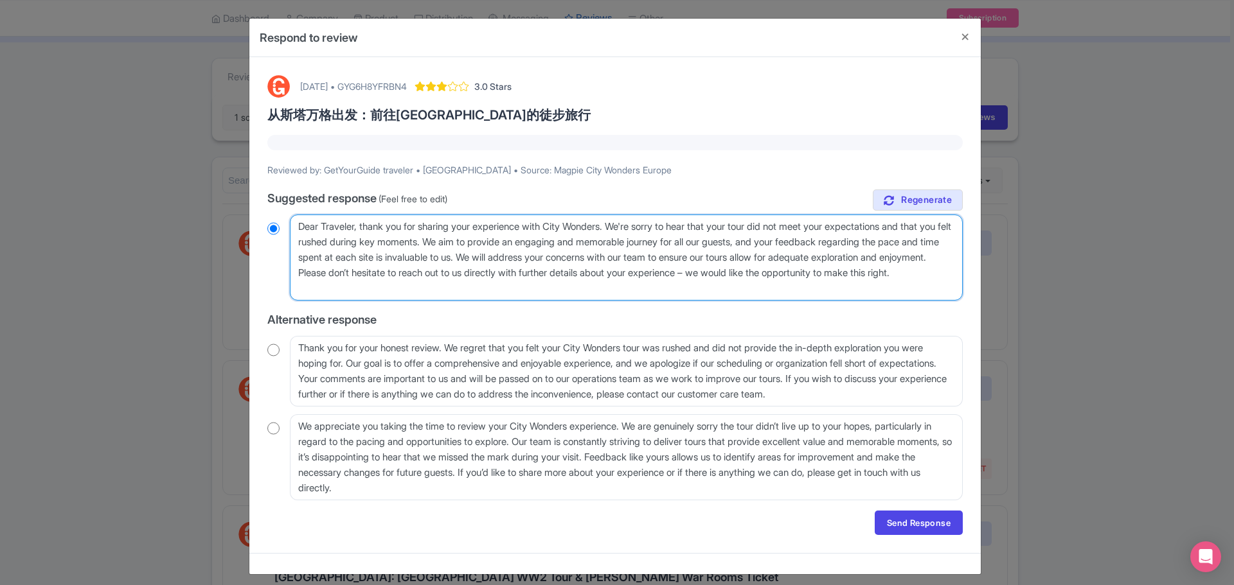
type textarea "Dear Traveler, thank you for sharing your experience with City Wonders. We're s…"
radio input "true"
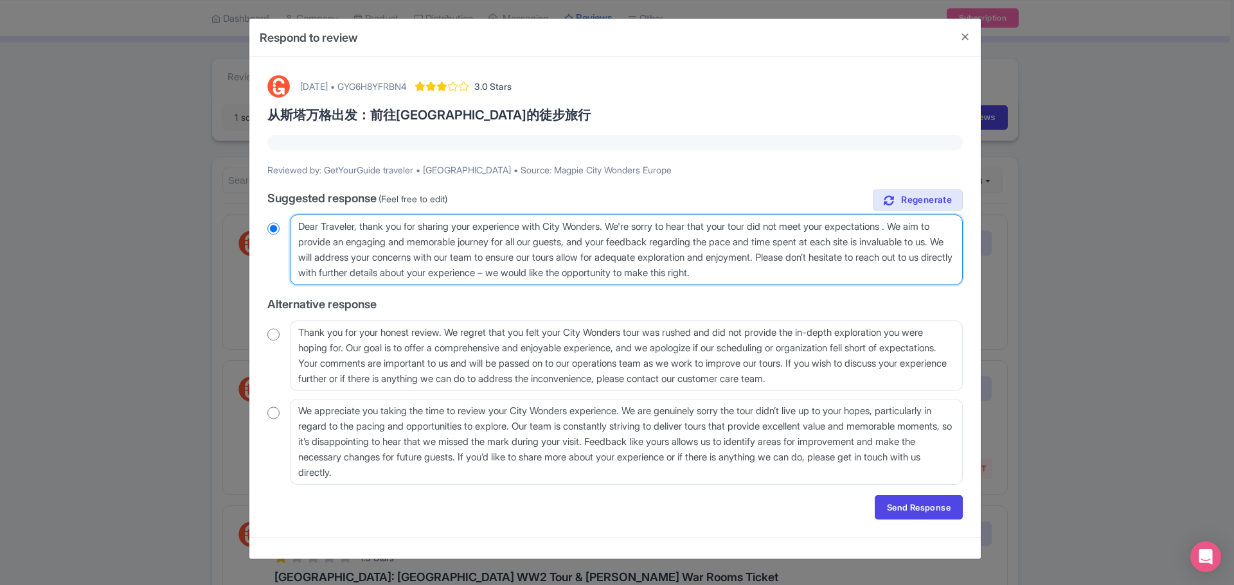
type textarea "Dear Traveler, thank you for sharing your experience with City Wonders. We're s…"
radio input "true"
drag, startPoint x: 615, startPoint y: 242, endPoint x: 874, endPoint y: 255, distance: 259.3
click at [875, 255] on textarea "Dear Traveler, thank you for sharing your experience with City Wonders. We're s…" at bounding box center [626, 250] width 673 height 71
type textarea "Dear Traveler, thank you for sharing your experience with City Wonders. We're s…"
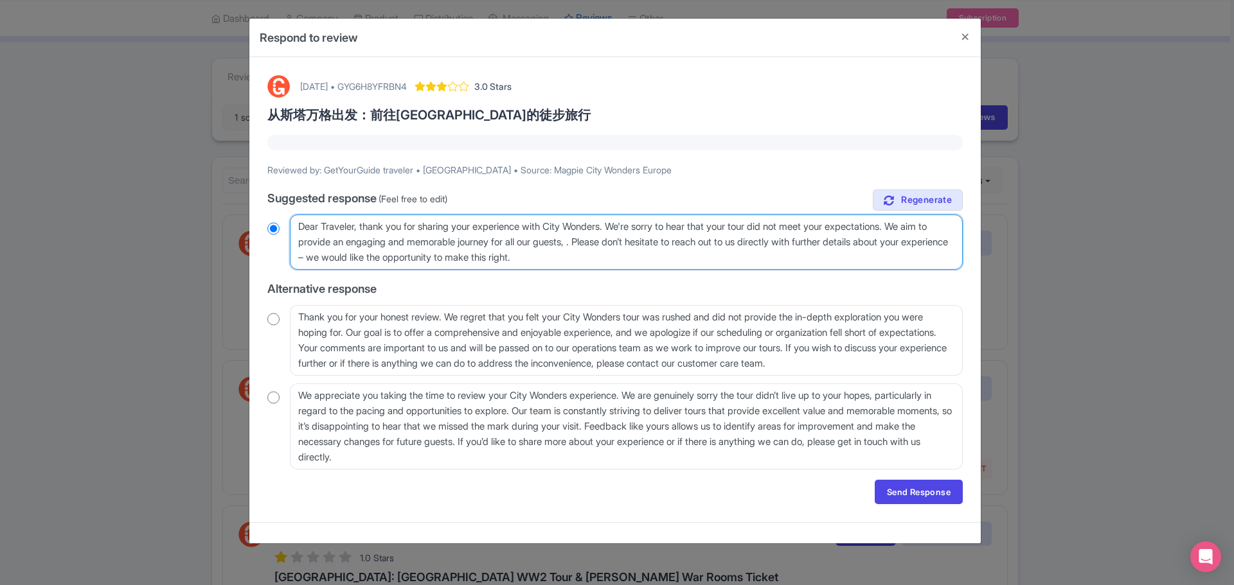
radio input "true"
type textarea "Dear Traveler, thank you for sharing your experience with City Wonders. We're s…"
radio input "true"
type textarea "Dear Traveler, thank you for sharing your experience with City Wonders. We're s…"
radio input "true"
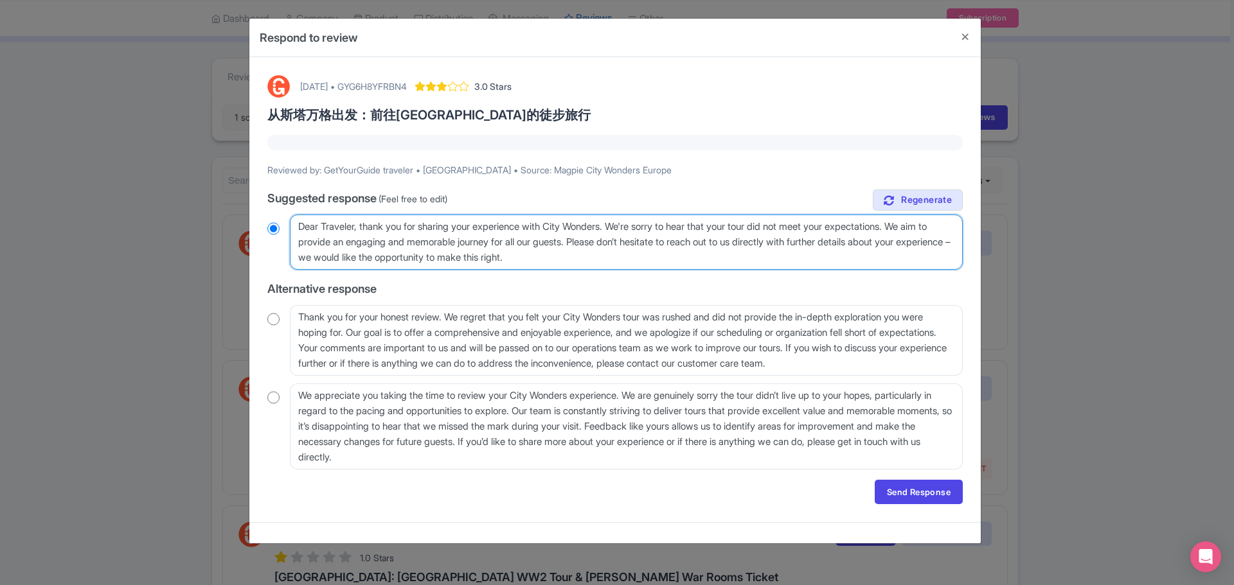
drag, startPoint x: 374, startPoint y: 256, endPoint x: 596, endPoint y: 265, distance: 221.9
click at [596, 265] on textarea "Dear Traveler, thank you for sharing your experience with City Wonders. We're s…" at bounding box center [626, 242] width 673 height 55
type textarea "Dear Traveler, thank you for sharing your experience with City Wonders. We're s…"
radio input "true"
drag, startPoint x: 832, startPoint y: 244, endPoint x: 371, endPoint y: 250, distance: 461.4
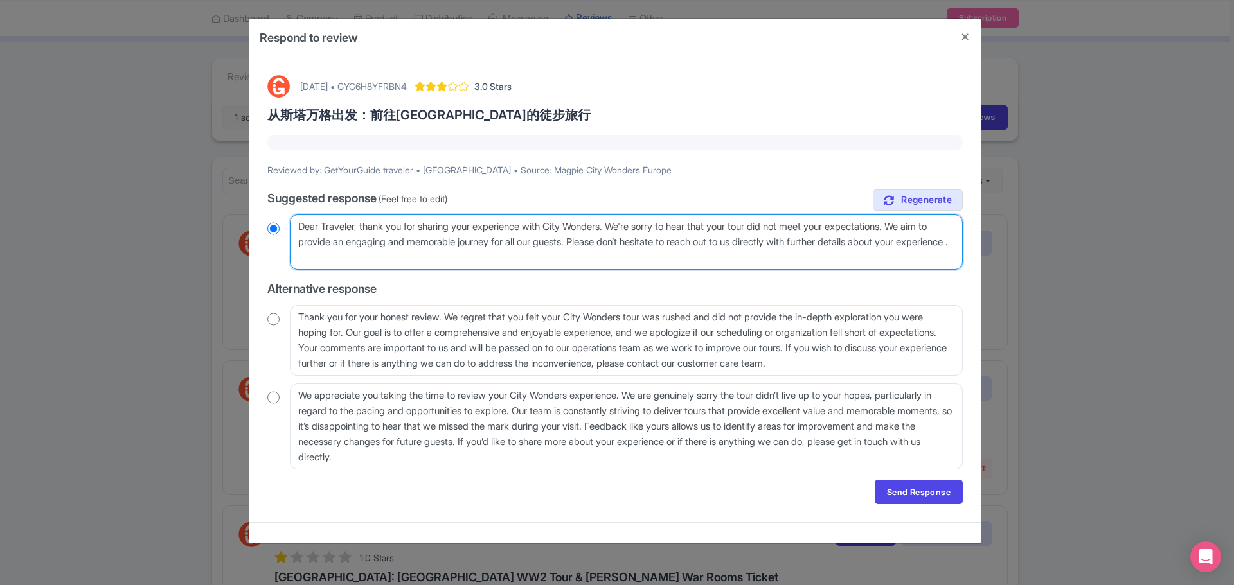
click at [371, 250] on textarea "Dear Traveler, thank you for sharing your experience with City Wonders. We're s…" at bounding box center [626, 242] width 673 height 55
click at [371, 259] on textarea "Dear Traveler, thank you for sharing your experience with City Wonders. We're s…" at bounding box center [626, 242] width 673 height 55
drag, startPoint x: 374, startPoint y: 258, endPoint x: 831, endPoint y: 243, distance: 457.1
click at [831, 243] on textarea "Dear Traveler, thank you for sharing your experience with City Wonders. We're s…" at bounding box center [626, 242] width 673 height 55
type textarea "Dear Traveler, thank you for sharing your experience with City Wonders. We're s…"
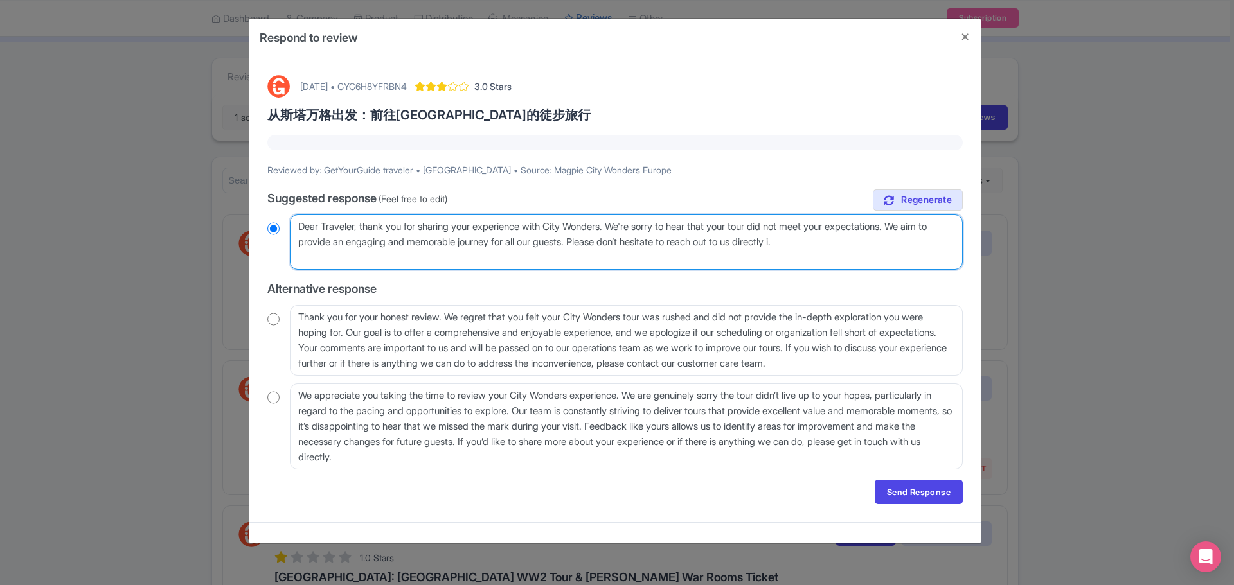
radio input "true"
type textarea "Dear Traveler, thank you for sharing your experience with City Wonders. We're s…"
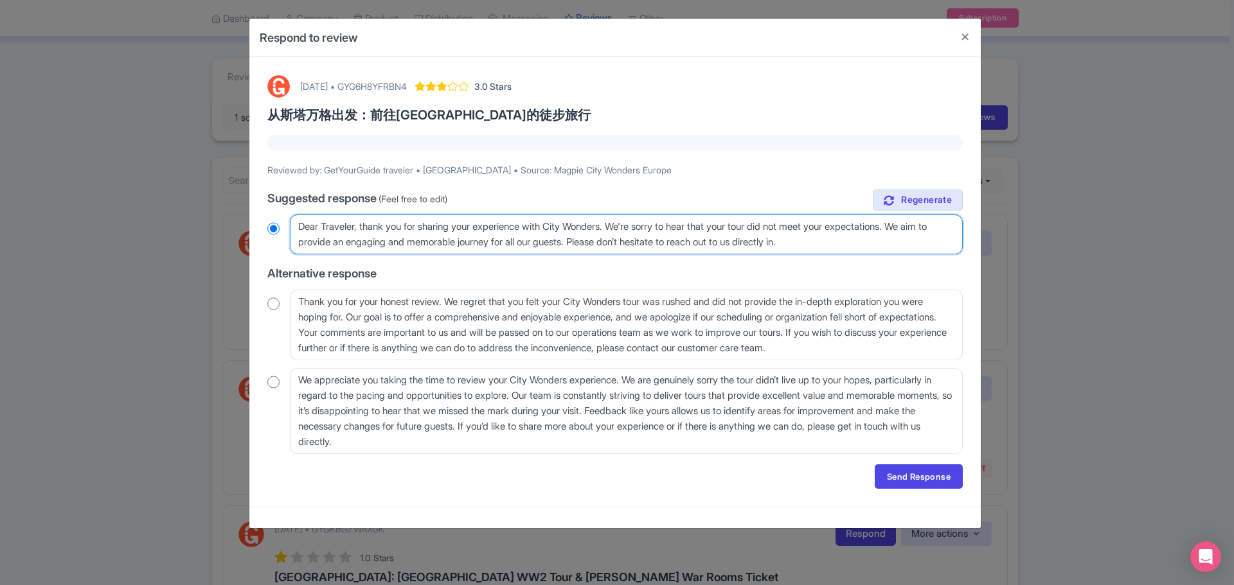
radio input "true"
type textarea "Dear Traveler, thank you for sharing your experience with City Wonders. We're s…"
radio input "true"
type textarea "Dear Traveler, thank you for sharing your experience with City Wonders. We're s…"
radio input "true"
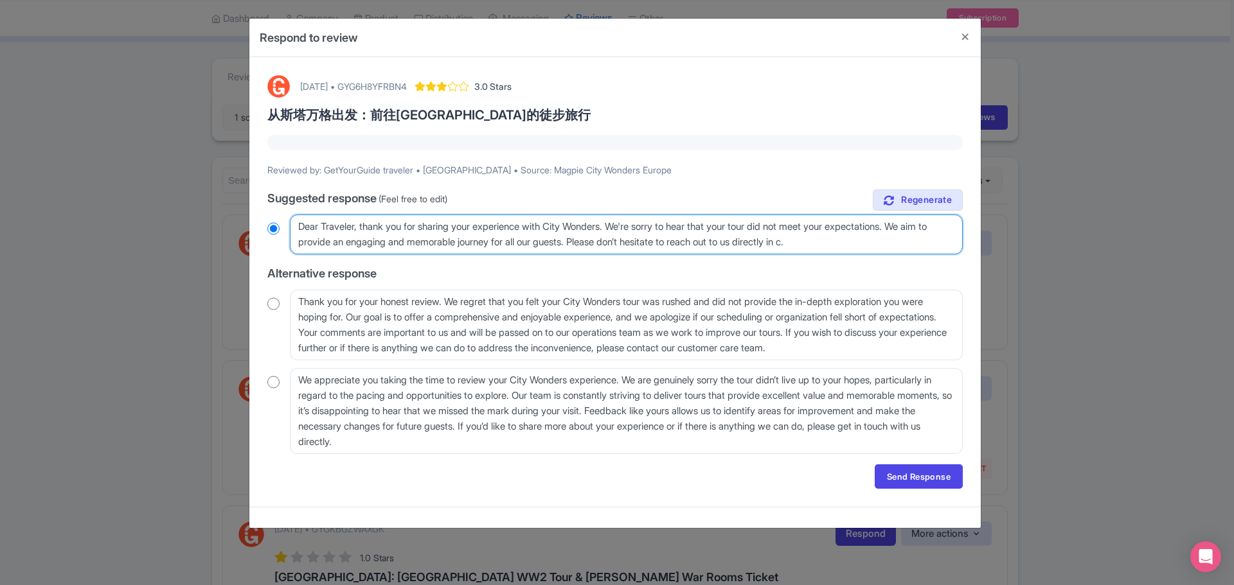
type textarea "Dear Traveler, thank you for sharing your experience with City Wonders. We're s…"
radio input "true"
type textarea "Dear Traveler, thank you for sharing your experience with City Wonders. We're s…"
radio input "true"
type textarea "Dear Traveler, thank you for sharing your experience with City Wonders. We're s…"
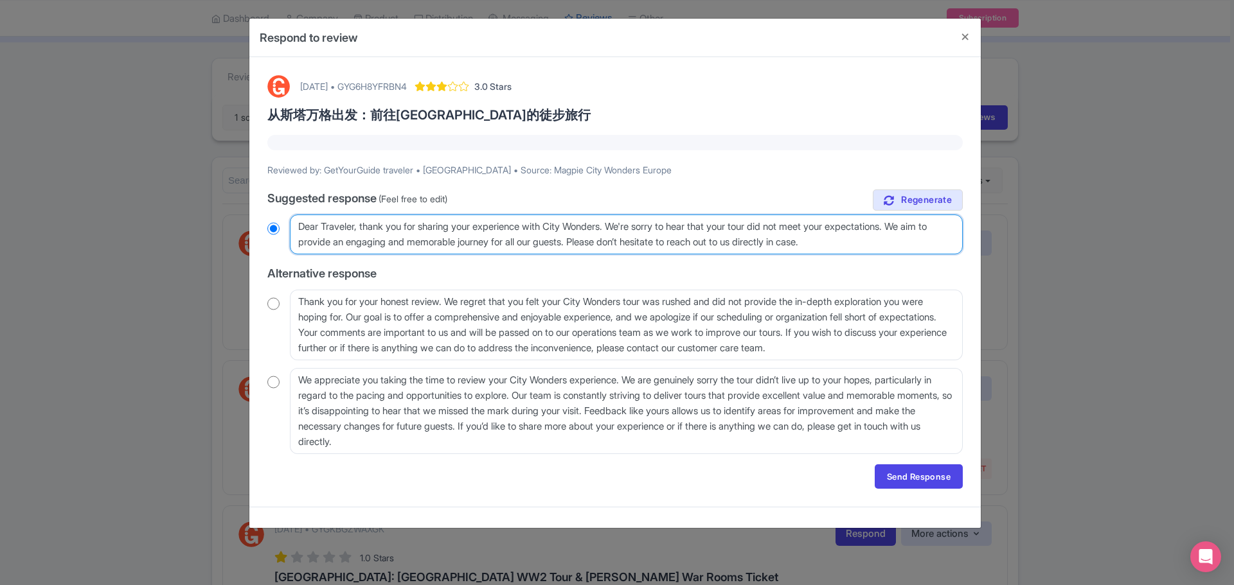
radio input "true"
type textarea "Dear Traveler, thank you for sharing your experience with City Wonders. We're s…"
radio input "true"
type textarea "Dear Traveler, thank you for sharing your experience with City Wonders. We're s…"
radio input "true"
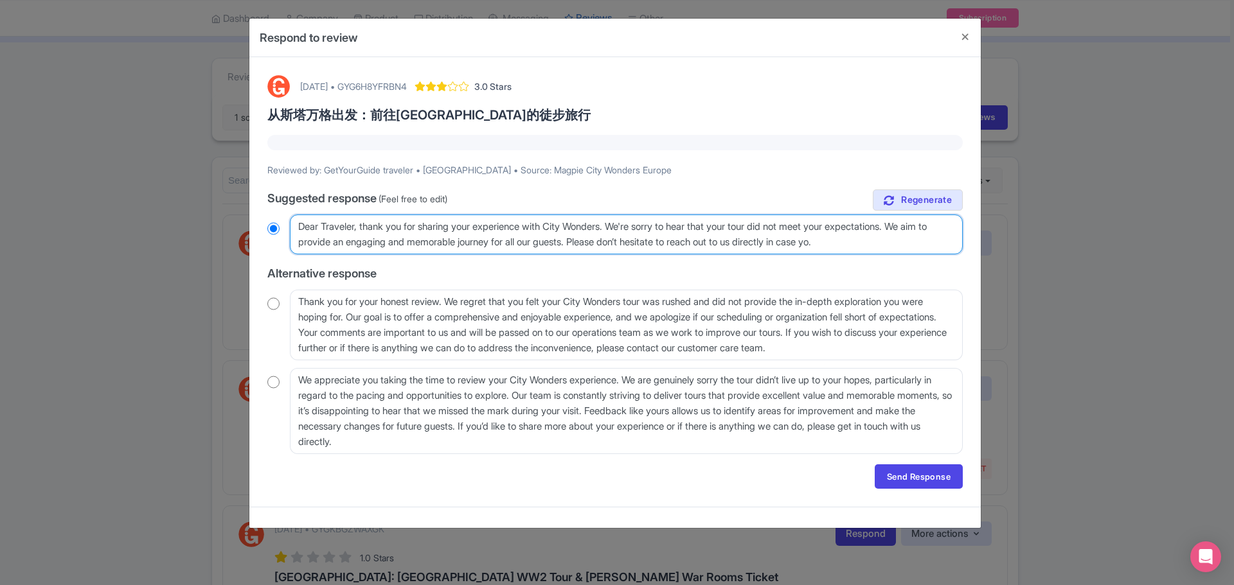
type textarea "Dear Traveler, thank you for sharing your experience with City Wonders. We're s…"
radio input "true"
type textarea "Dear Traveler, thank you for sharing your experience with City Wonders. We're s…"
radio input "true"
type textarea "Dear Traveler, thank you for sharing your experience with City Wonders. We're s…"
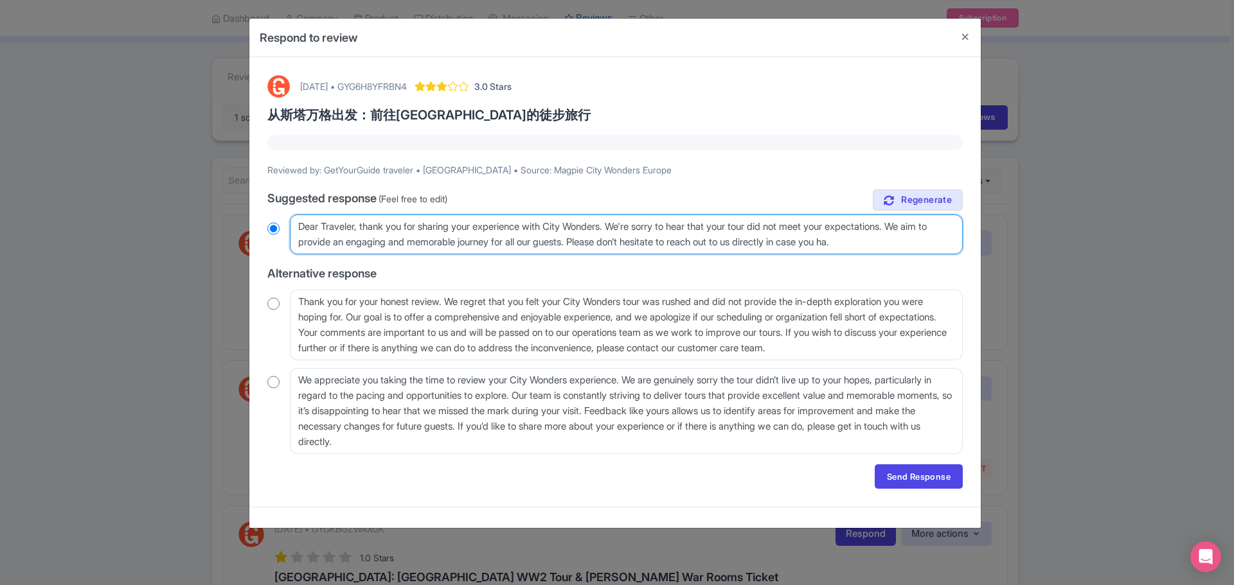
radio input "true"
type textarea "Dear Traveler, thank you for sharing your experience with City Wonders. We're s…"
radio input "true"
type textarea "Dear Traveler, thank you for sharing your experience with City Wonders. We're s…"
radio input "true"
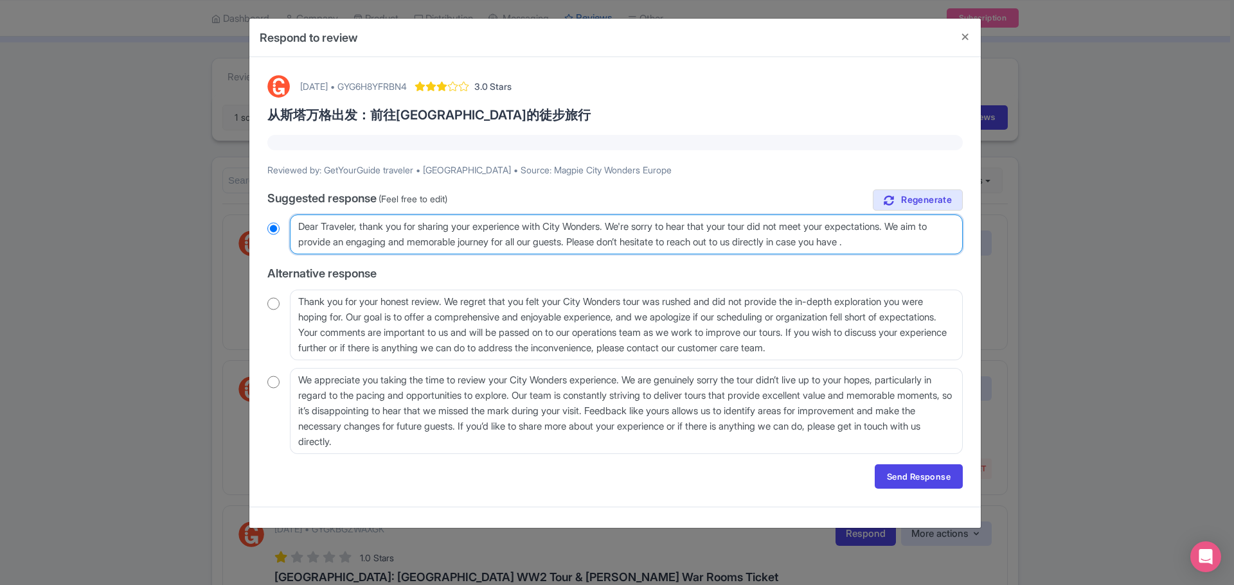
type textarea "Dear Traveler, thank you for sharing your experience with City Wonders. We're s…"
radio input "true"
type textarea "Dear Traveler, thank you for sharing your experience with City Wonders. We're s…"
radio input "true"
type textarea "Dear Traveler, thank you for sharing your experience with City Wonders. We're s…"
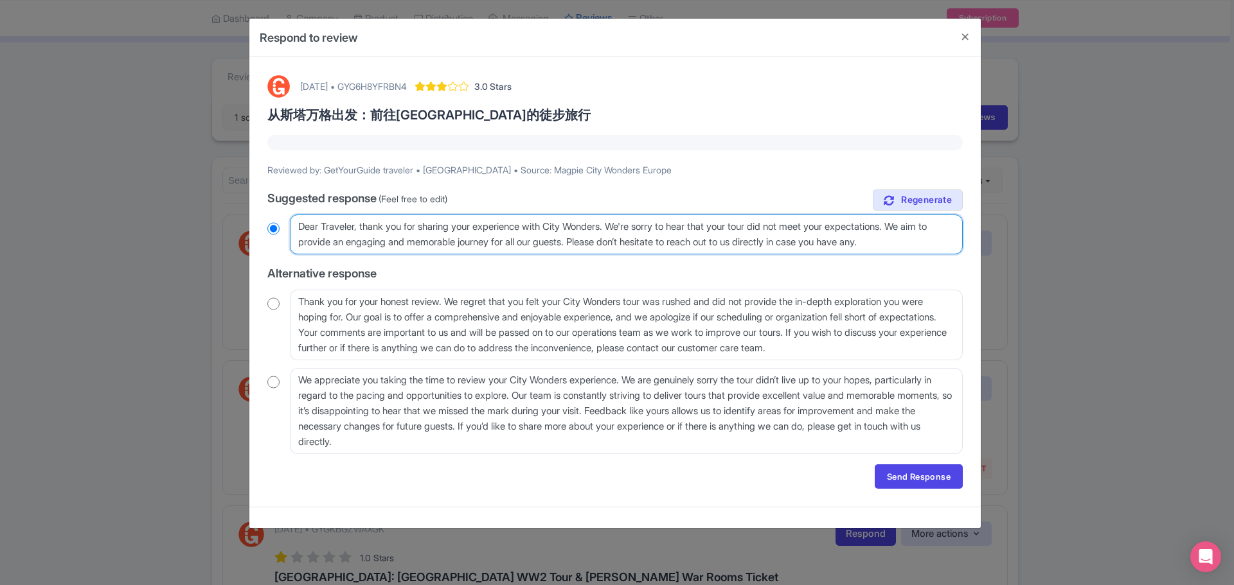
radio input "true"
type textarea "Dear Traveler, thank you for sharing your experience with City Wonders. We're s…"
radio input "true"
type textarea "Dear Traveler, thank you for sharing your experience with City Wonders. We're s…"
radio input "true"
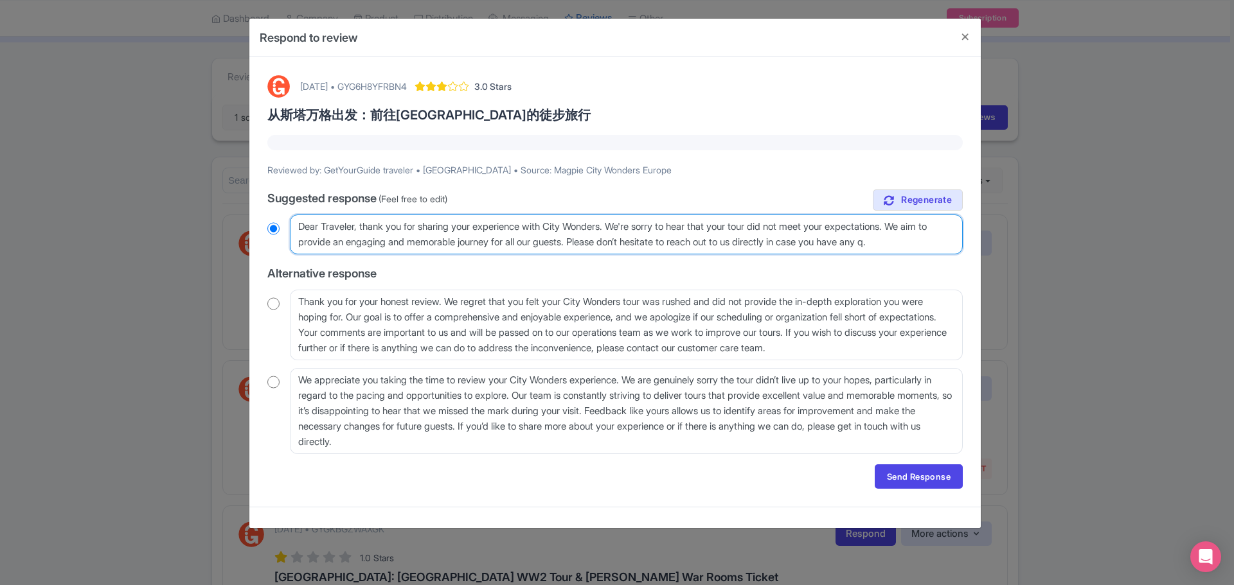
type textarea "Dear Traveler, thank you for sharing your experience with City Wonders. We're s…"
radio input "true"
type textarea "Dear Traveler, thank you for sharing your experience with City Wonders. We're s…"
radio input "true"
type textarea "Dear Traveler, thank you for sharing your experience with City Wonders. We're s…"
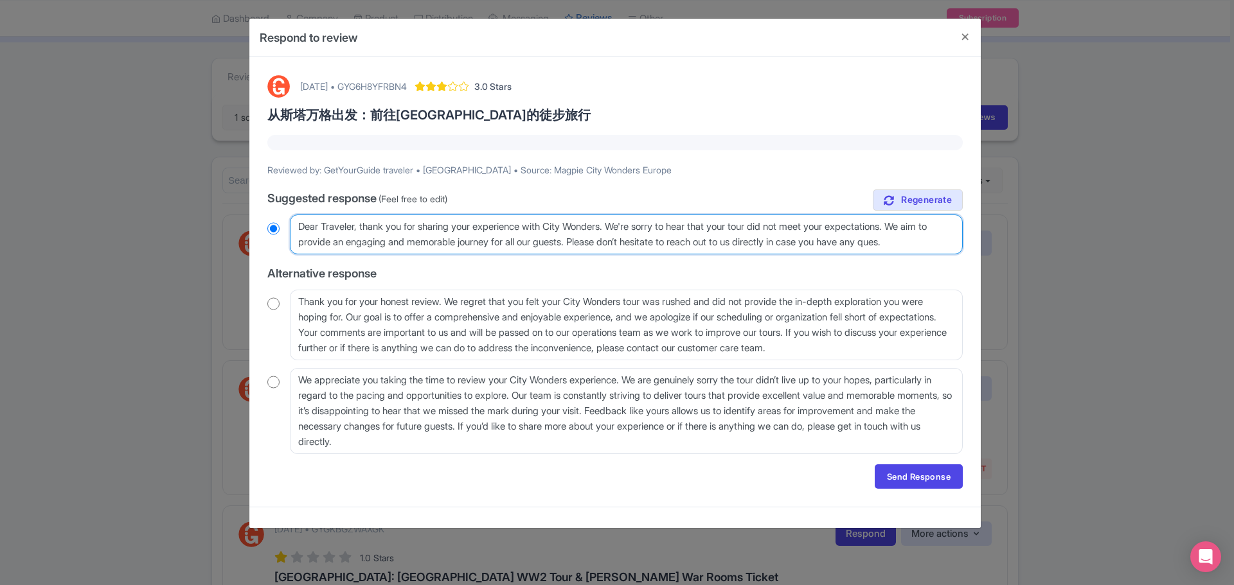
radio input "true"
type textarea "Dear Traveler, thank you for sharing your experience with City Wonders. We're s…"
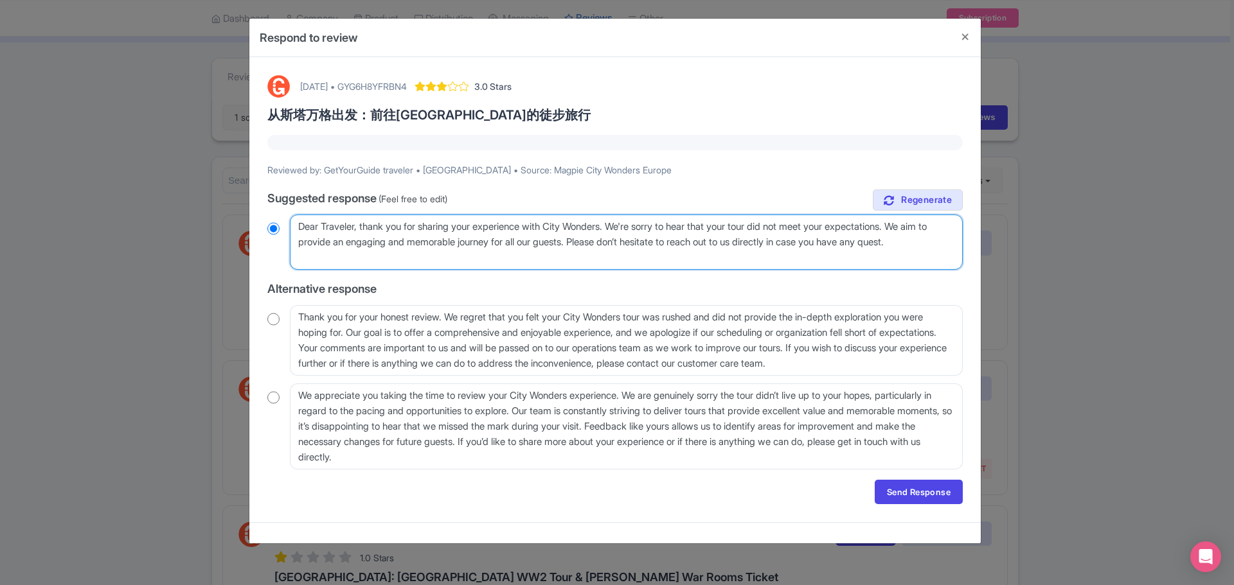
radio input "true"
type textarea "Dear Traveler, thank you for sharing your experience with City Wonders. We're s…"
radio input "true"
type textarea "Dear Traveler, thank you for sharing your experience with City Wonders. We're s…"
radio input "true"
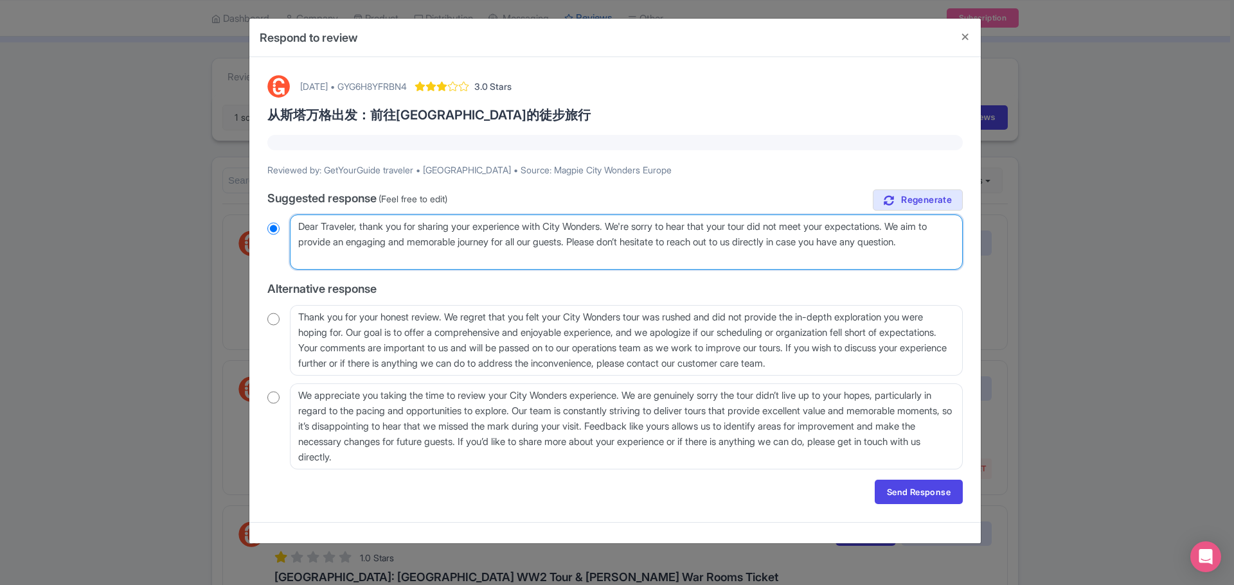
type textarea "Dear Traveler, thank you for sharing your experience with City Wonders. We're s…"
radio input "true"
type textarea "Dear Traveler, thank you for sharing your experience with City Wonders. We're s…"
radio input "true"
type textarea "Dear Traveler, thank you for sharing your experience with City Wonders. We're s…"
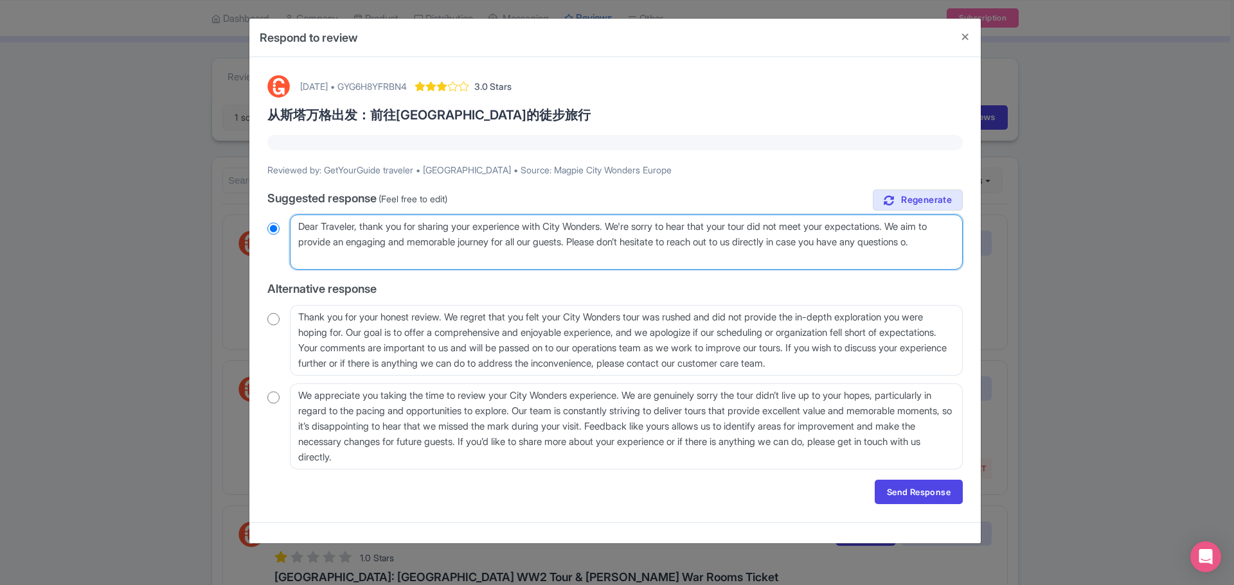
radio input "true"
type textarea "Dear Traveler, thank you for sharing your experience with City Wonders. We're s…"
radio input "true"
type textarea "Dear Traveler, thank you for sharing your experience with City Wonders. We're s…"
radio input "true"
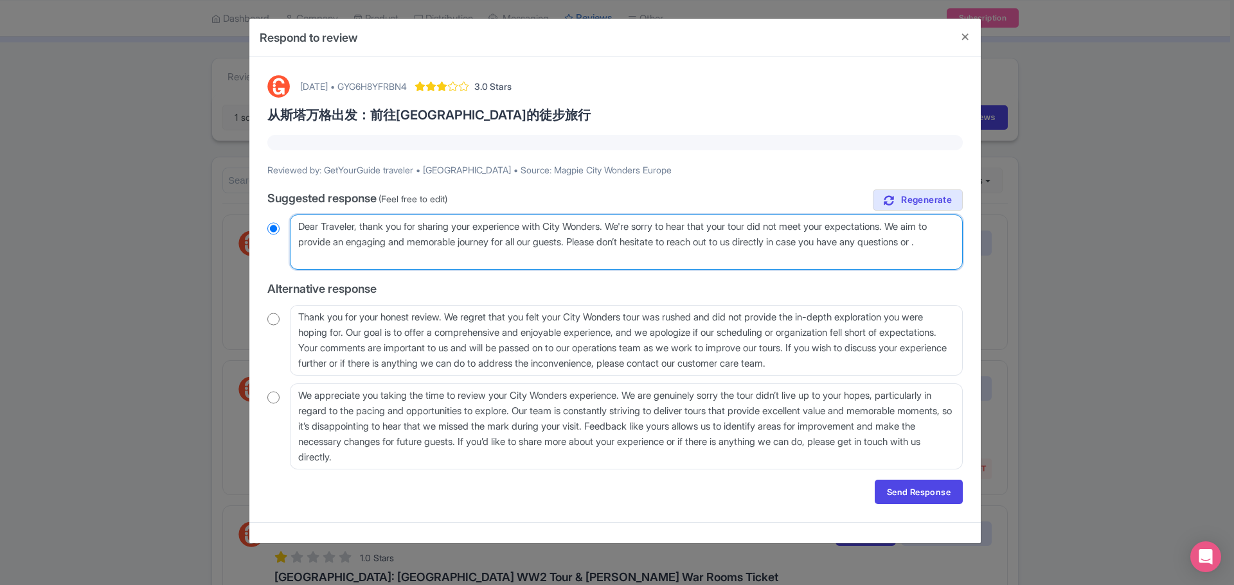
type textarea "Dear Traveler, thank you for sharing your experience with City Wonders. We're s…"
radio input "true"
type textarea "Dear Traveler, thank you for sharing your experience with City Wonders. We're s…"
radio input "true"
type textarea "Dear Traveler, thank you for sharing your experience with City Wonders. We're s…"
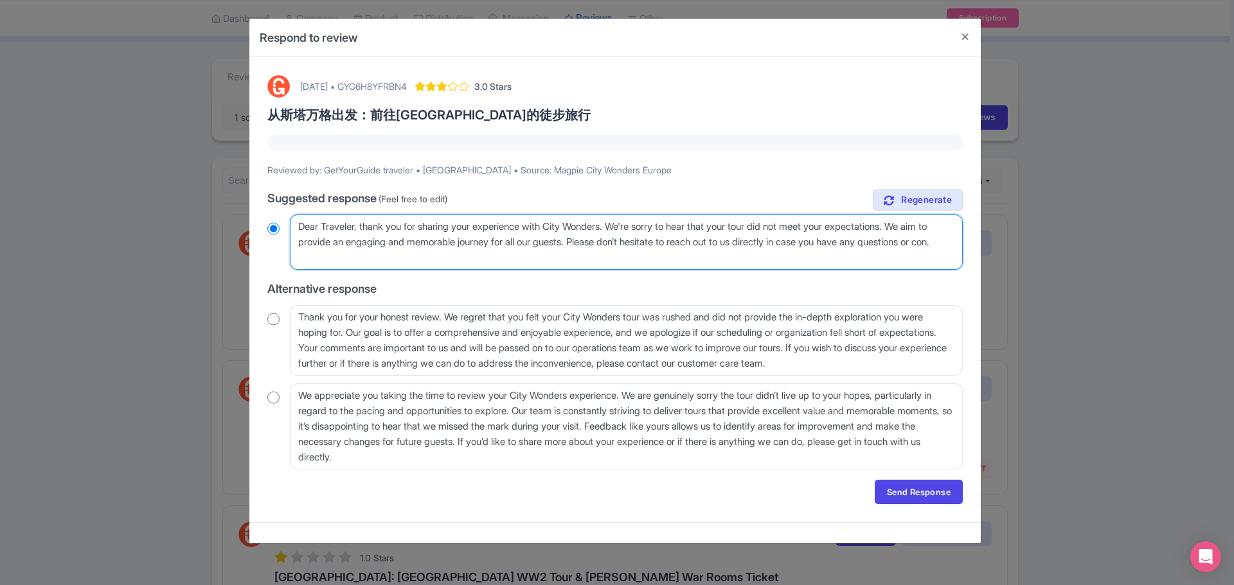
radio input "true"
type textarea "Dear Traveler, thank you for sharing your experience with City Wonders. We're s…"
radio input "true"
type textarea "Dear Traveler, thank you for sharing your experience with City Wonders. We're s…"
radio input "true"
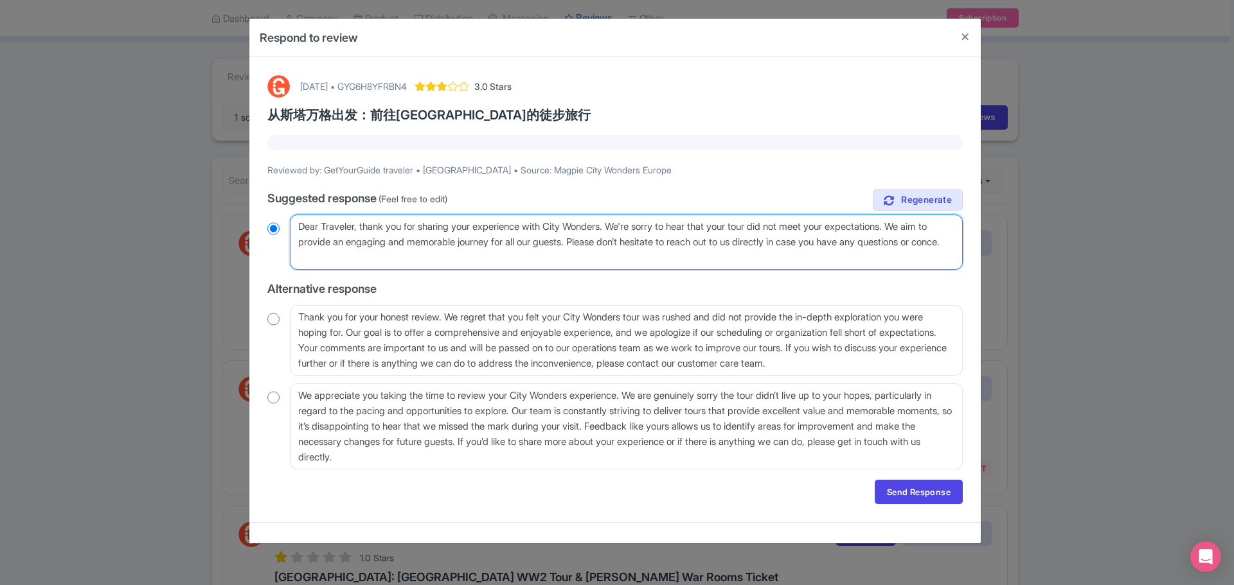
type textarea "Dear Traveler, thank you for sharing your experience with City Wonders. We're s…"
radio input "true"
type textarea "Dear Traveler, thank you for sharing your experience with City Wonders. We're s…"
radio input "true"
type textarea "Dear Traveler, thank you for sharing your experience with City Wonders. We're s…"
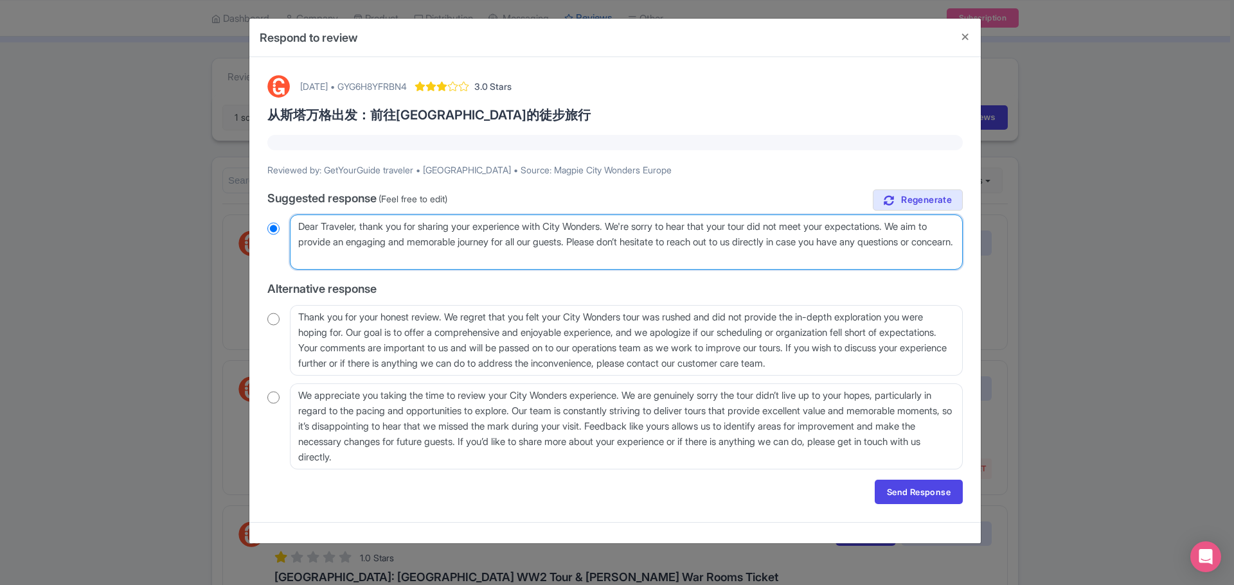
radio input "true"
type textarea "Dear Traveler, thank you for sharing your experience with City Wonders. We're s…"
radio input "true"
type textarea "Dear Traveler, thank you for sharing your experience with City Wonders. We're s…"
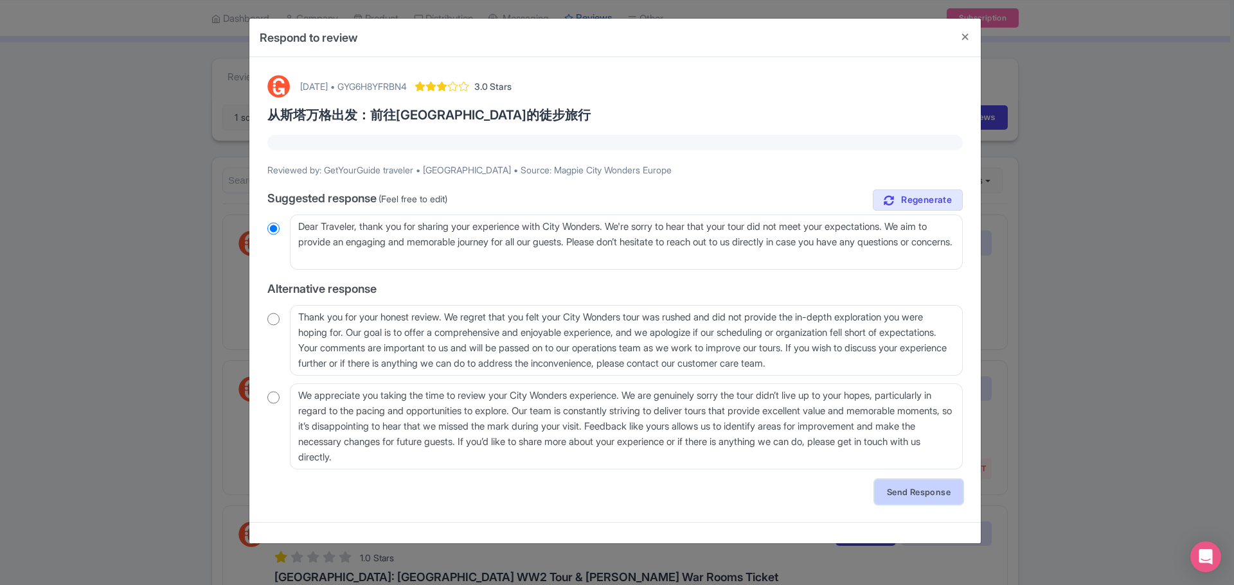
click at [915, 498] on link "Send Response" at bounding box center [918, 492] width 88 height 24
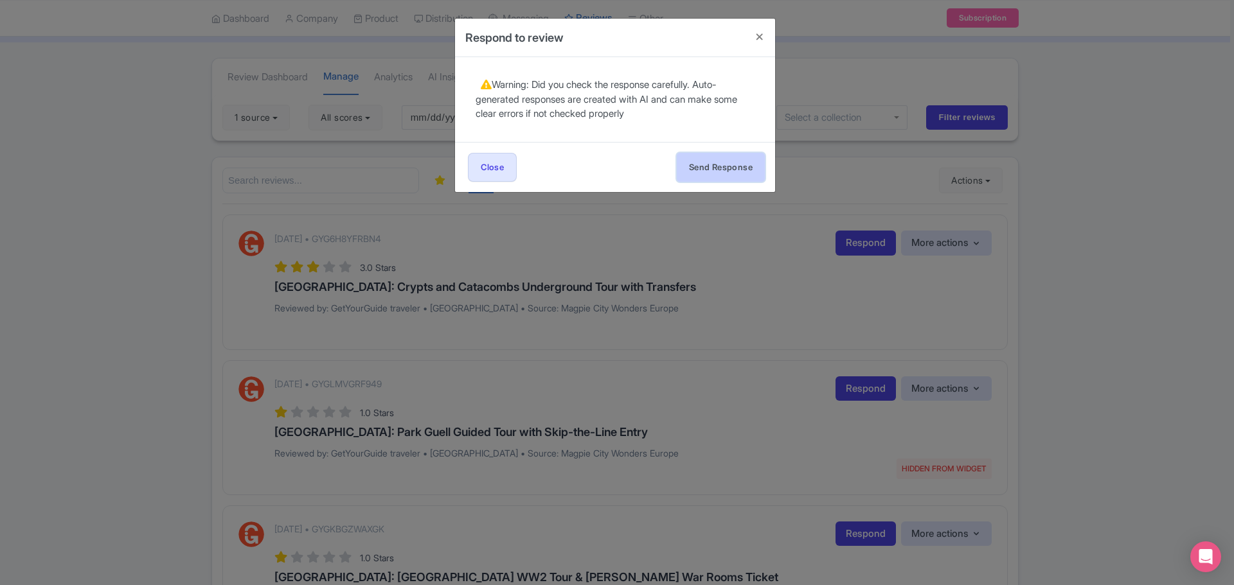
click at [713, 175] on button "Send Response" at bounding box center [721, 167] width 88 height 29
